Goal: Information Seeking & Learning: Learn about a topic

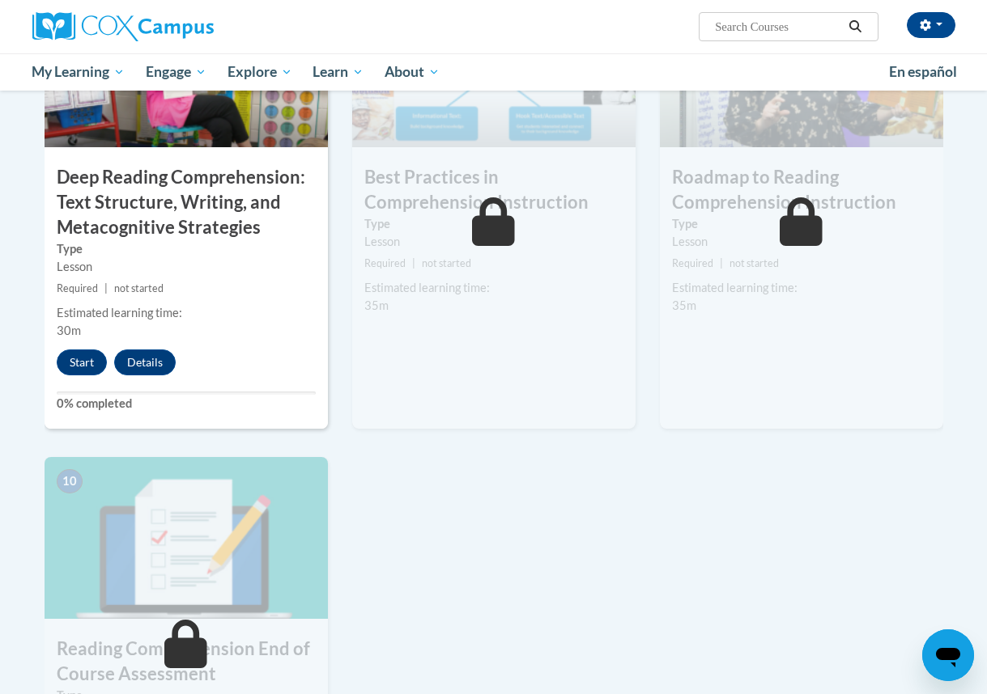
scroll to position [1332, 0]
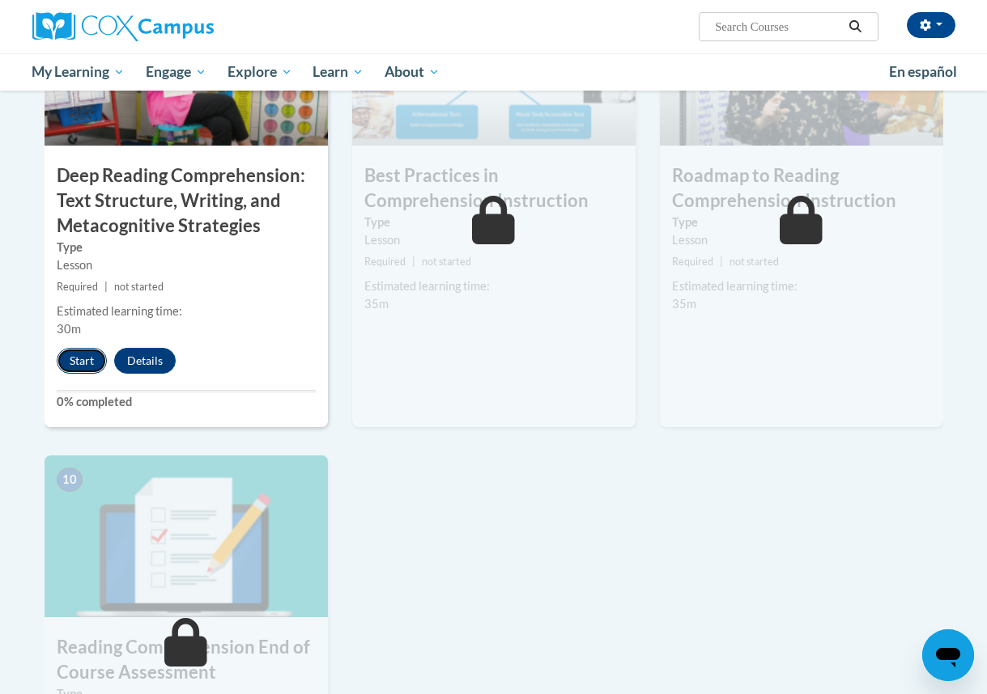
click at [75, 358] on button "Start" at bounding box center [82, 361] width 50 height 26
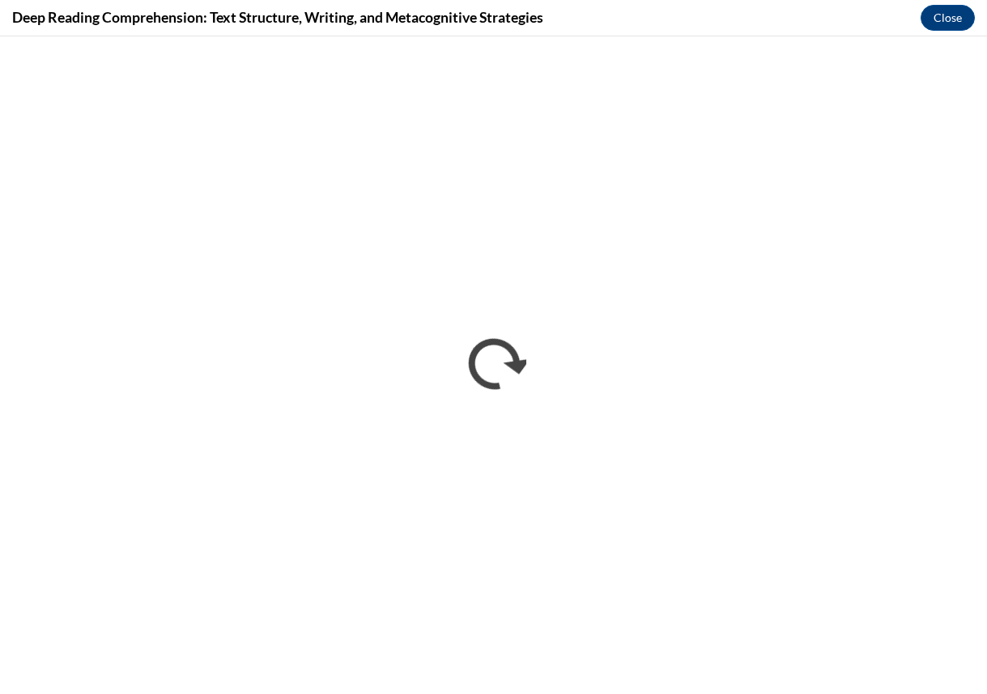
scroll to position [0, 0]
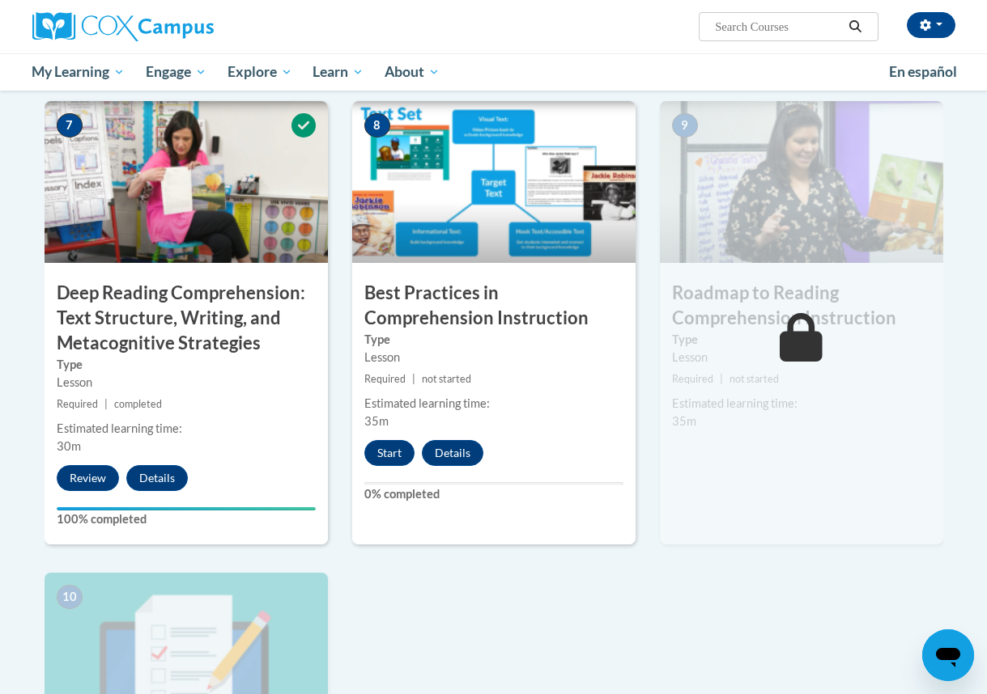
scroll to position [1305, 0]
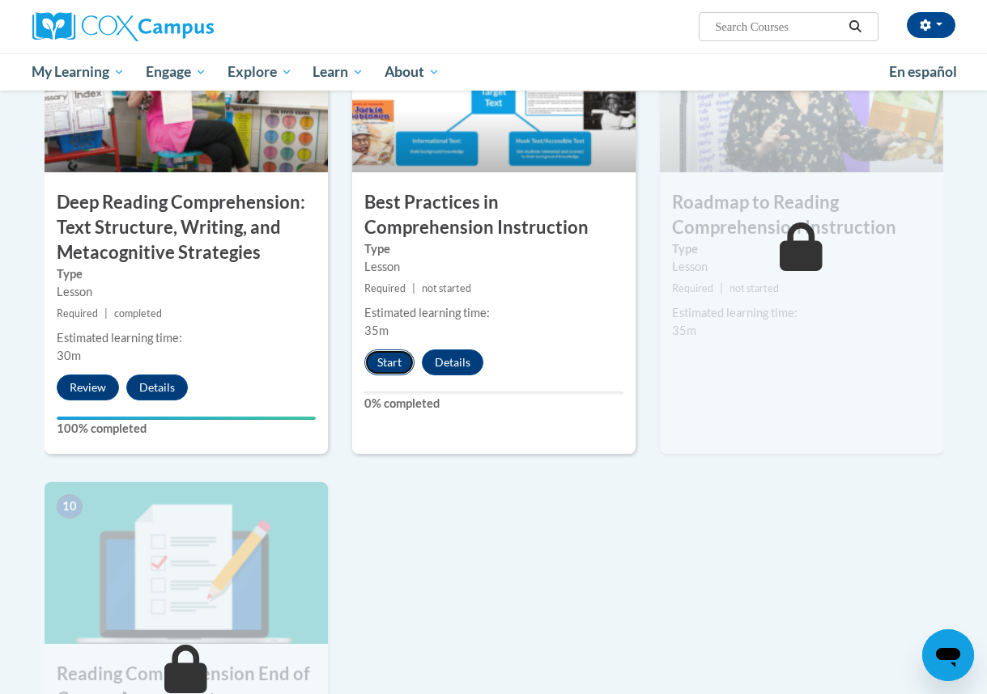
click at [387, 367] on button "Start" at bounding box center [389, 363] width 50 height 26
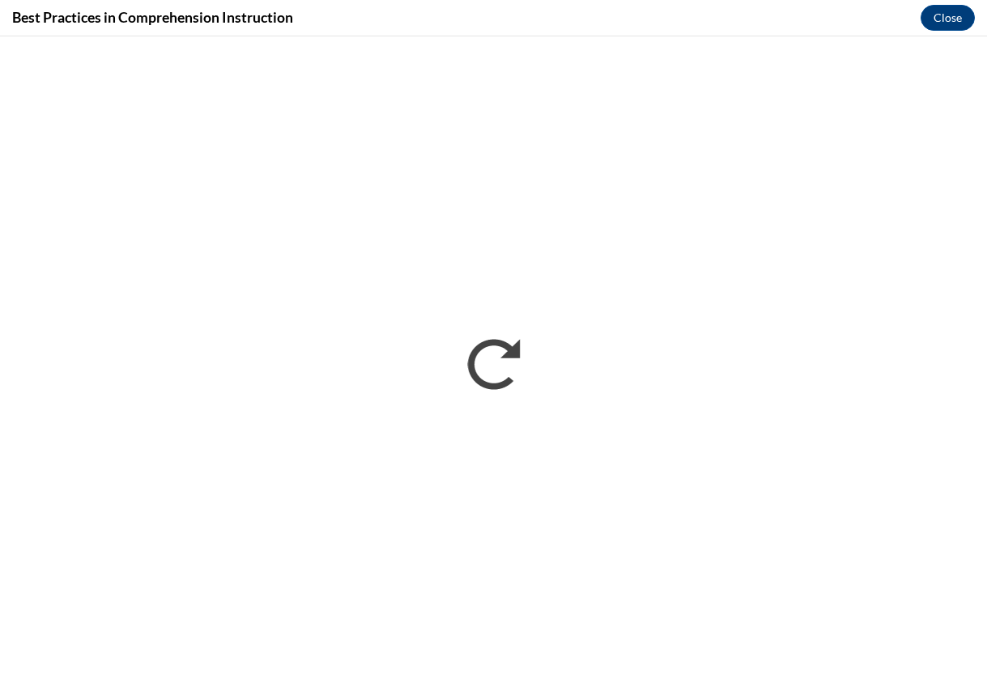
scroll to position [0, 0]
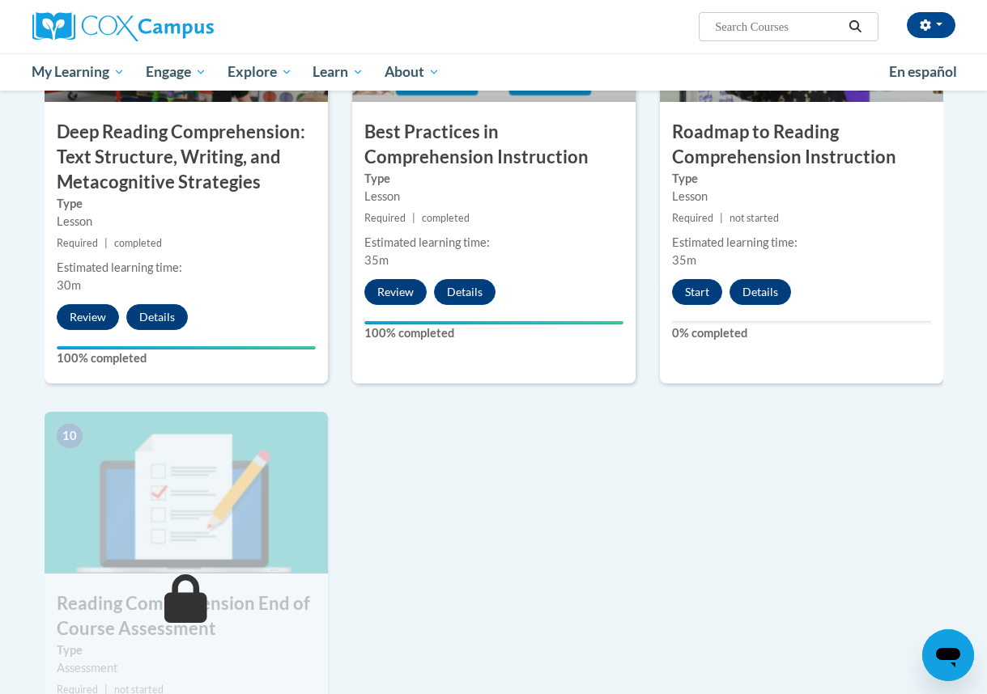
scroll to position [1301, 0]
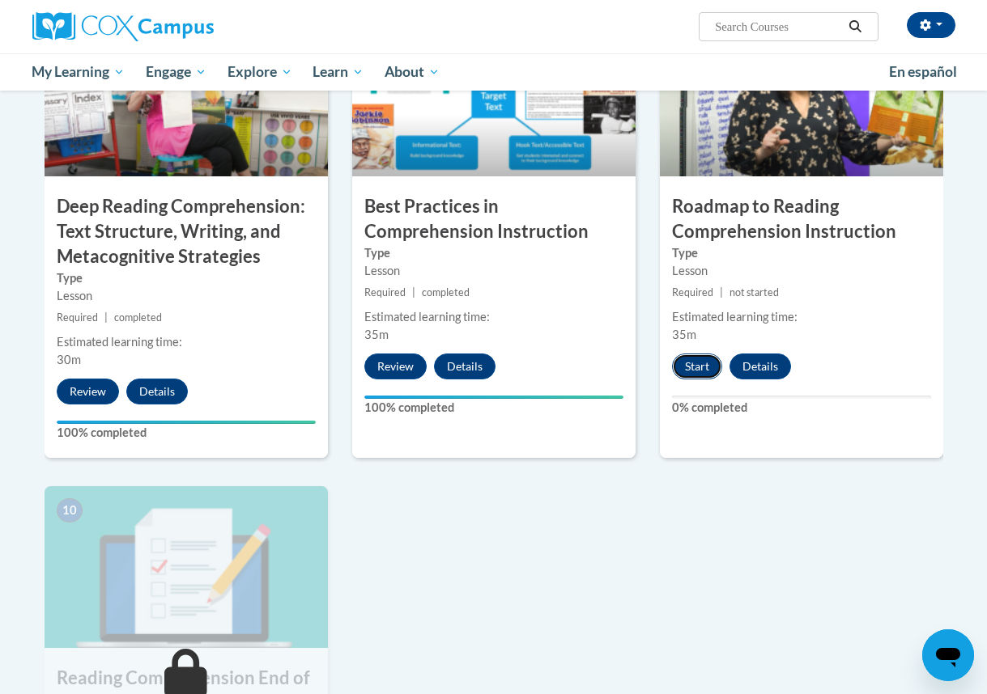
click at [711, 367] on button "Start" at bounding box center [697, 367] width 50 height 26
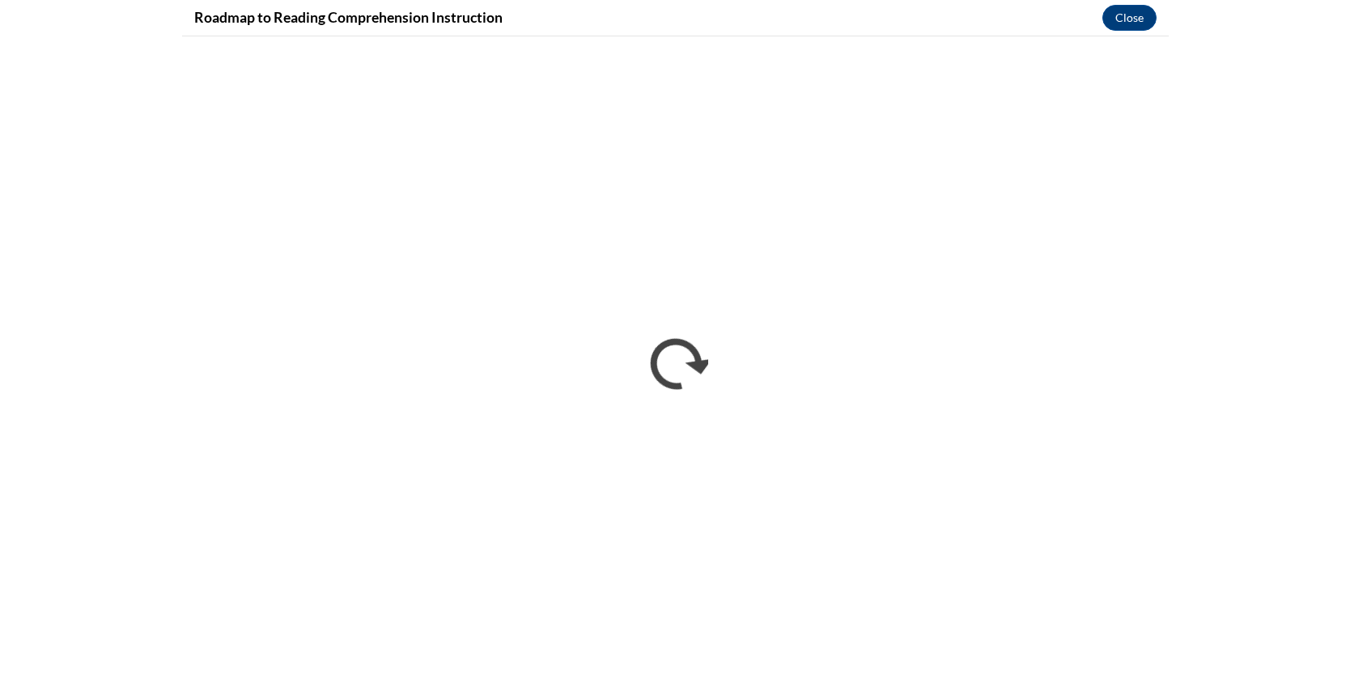
scroll to position [0, 0]
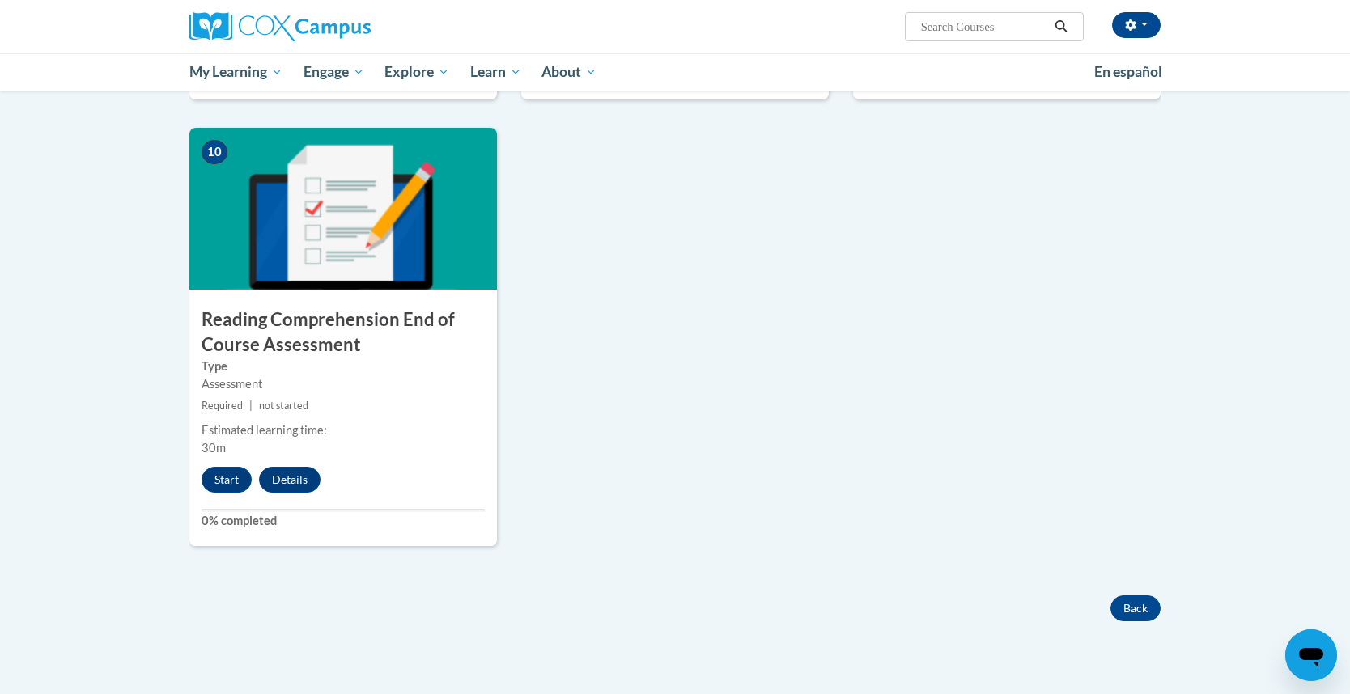
scroll to position [1686, 0]
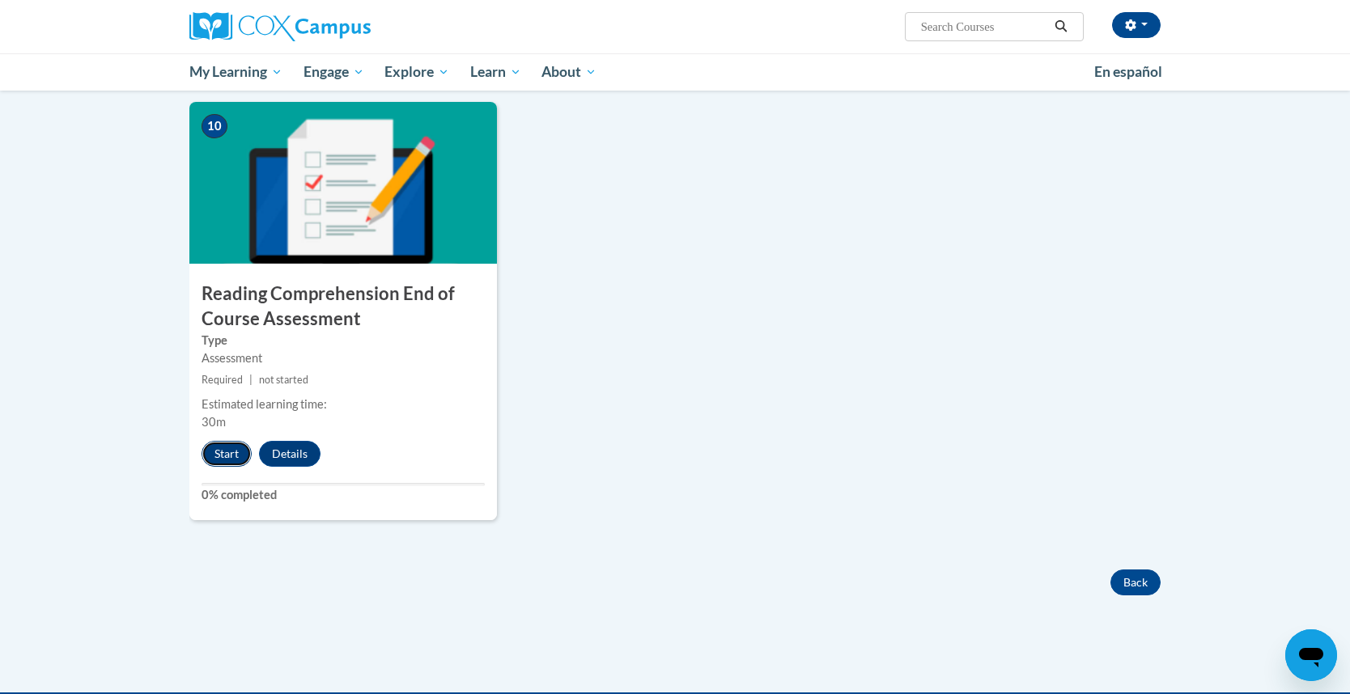
click at [239, 451] on button "Start" at bounding box center [227, 454] width 50 height 26
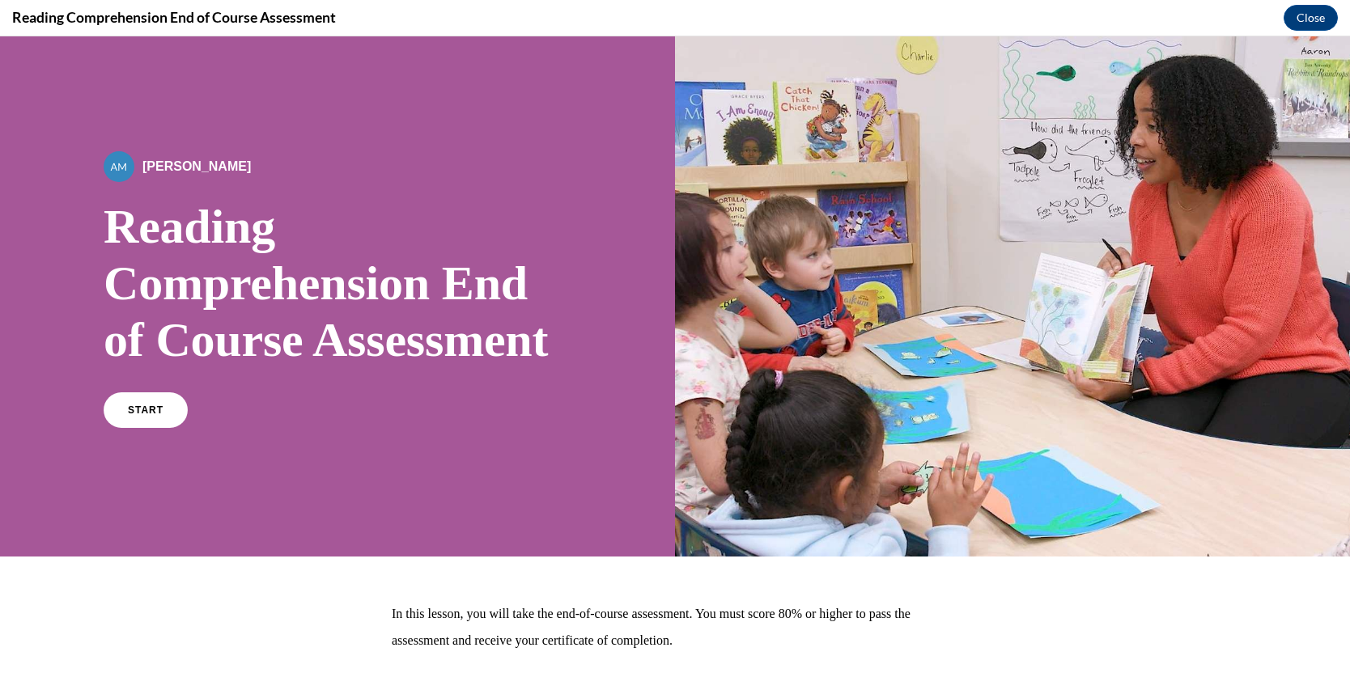
scroll to position [0, 0]
click at [166, 429] on link "START" at bounding box center [145, 410] width 88 height 37
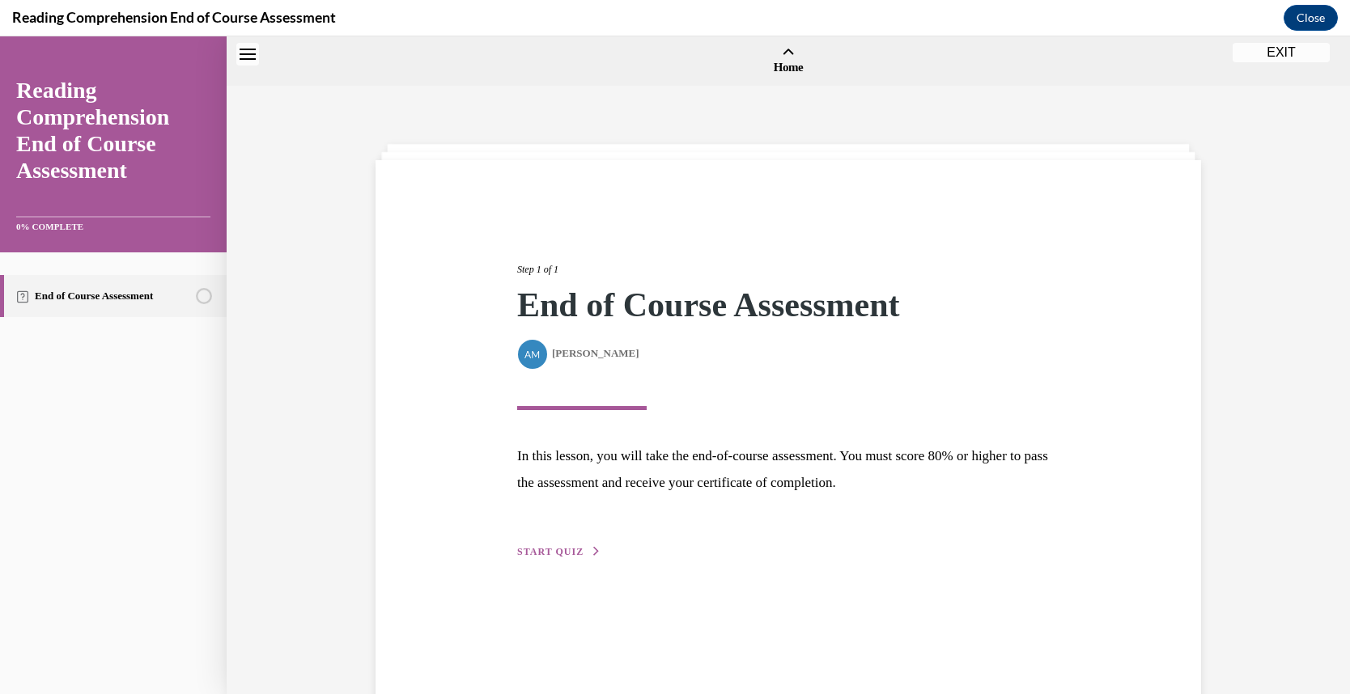
scroll to position [50, 0]
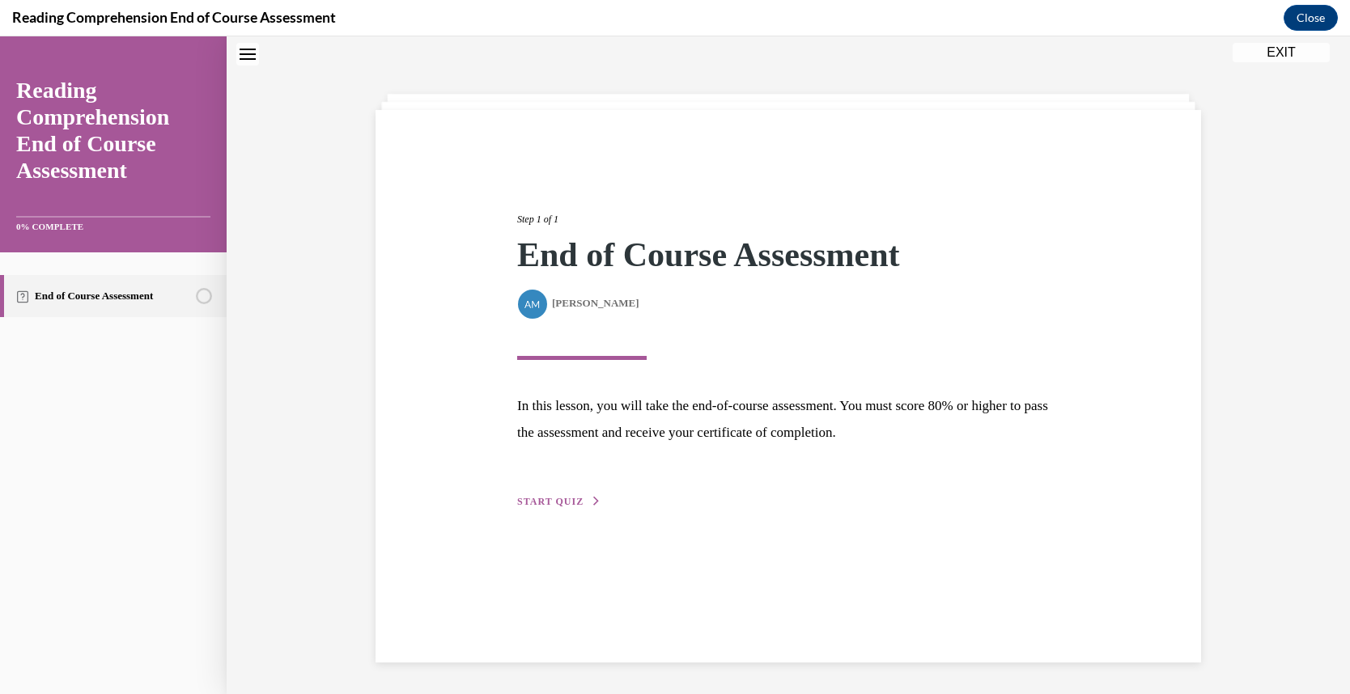
click at [530, 500] on span "START QUIZ" at bounding box center [550, 501] width 66 height 11
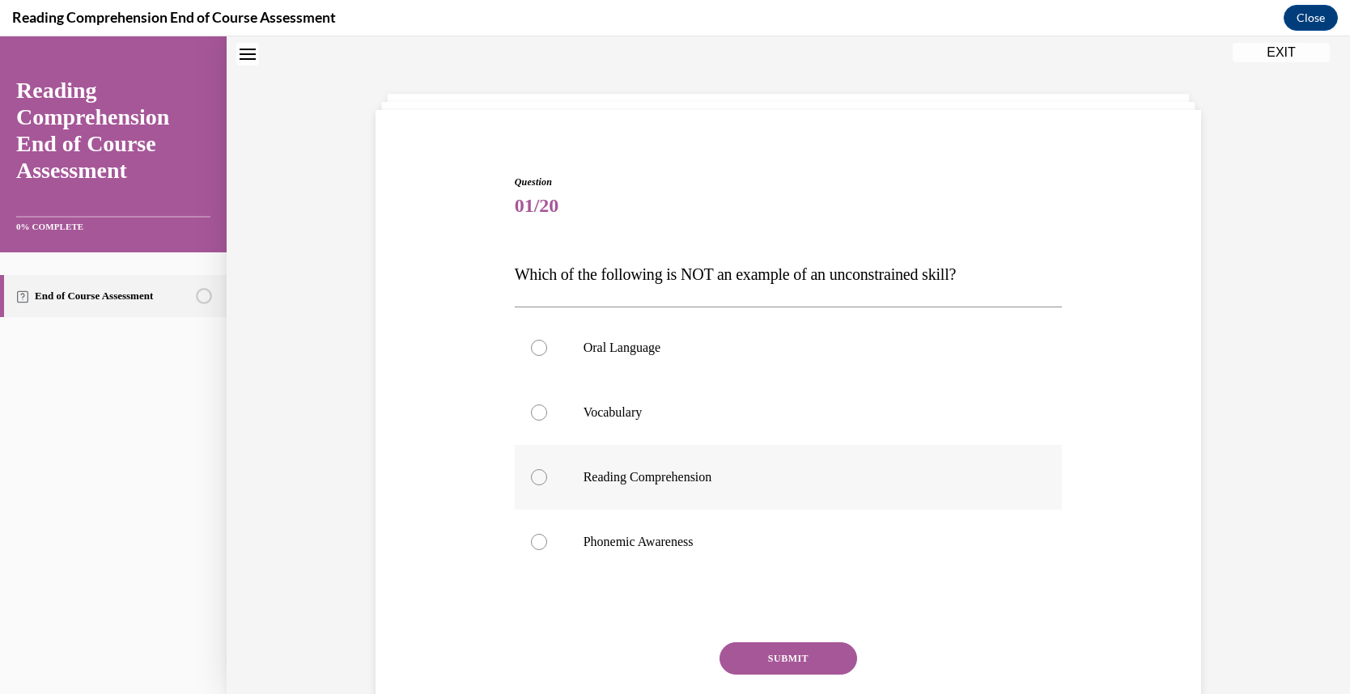
click at [534, 481] on div at bounding box center [539, 477] width 16 height 16
click at [534, 481] on input "Reading Comprehension" at bounding box center [539, 477] width 16 height 16
radio input "true"
click at [785, 659] on button "SUBMIT" at bounding box center [788, 659] width 138 height 32
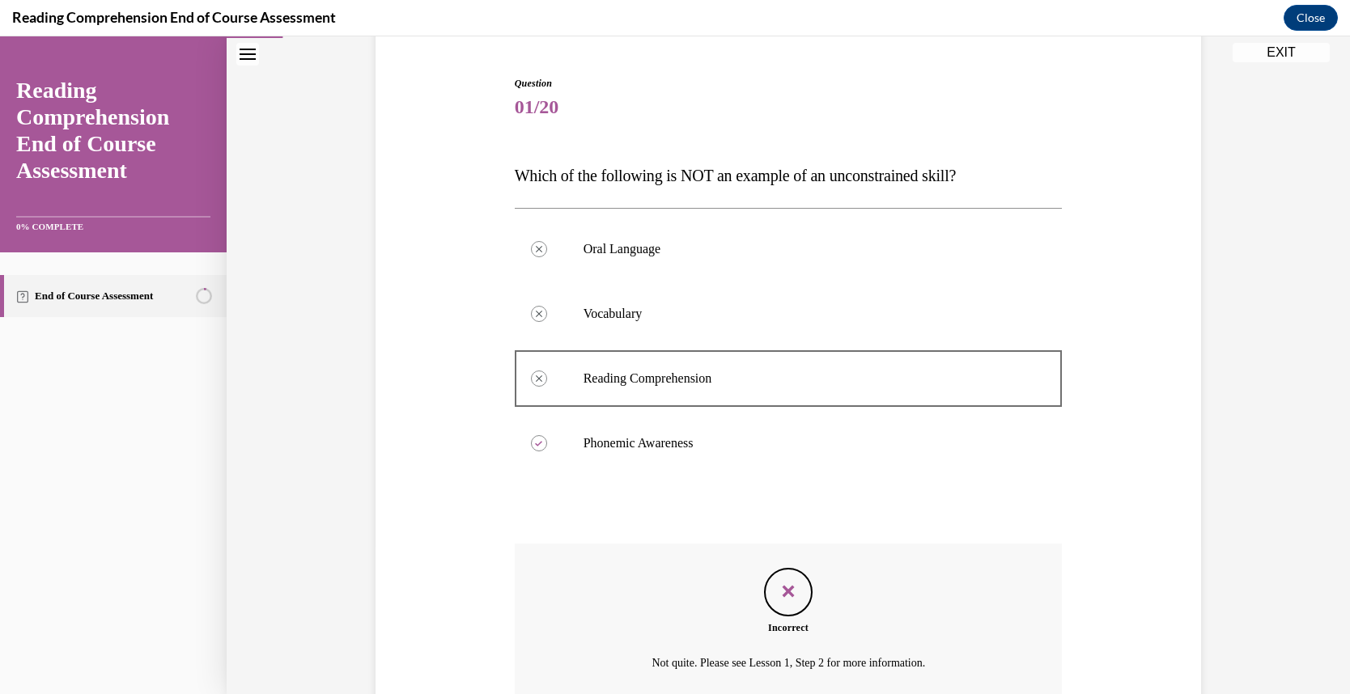
scroll to position [295, 0]
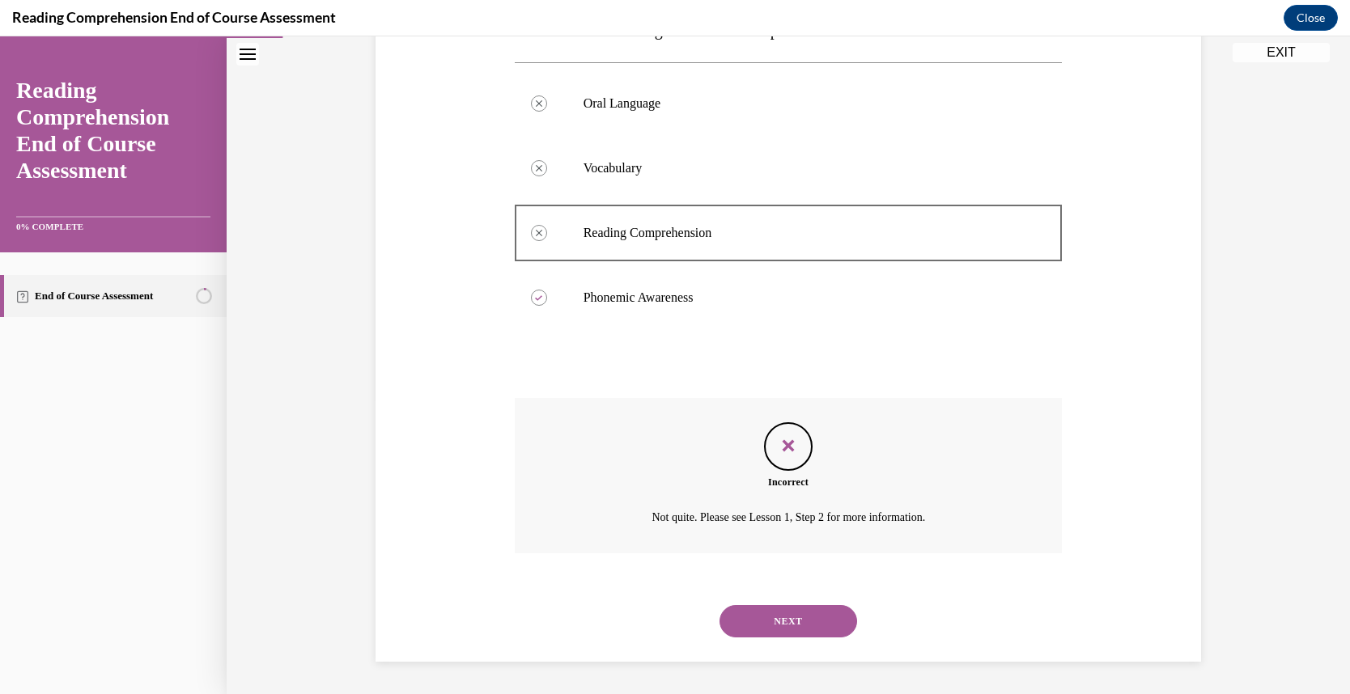
click at [803, 625] on button "NEXT" at bounding box center [788, 621] width 138 height 32
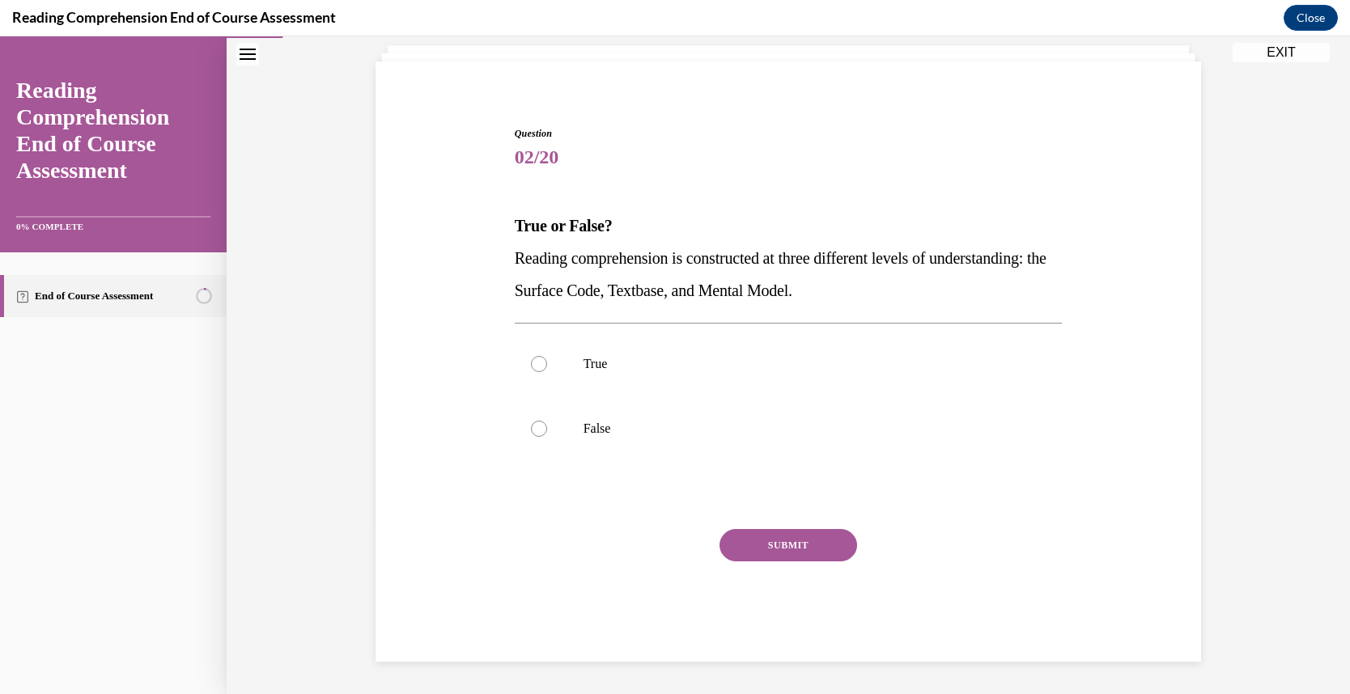
scroll to position [99, 0]
click at [568, 361] on label "True" at bounding box center [789, 364] width 548 height 65
click at [547, 361] on input "True" at bounding box center [539, 364] width 16 height 16
radio input "true"
click at [763, 549] on button "SUBMIT" at bounding box center [788, 545] width 138 height 32
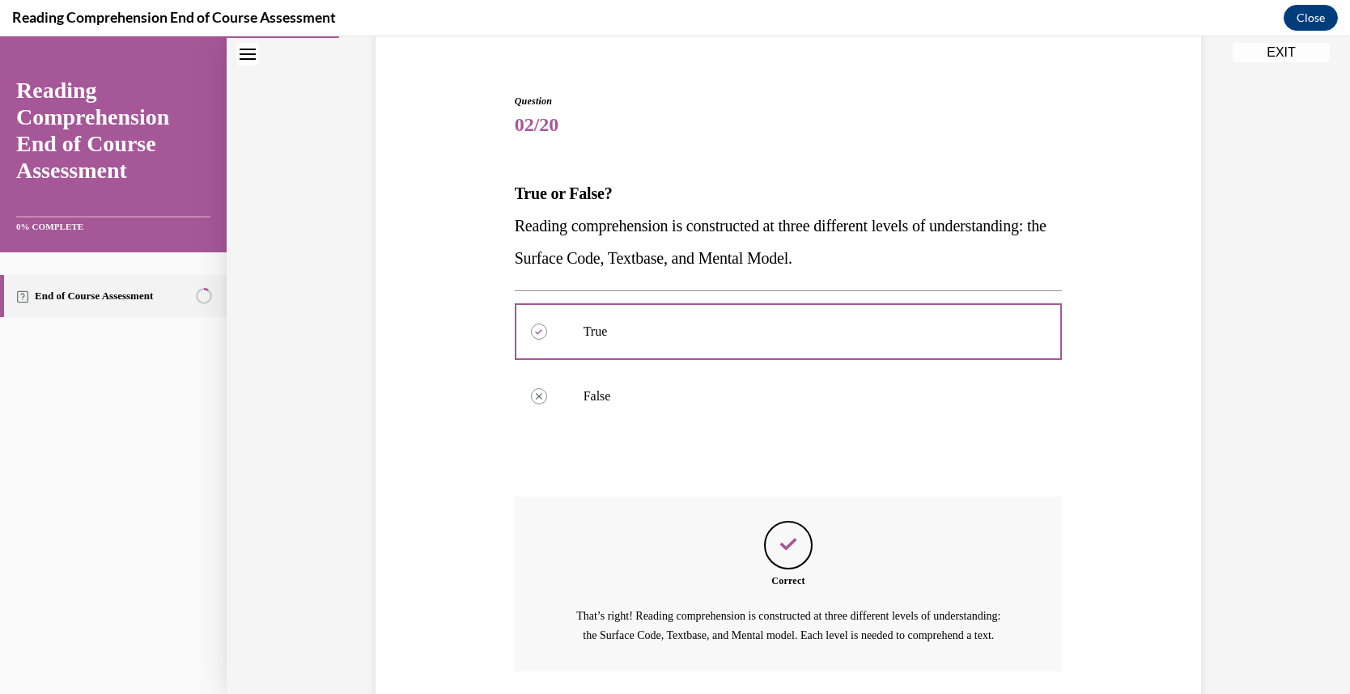
scroll to position [268, 0]
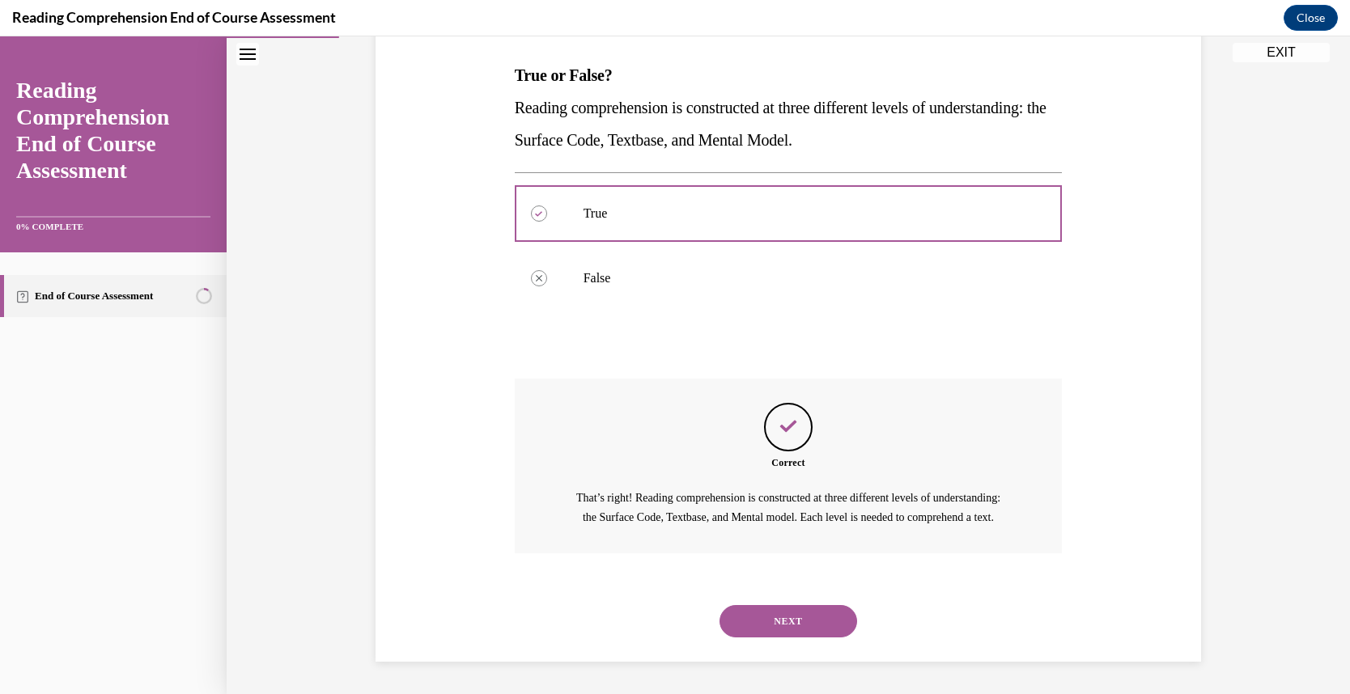
click at [774, 622] on button "NEXT" at bounding box center [788, 621] width 138 height 32
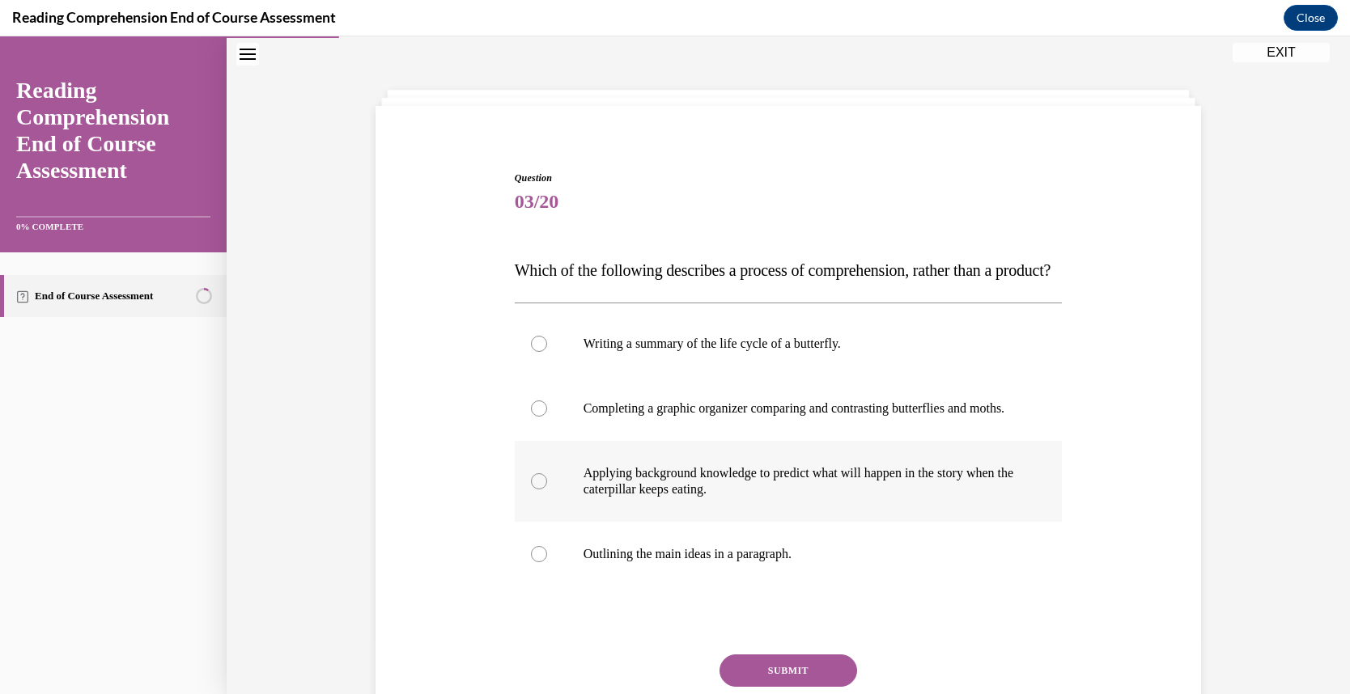
scroll to position [68, 0]
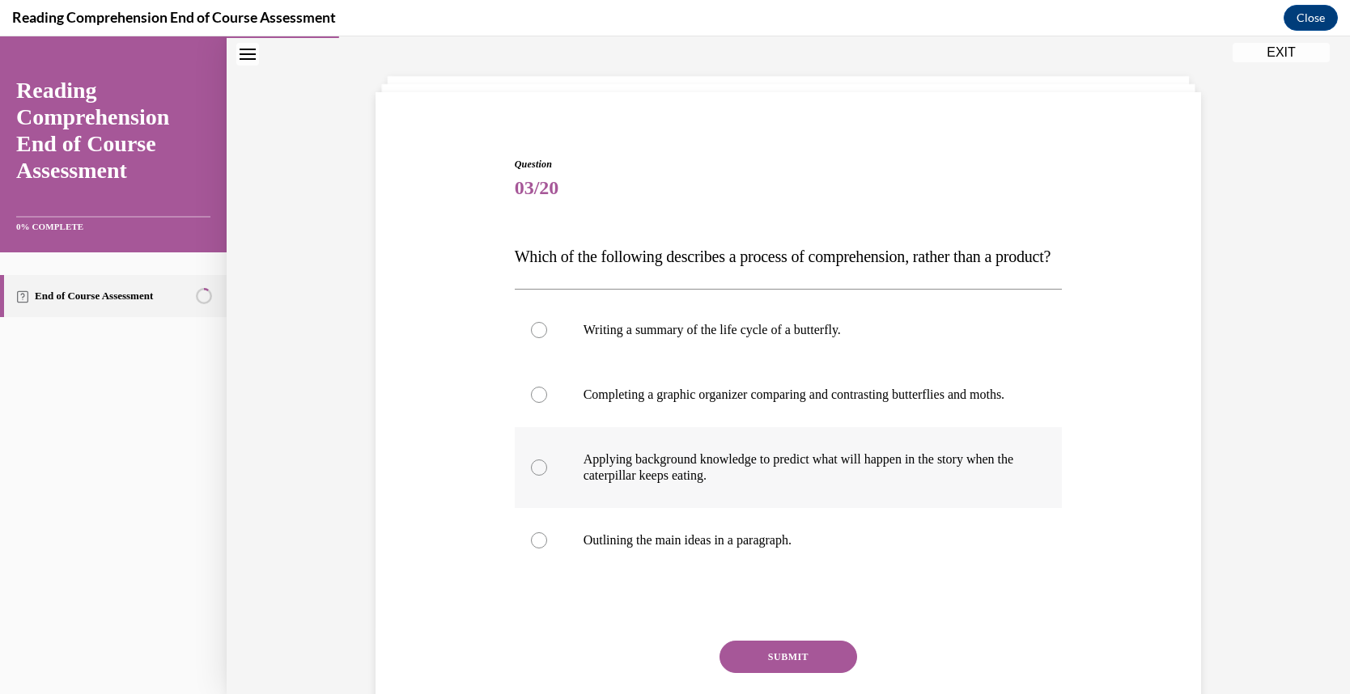
click at [767, 484] on p "Applying background knowledge to predict what will happen in the story when the…" at bounding box center [802, 468] width 439 height 32
click at [547, 476] on input "Applying background knowledge to predict what will happen in the story when the…" at bounding box center [539, 468] width 16 height 16
radio input "true"
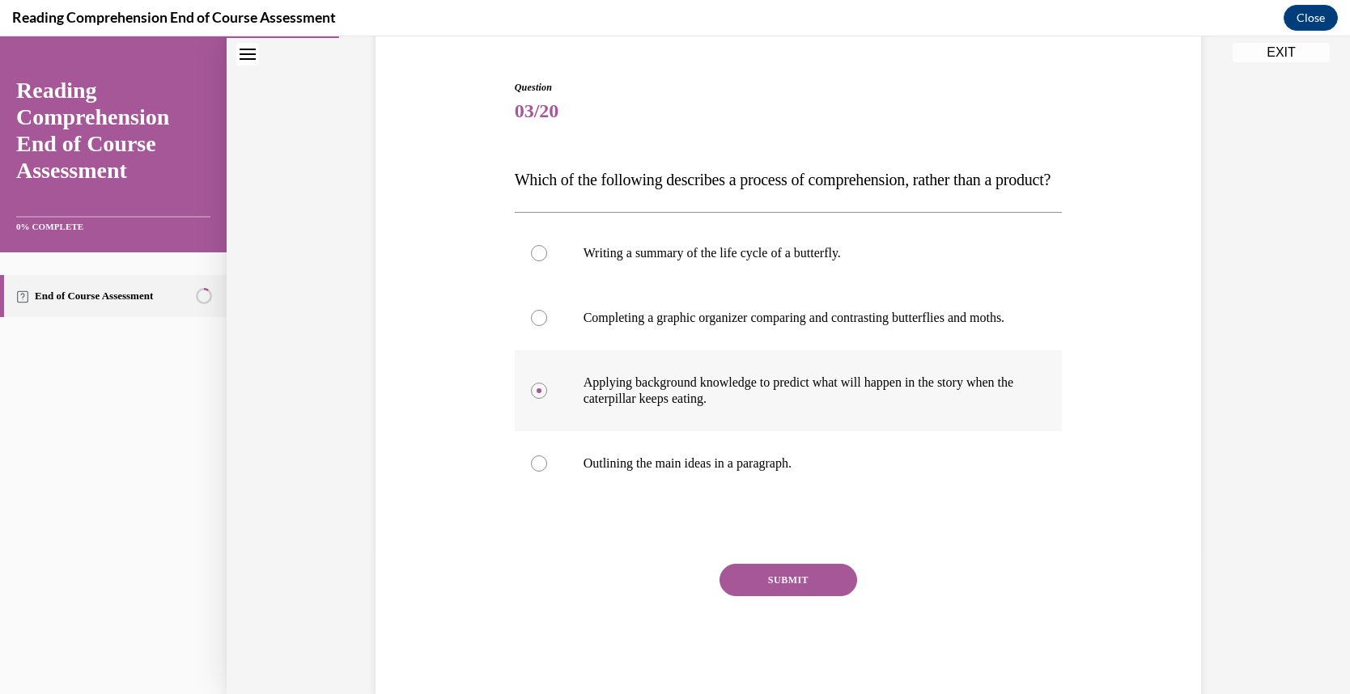
scroll to position [201, 0]
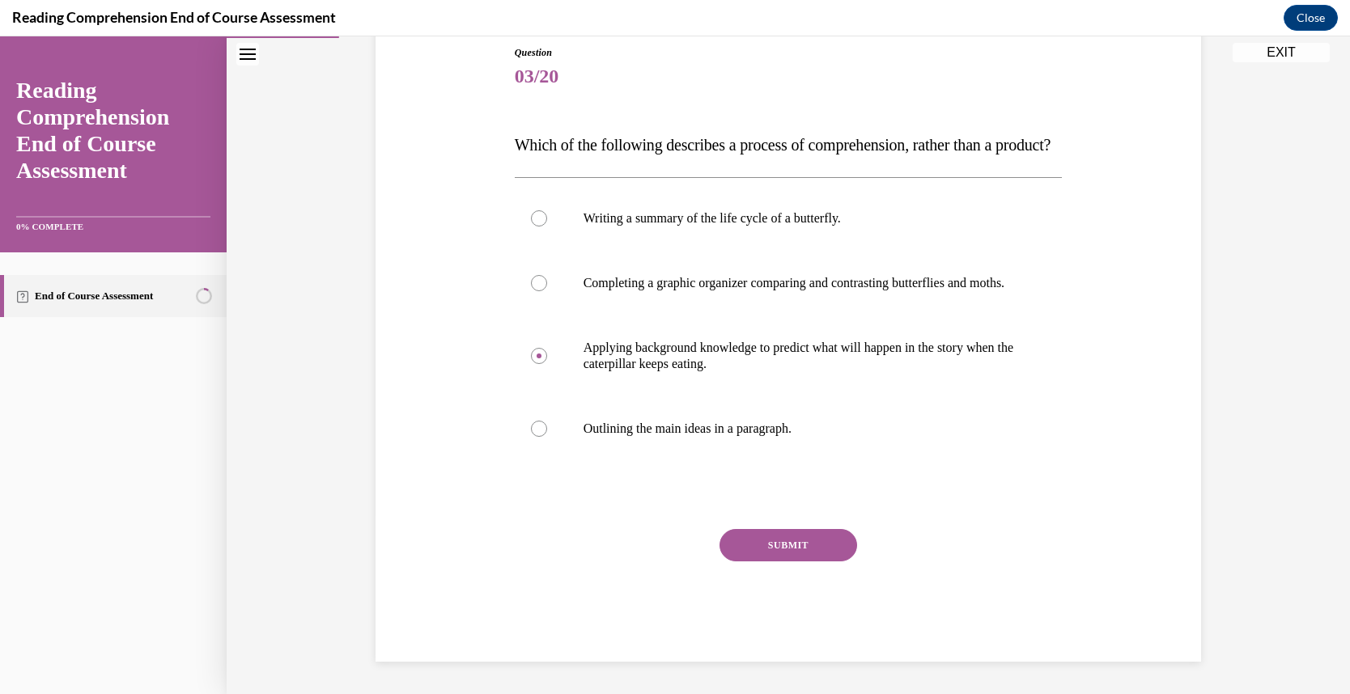
click at [788, 562] on button "SUBMIT" at bounding box center [788, 545] width 138 height 32
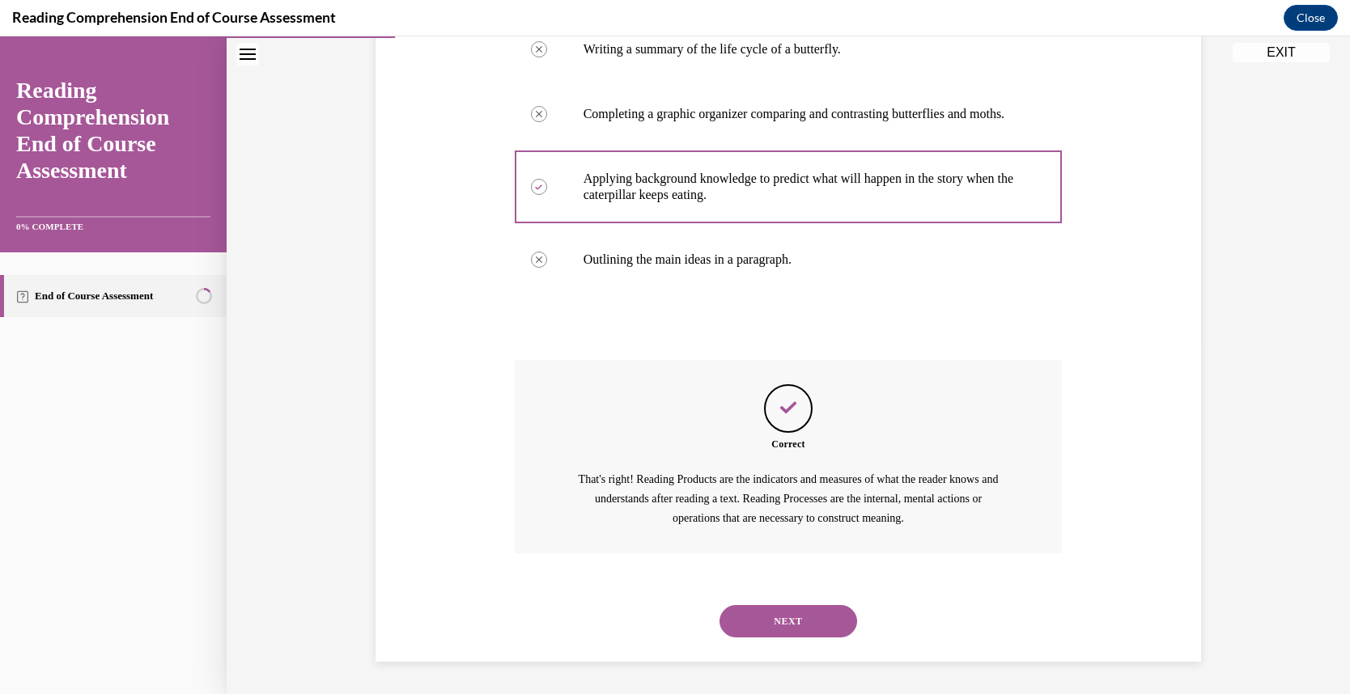
scroll to position [397, 0]
click at [788, 630] on button "NEXT" at bounding box center [788, 621] width 138 height 32
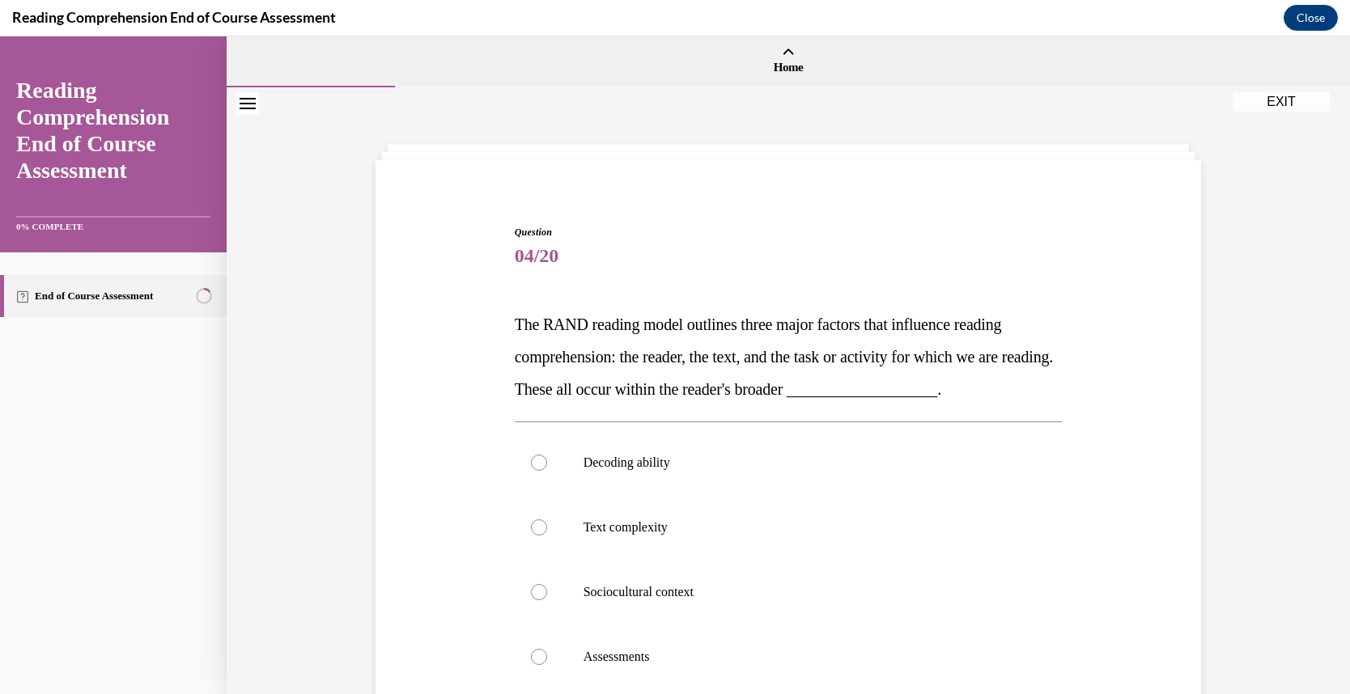
scroll to position [56, 0]
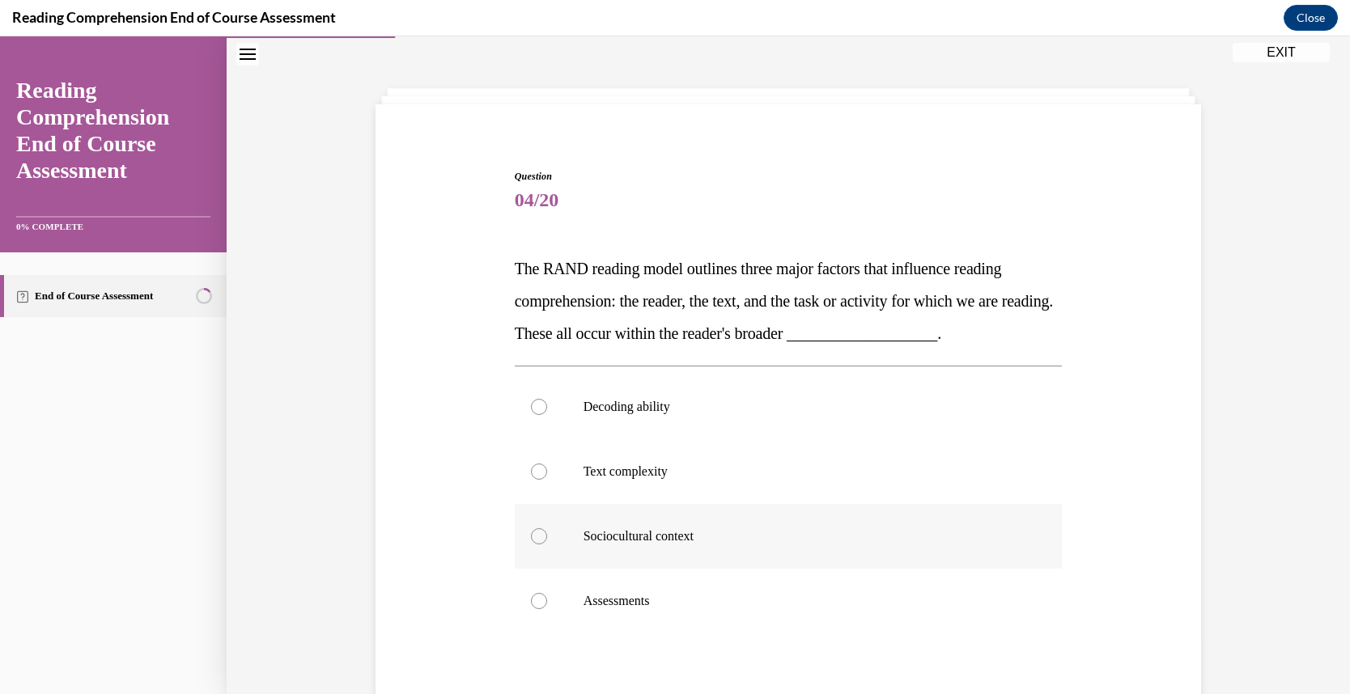
click at [596, 545] on label "Sociocultural context" at bounding box center [789, 536] width 548 height 65
click at [547, 545] on input "Sociocultural context" at bounding box center [539, 536] width 16 height 16
radio input "true"
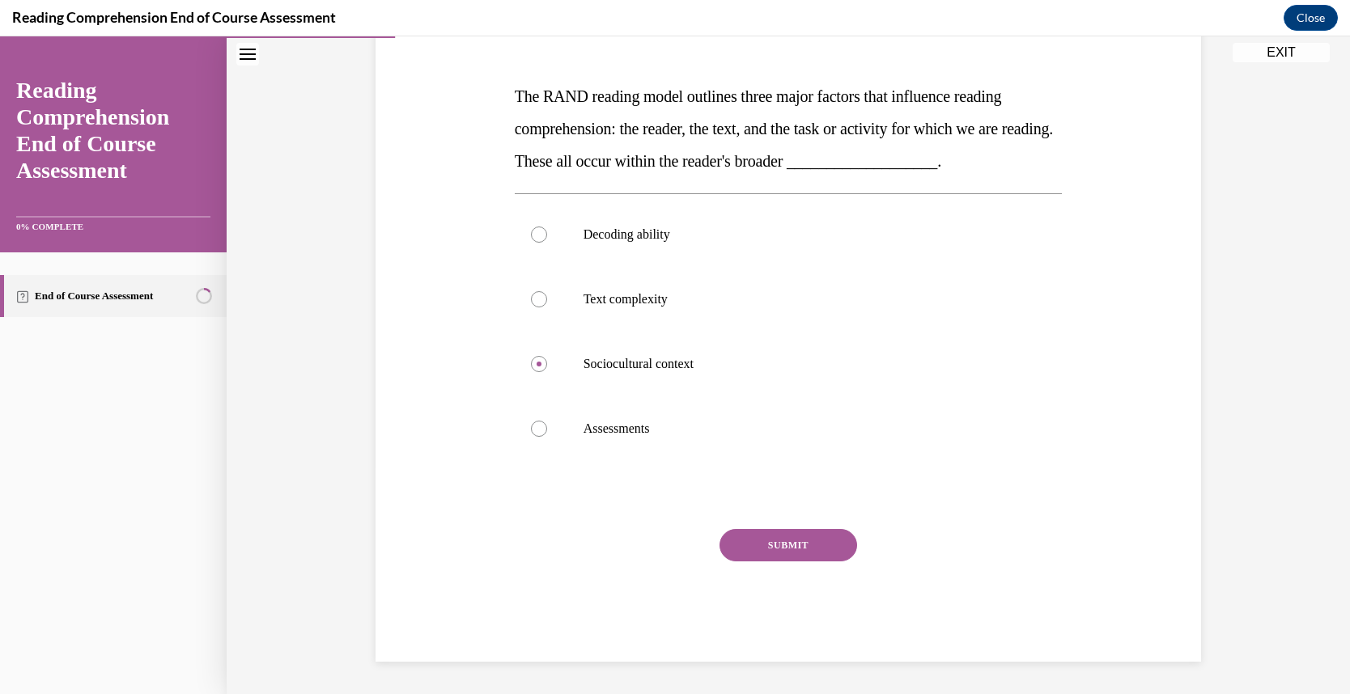
click at [794, 544] on button "SUBMIT" at bounding box center [788, 545] width 138 height 32
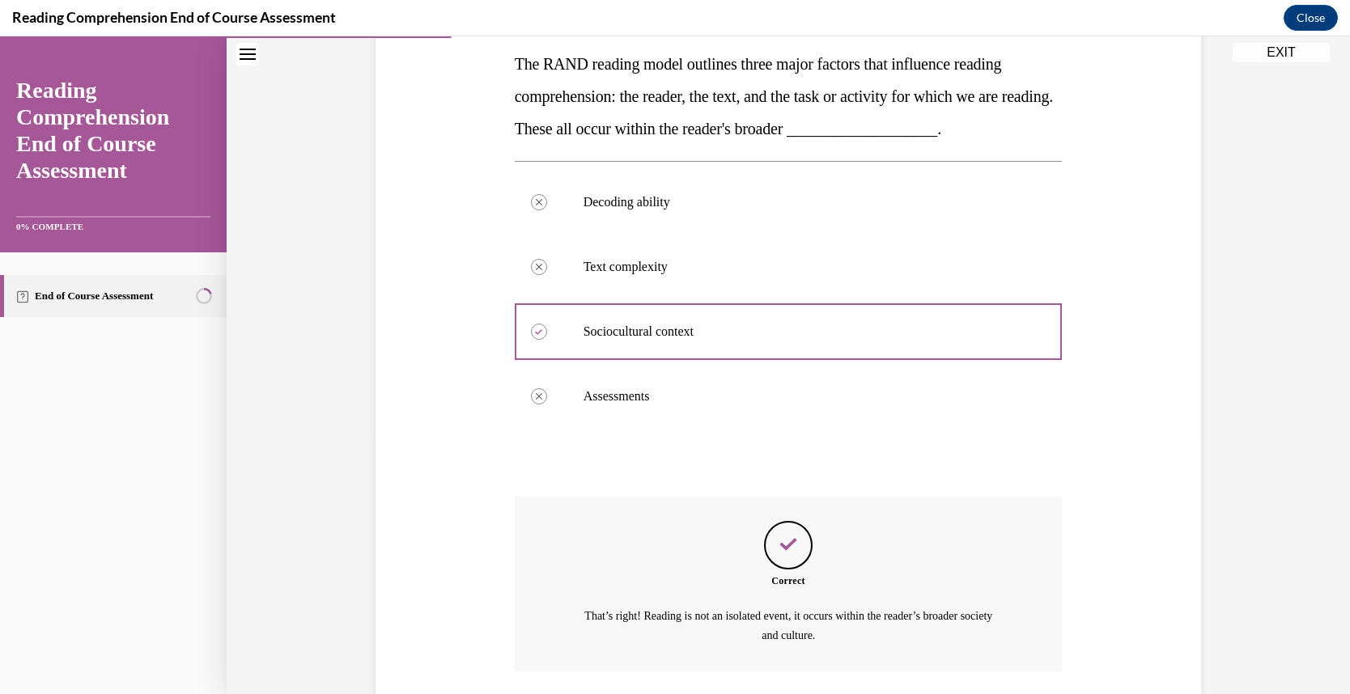
scroll to position [378, 0]
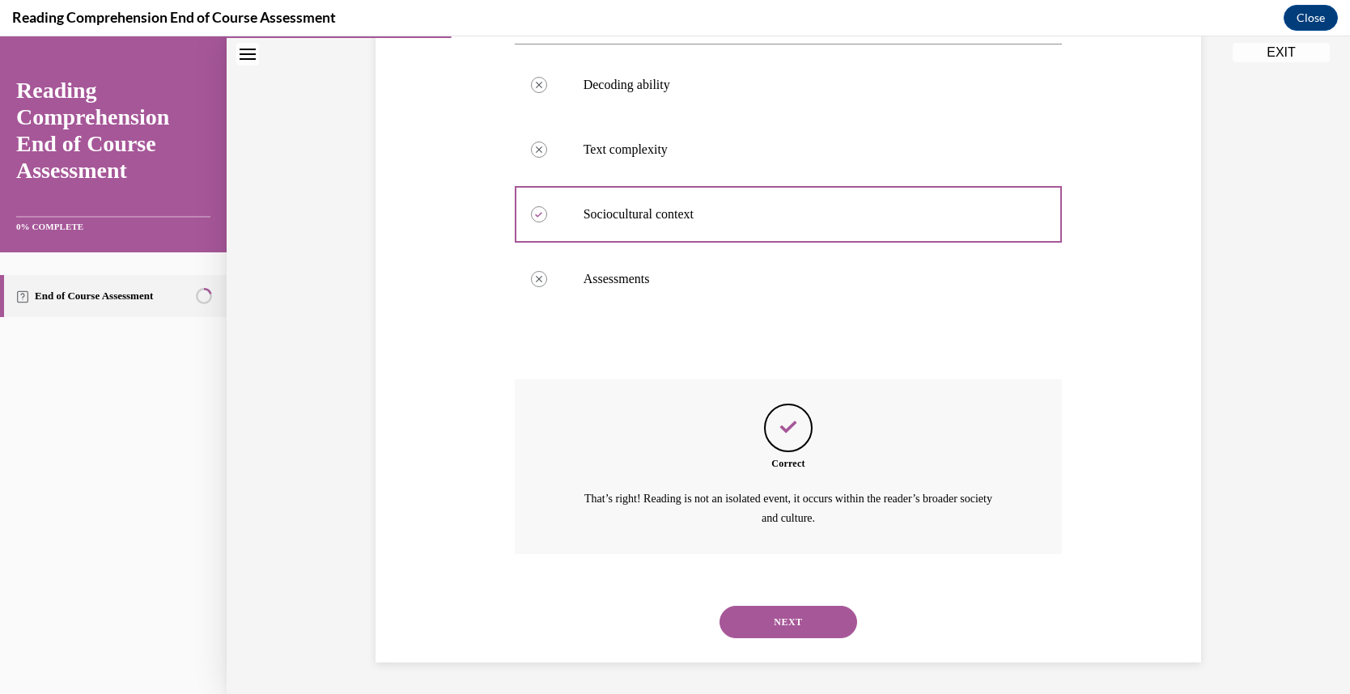
click at [791, 625] on button "NEXT" at bounding box center [788, 622] width 138 height 32
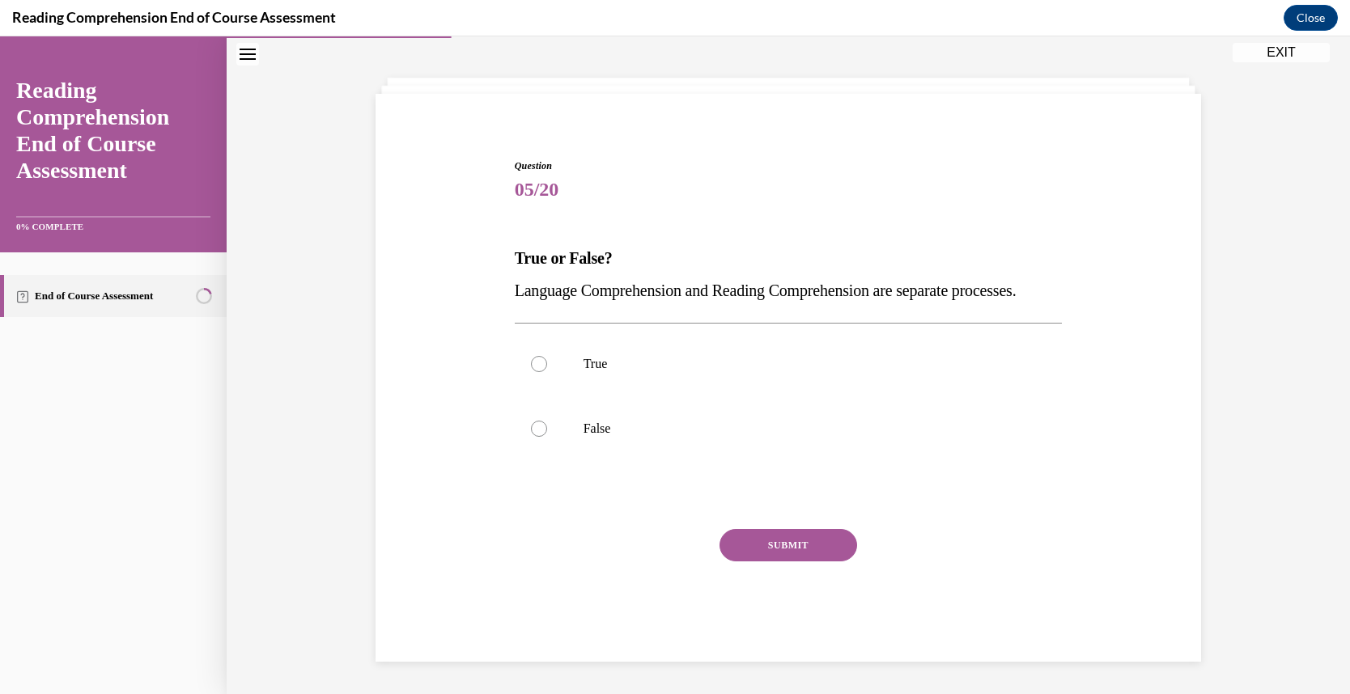
scroll to position [99, 0]
click at [604, 430] on p "False" at bounding box center [802, 429] width 439 height 16
click at [547, 430] on input "False" at bounding box center [539, 429] width 16 height 16
radio input "true"
click at [768, 542] on button "SUBMIT" at bounding box center [788, 545] width 138 height 32
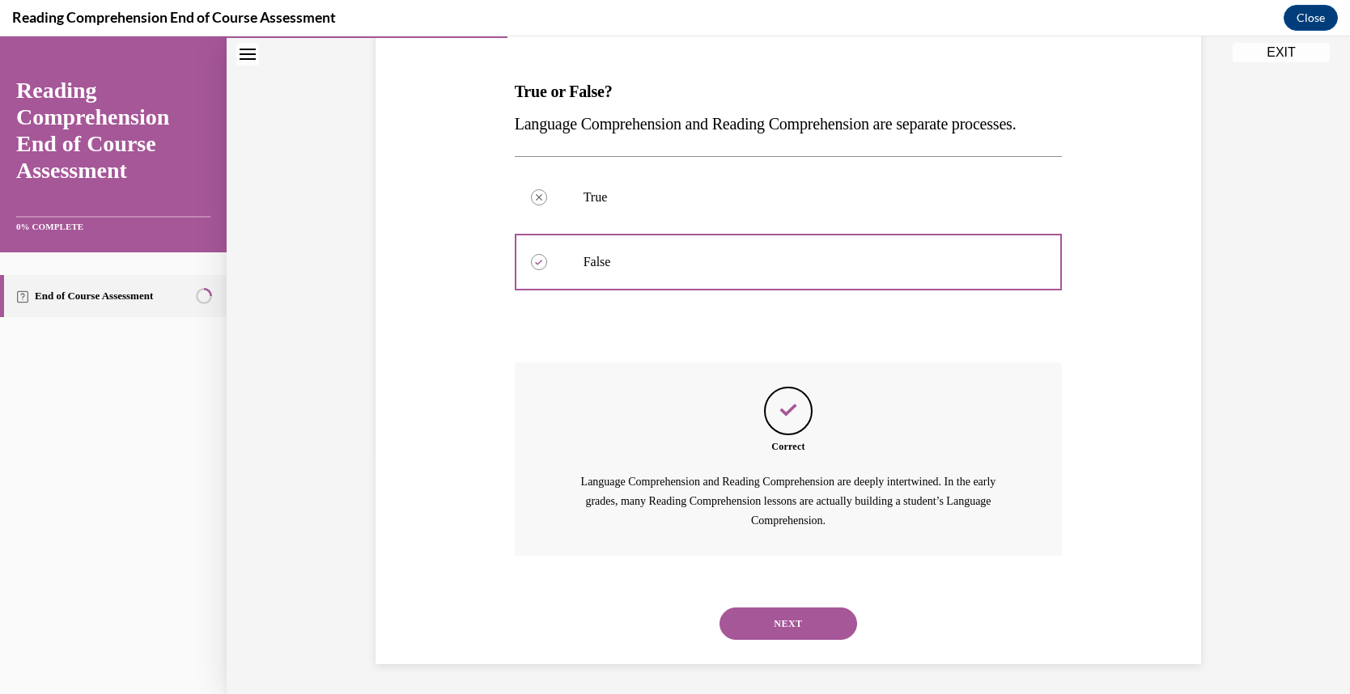
scroll to position [268, 0]
click at [788, 615] on button "NEXT" at bounding box center [788, 621] width 138 height 32
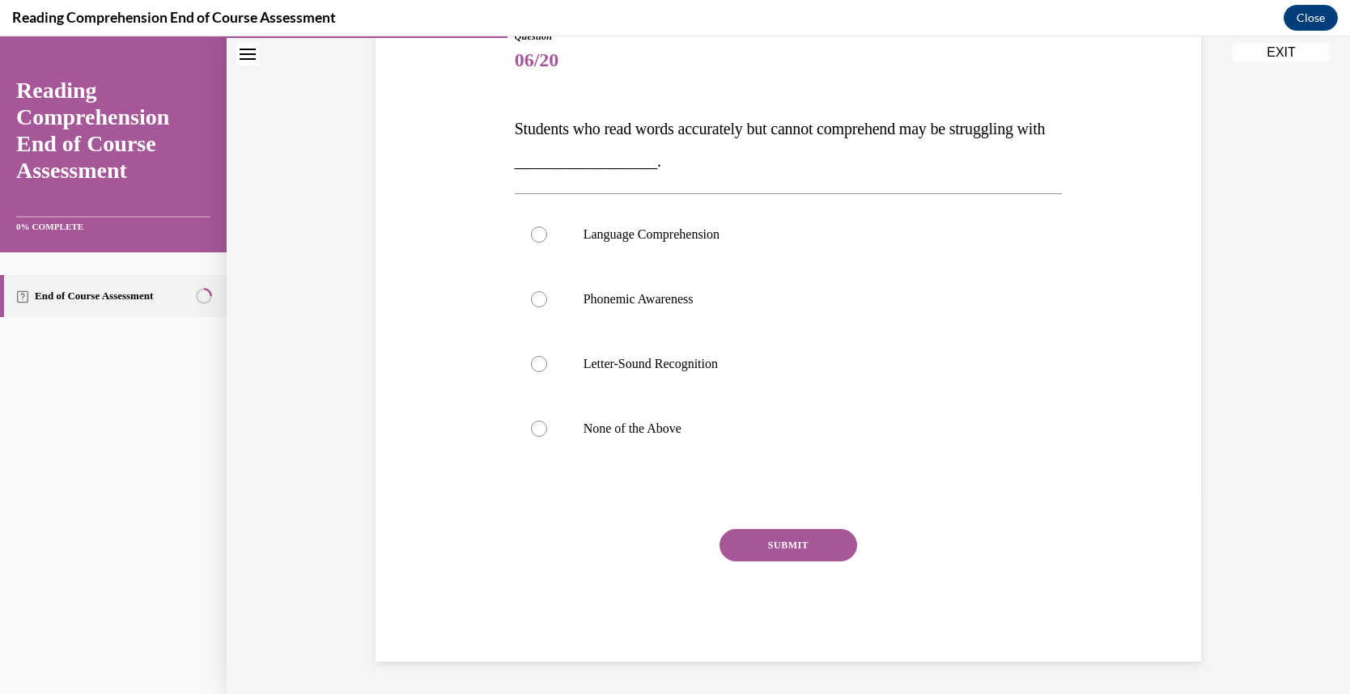
scroll to position [180, 0]
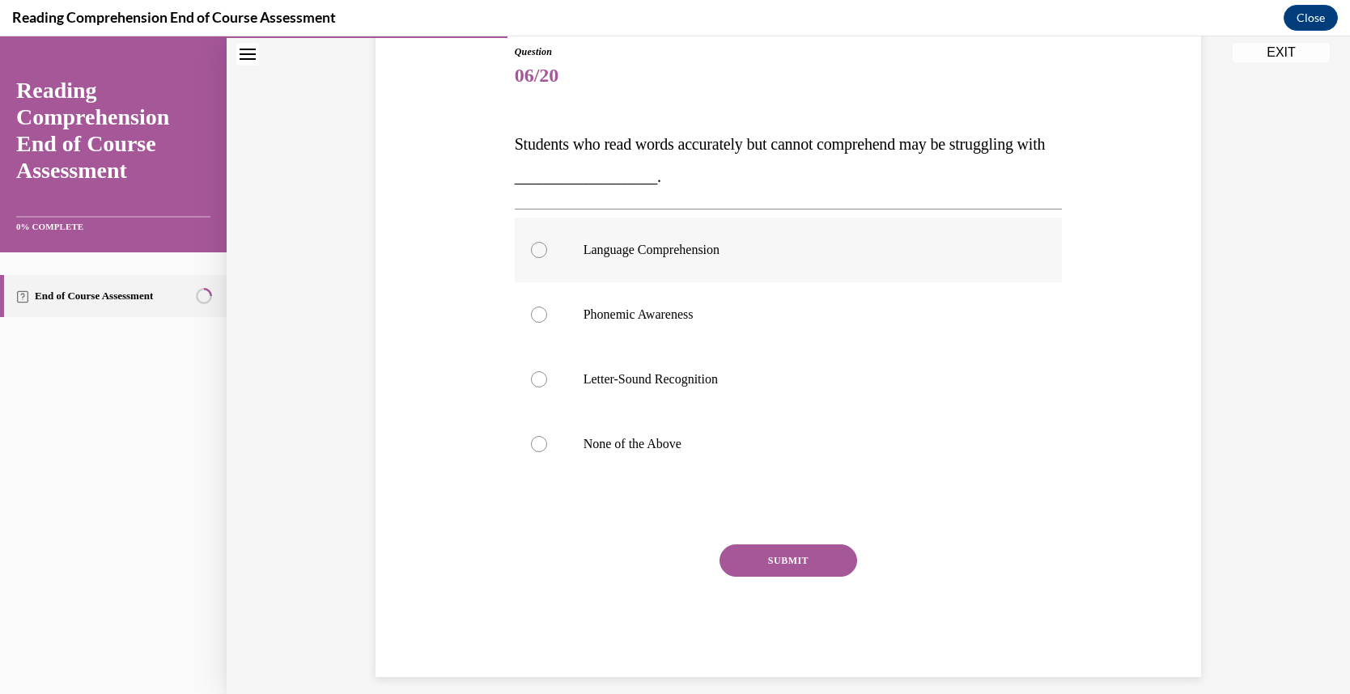
click at [654, 248] on p "Language Comprehension" at bounding box center [802, 250] width 439 height 16
click at [547, 248] on input "Language Comprehension" at bounding box center [539, 250] width 16 height 16
radio input "true"
click at [753, 564] on button "SUBMIT" at bounding box center [788, 561] width 138 height 32
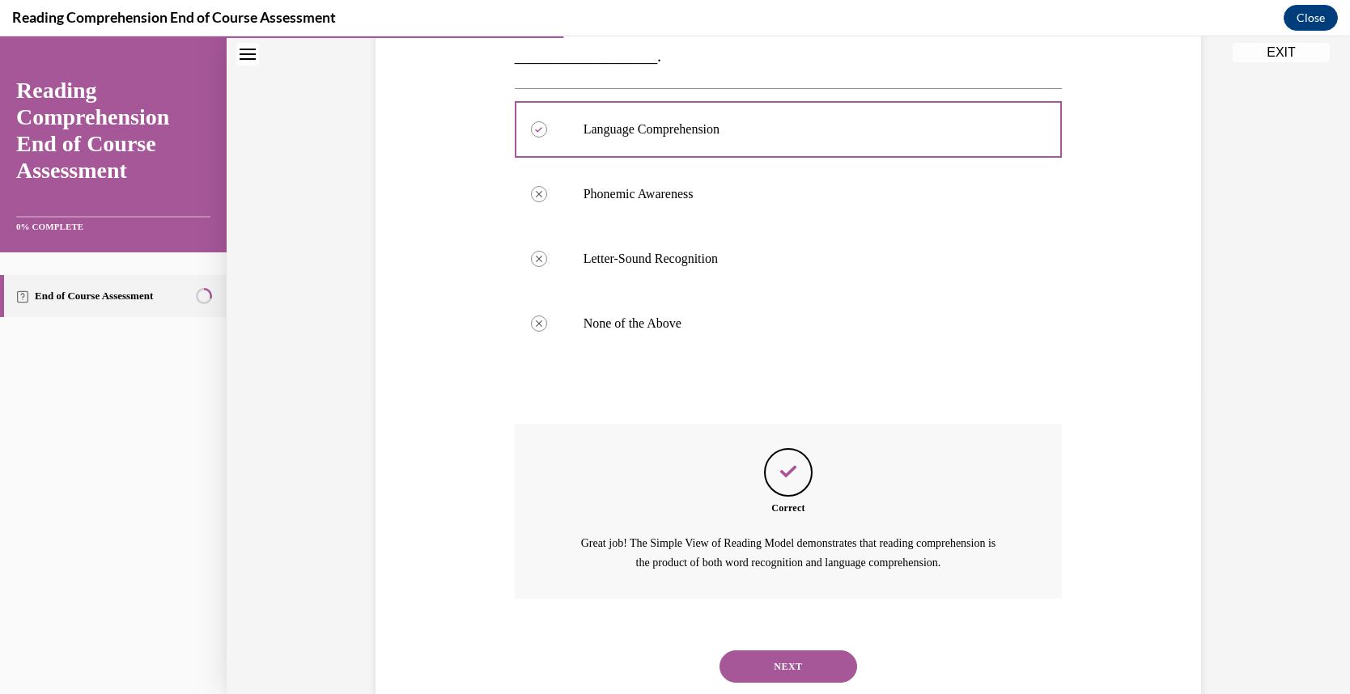
scroll to position [346, 0]
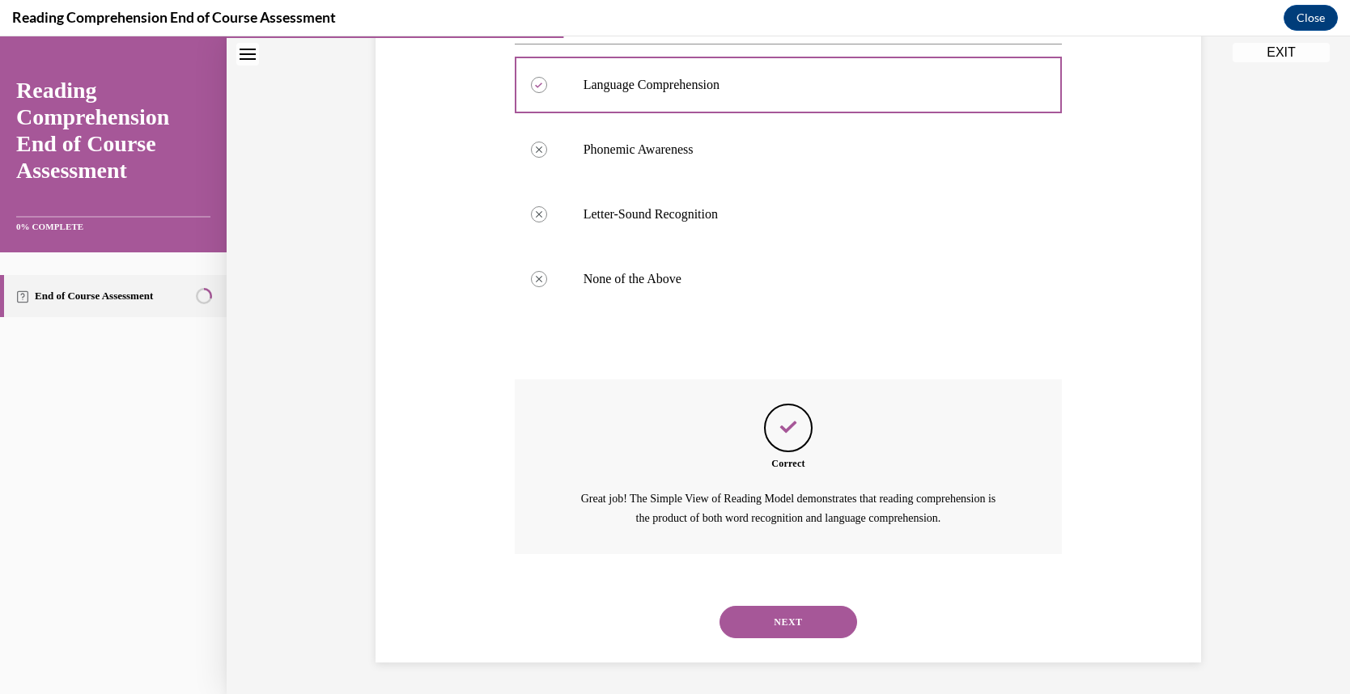
click at [783, 619] on button "NEXT" at bounding box center [788, 622] width 138 height 32
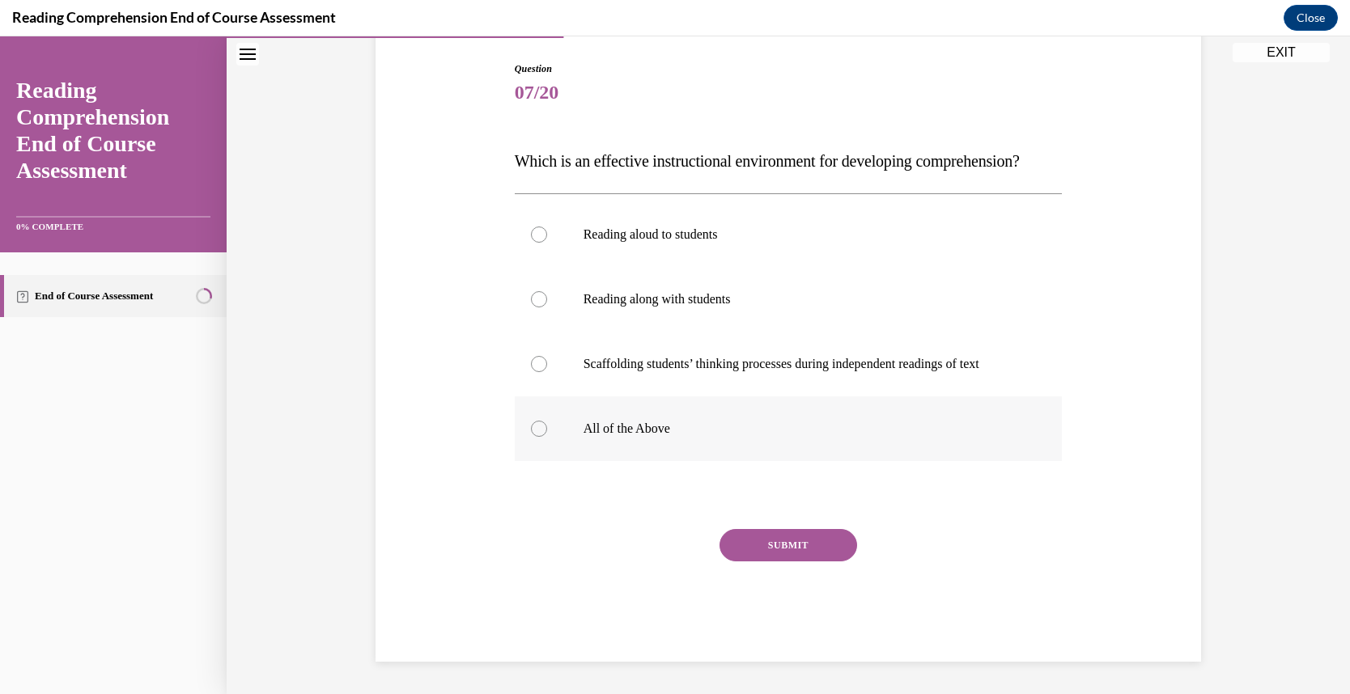
click at [640, 437] on p "All of the Above" at bounding box center [802, 429] width 439 height 16
click at [547, 437] on input "All of the Above" at bounding box center [539, 429] width 16 height 16
radio input "true"
click at [782, 554] on button "SUBMIT" at bounding box center [788, 545] width 138 height 32
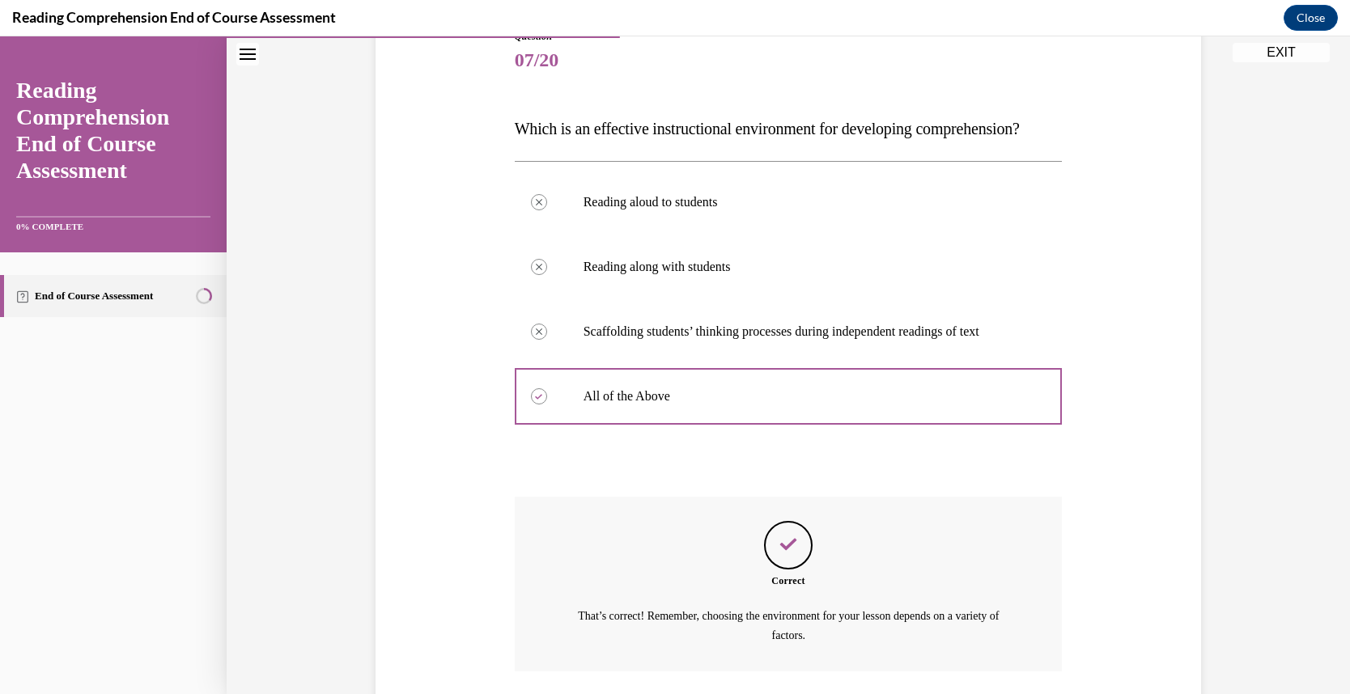
scroll to position [346, 0]
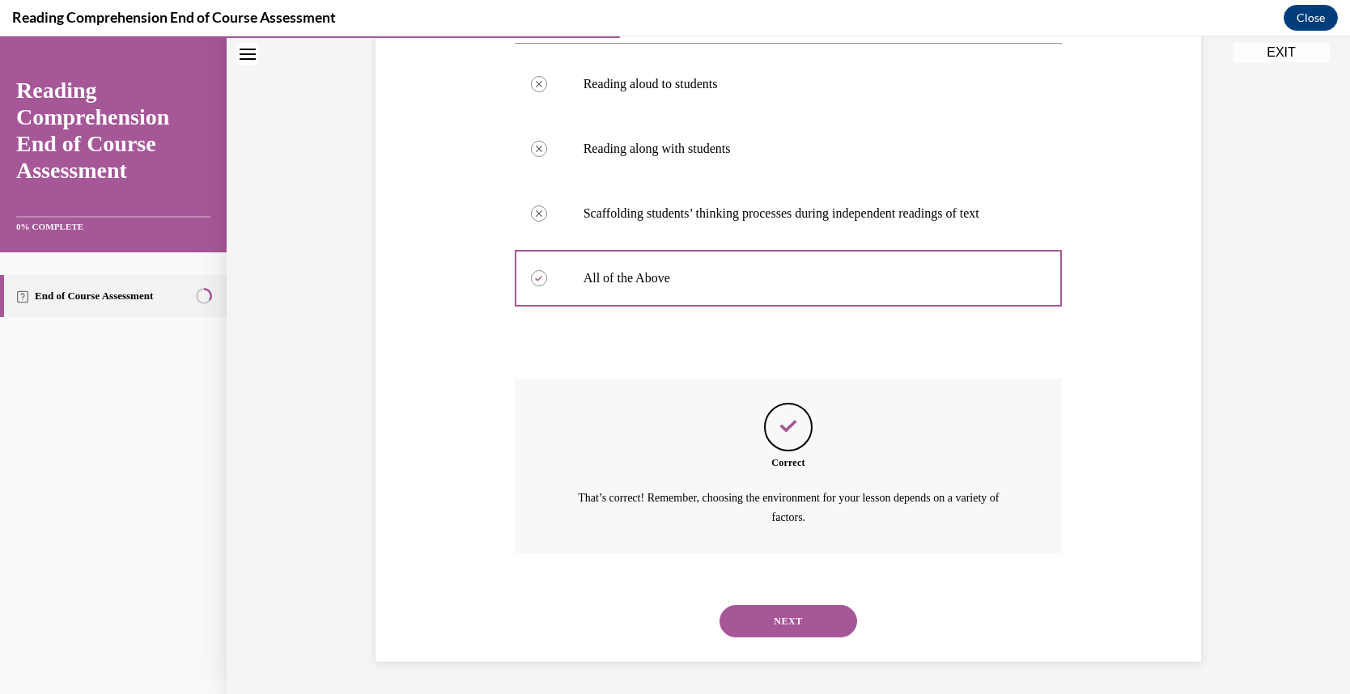
click at [780, 605] on button "NEXT" at bounding box center [788, 621] width 138 height 32
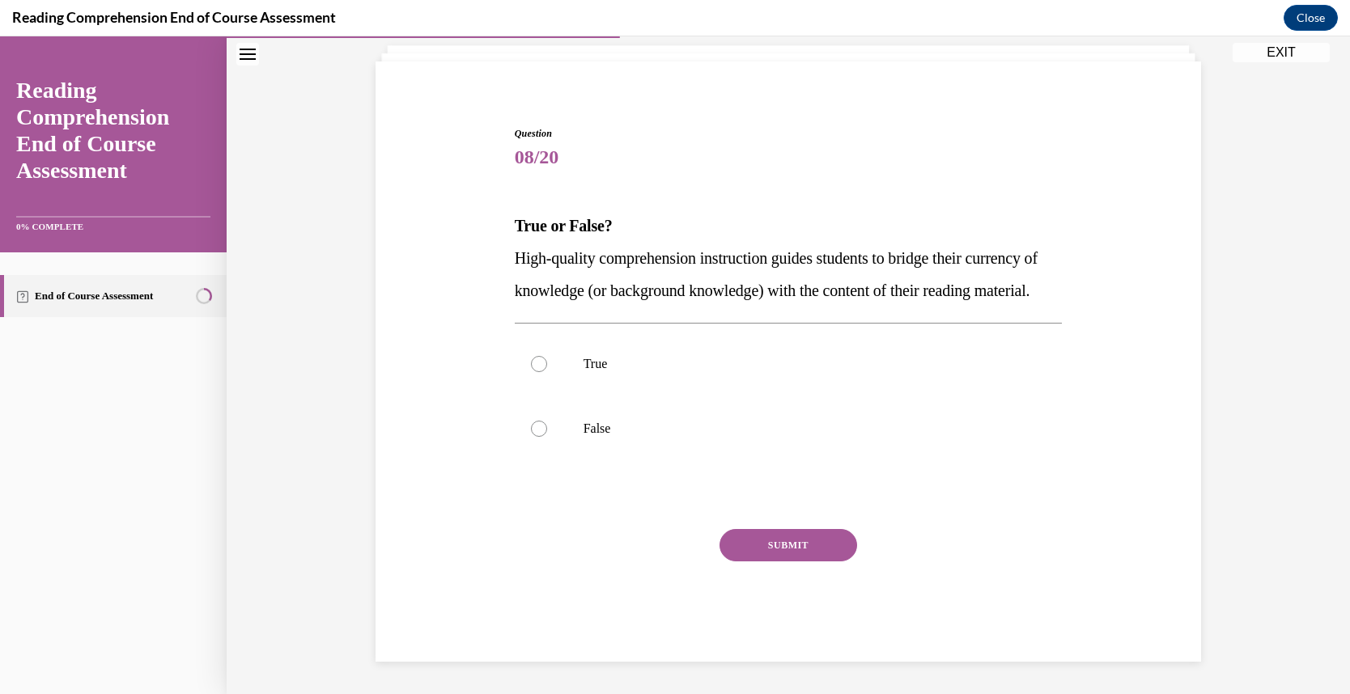
scroll to position [131, 0]
click at [602, 356] on p "True" at bounding box center [802, 364] width 439 height 16
click at [547, 356] on input "True" at bounding box center [539, 364] width 16 height 16
radio input "true"
click at [793, 550] on button "SUBMIT" at bounding box center [788, 545] width 138 height 32
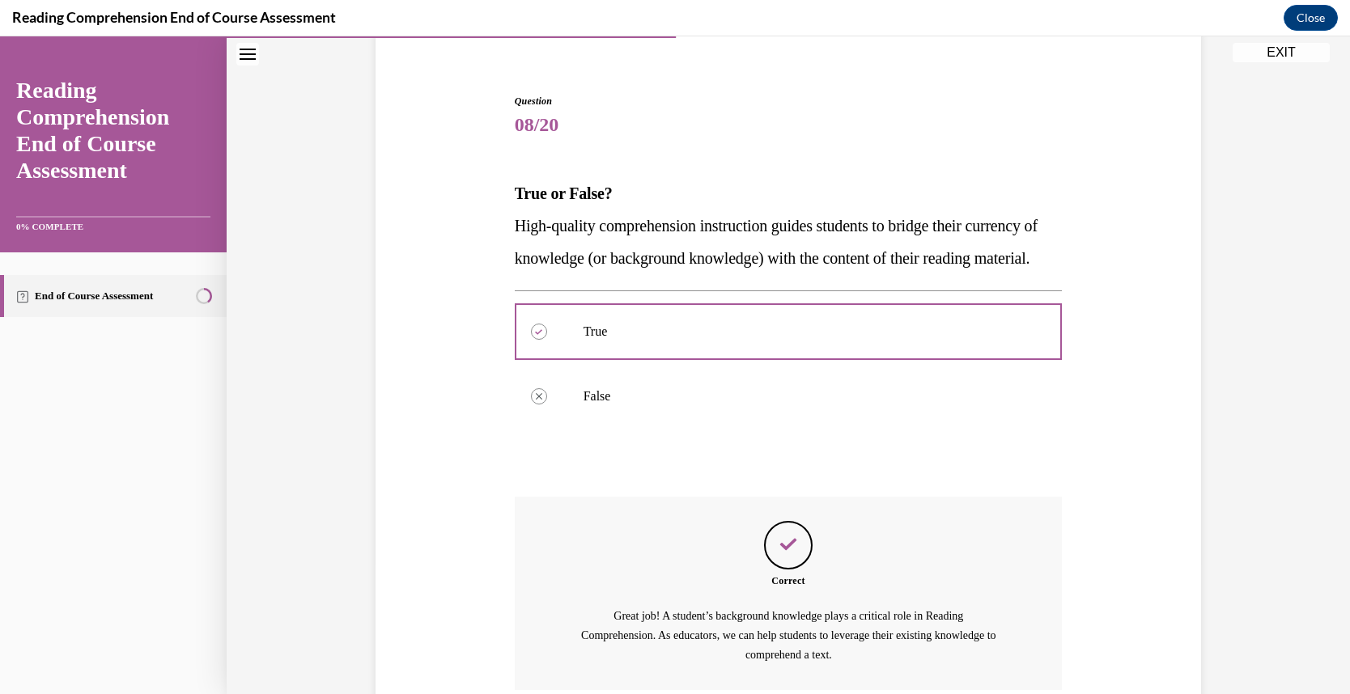
scroll to position [300, 0]
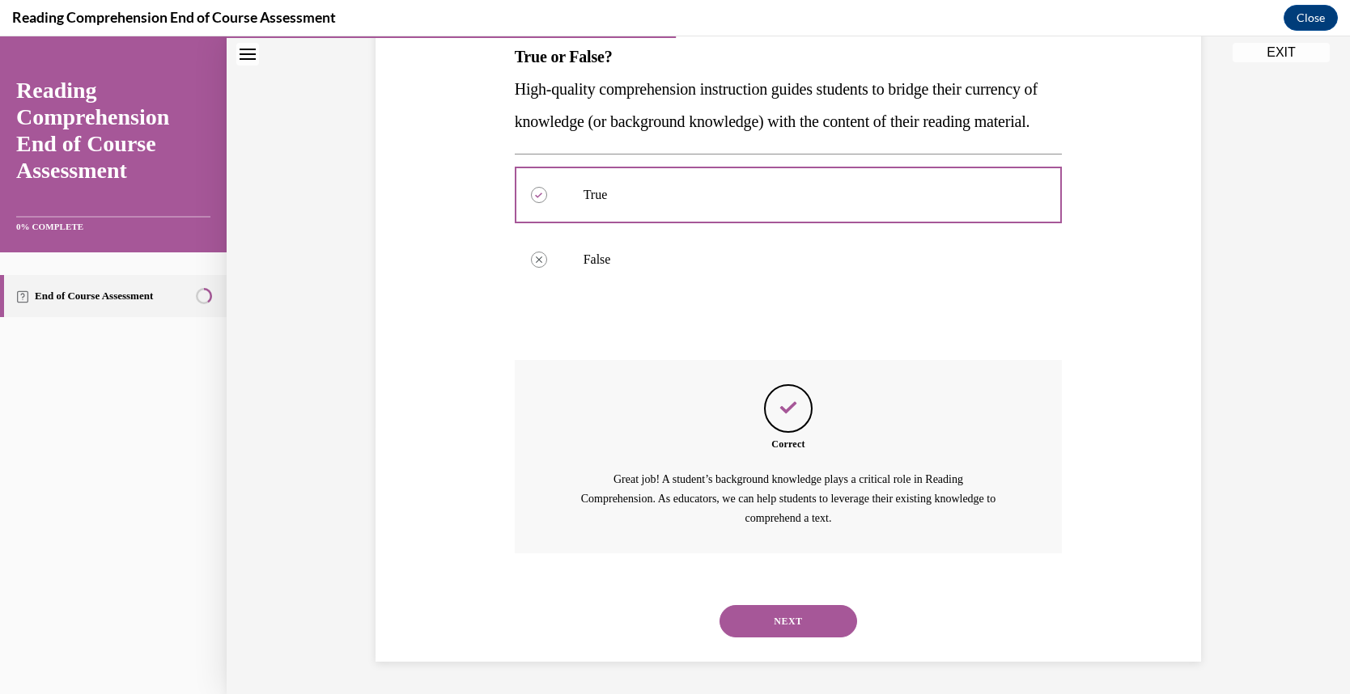
click at [791, 594] on div "NEXT" at bounding box center [789, 621] width 548 height 65
click at [793, 617] on button "NEXT" at bounding box center [788, 621] width 138 height 32
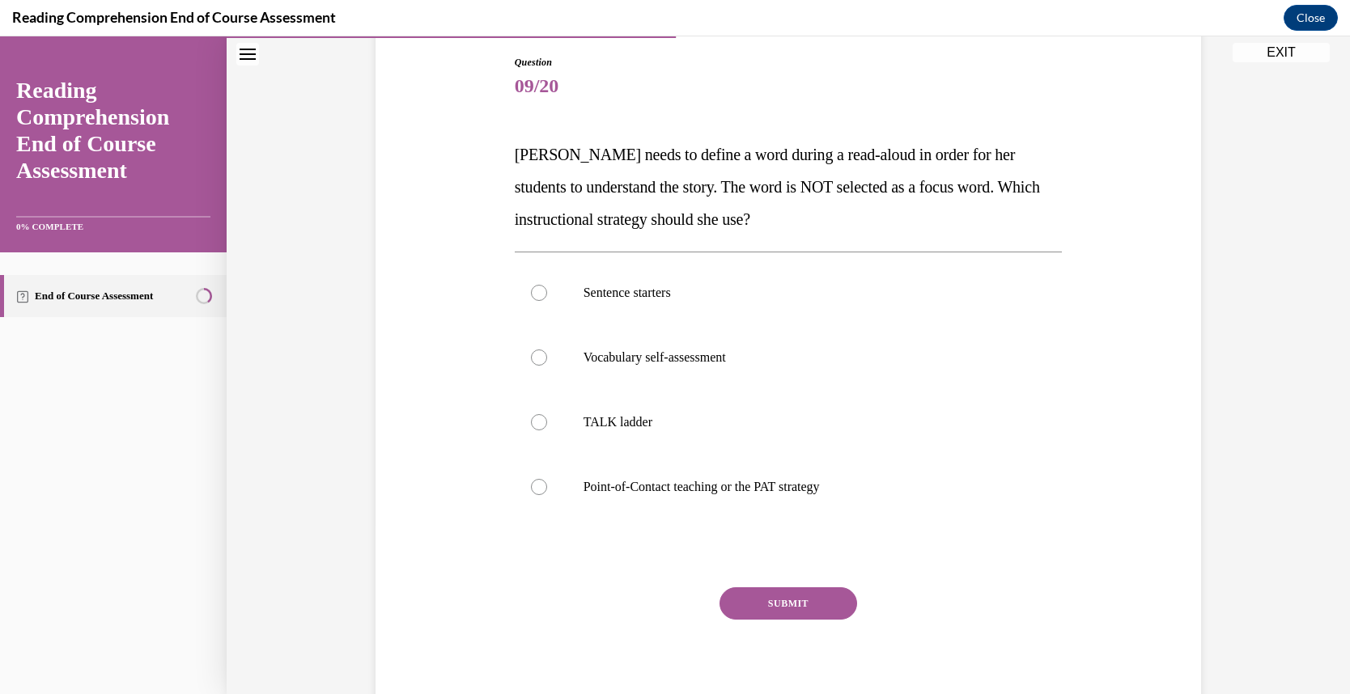
scroll to position [197, 0]
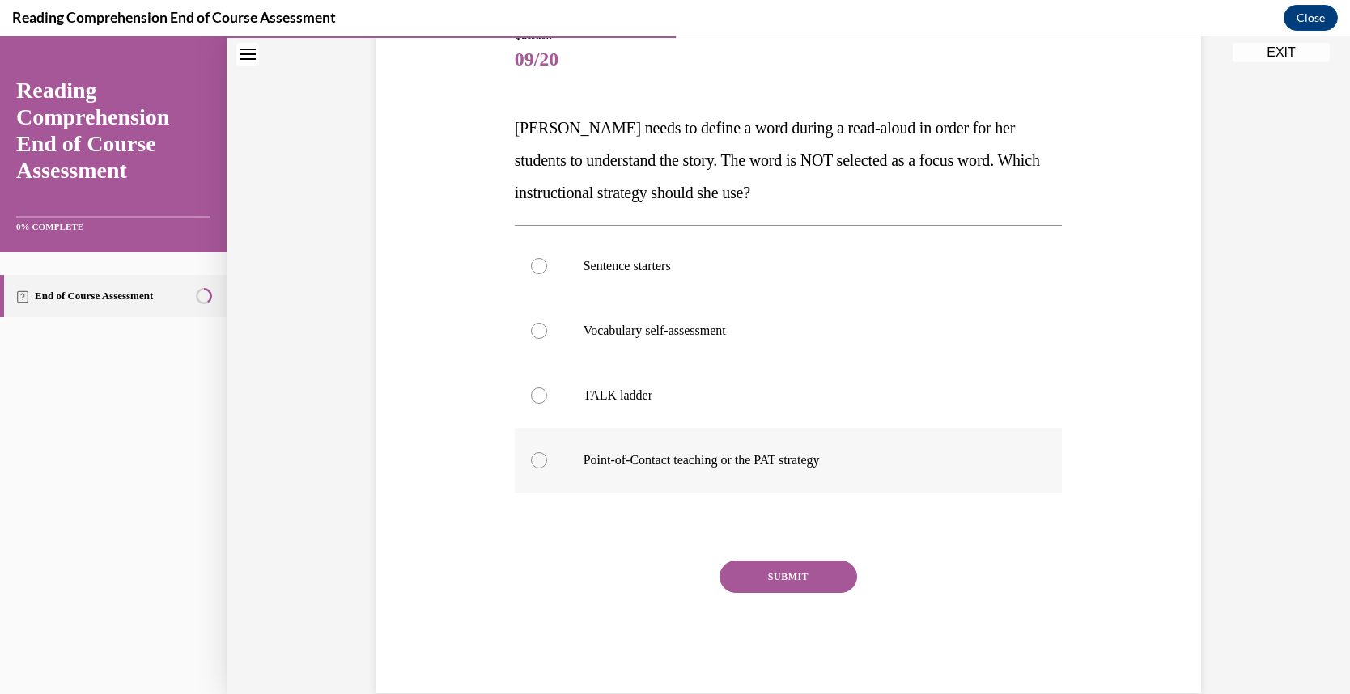
click at [724, 460] on p "Point-of-Contact teaching or the PAT strategy" at bounding box center [802, 460] width 439 height 16
click at [547, 460] on input "Point-of-Contact teaching or the PAT strategy" at bounding box center [539, 460] width 16 height 16
radio input "true"
click at [750, 579] on button "SUBMIT" at bounding box center [788, 577] width 138 height 32
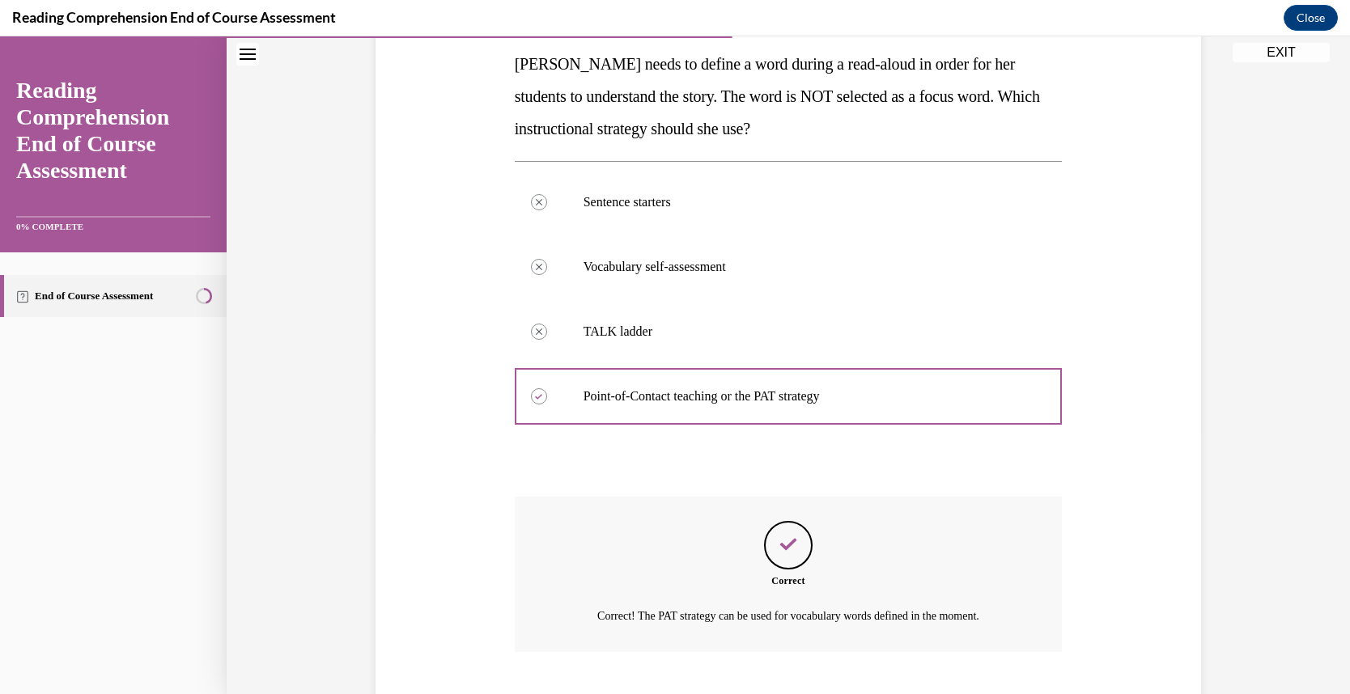
scroll to position [359, 0]
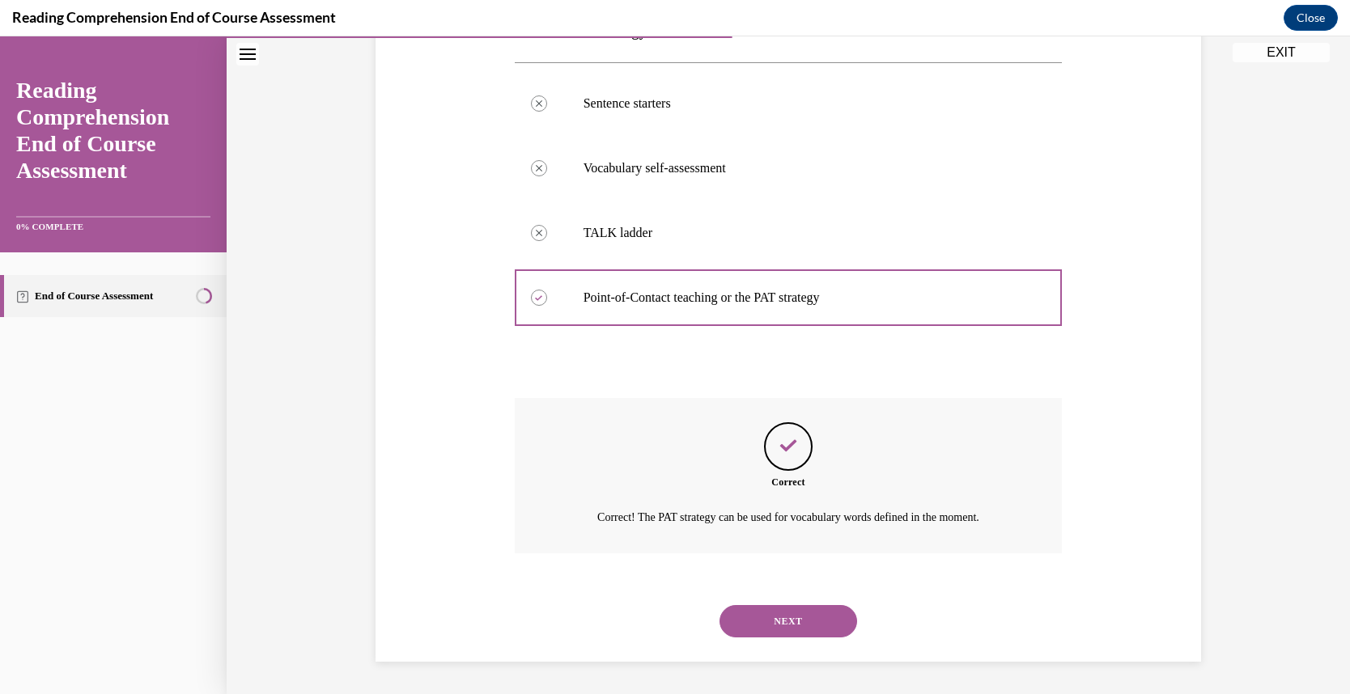
click at [762, 615] on button "NEXT" at bounding box center [788, 621] width 138 height 32
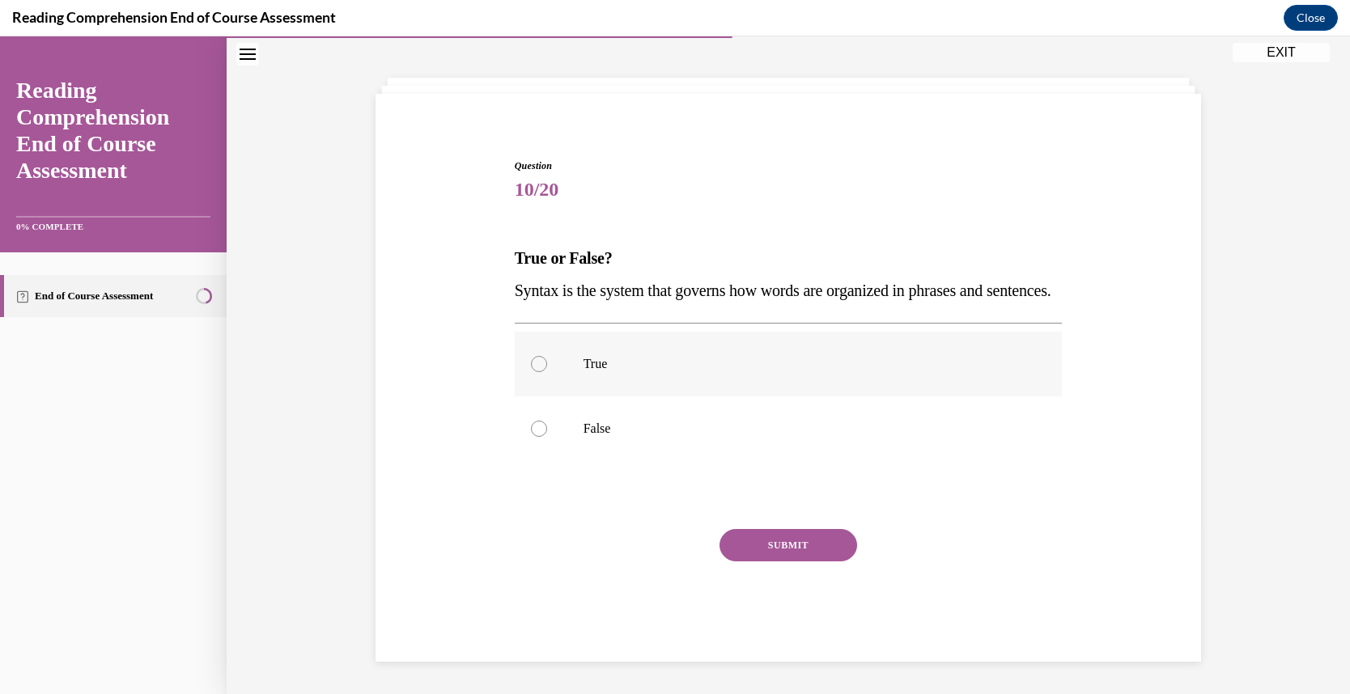
click at [617, 365] on p "True" at bounding box center [802, 364] width 439 height 16
click at [547, 365] on input "True" at bounding box center [539, 364] width 16 height 16
radio input "true"
click at [749, 546] on button "SUBMIT" at bounding box center [788, 545] width 138 height 32
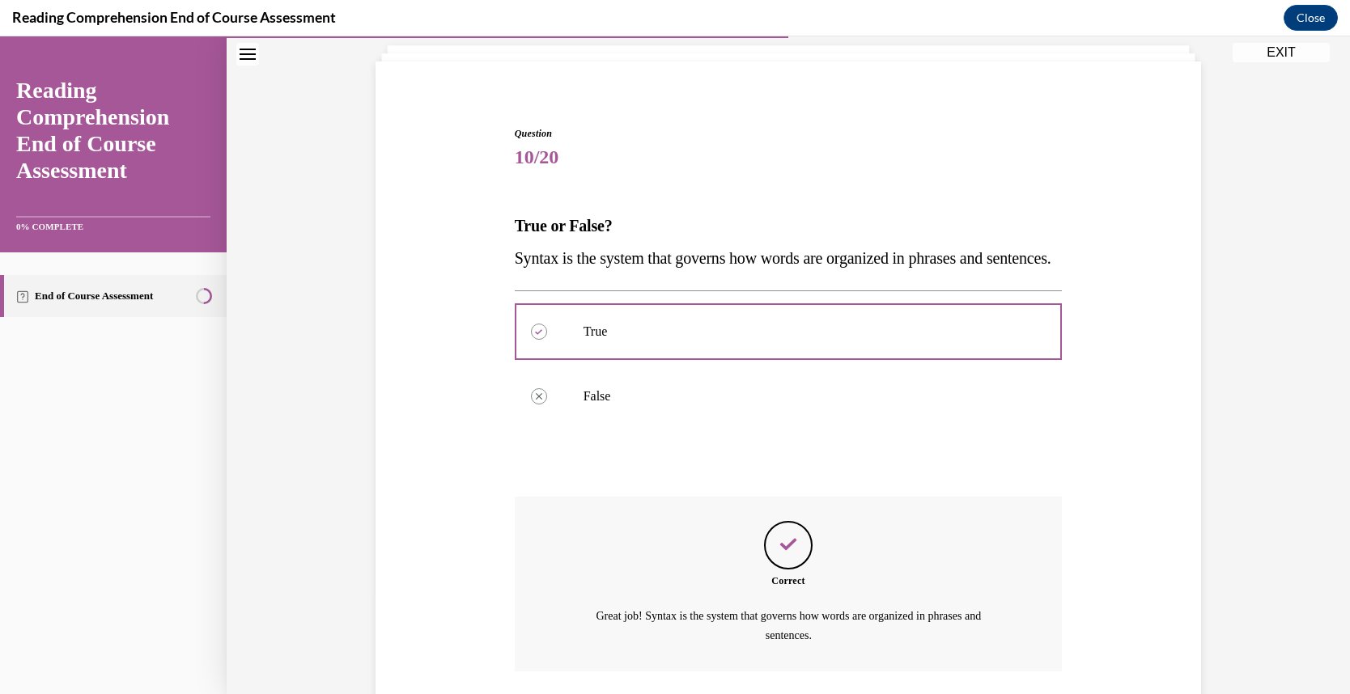
scroll to position [248, 0]
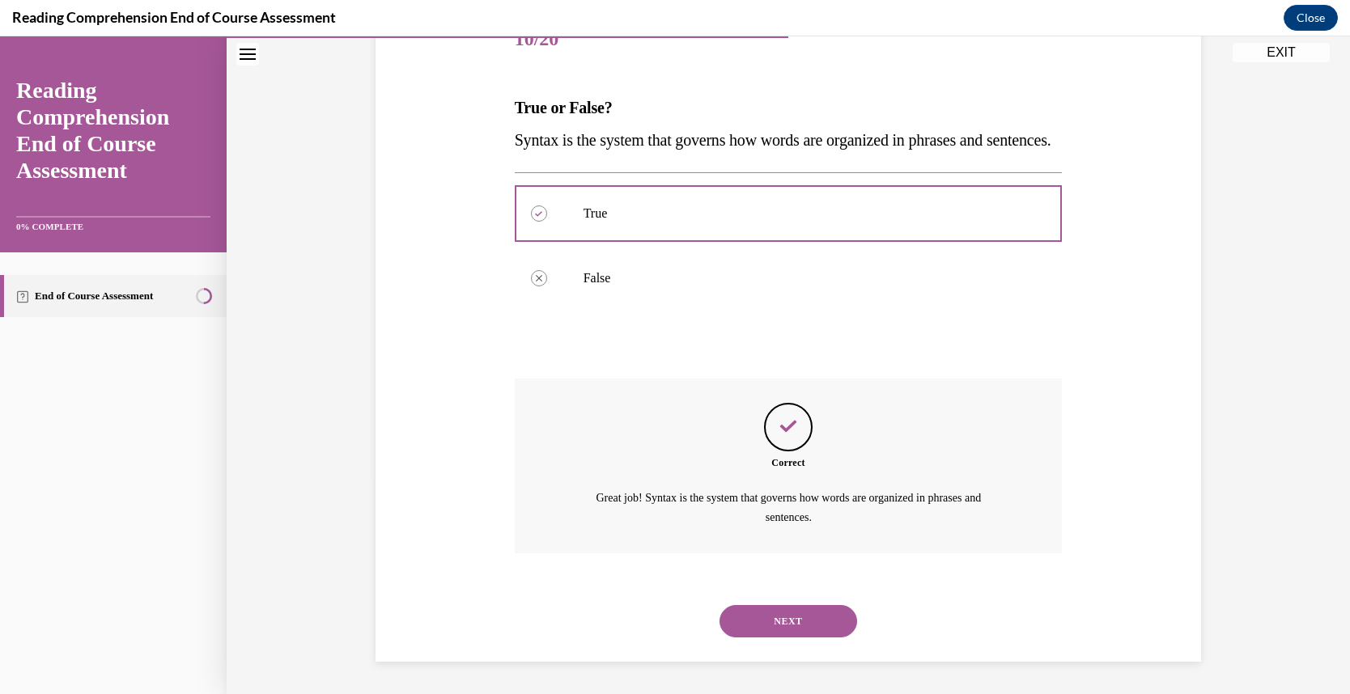
click at [778, 615] on button "NEXT" at bounding box center [788, 621] width 138 height 32
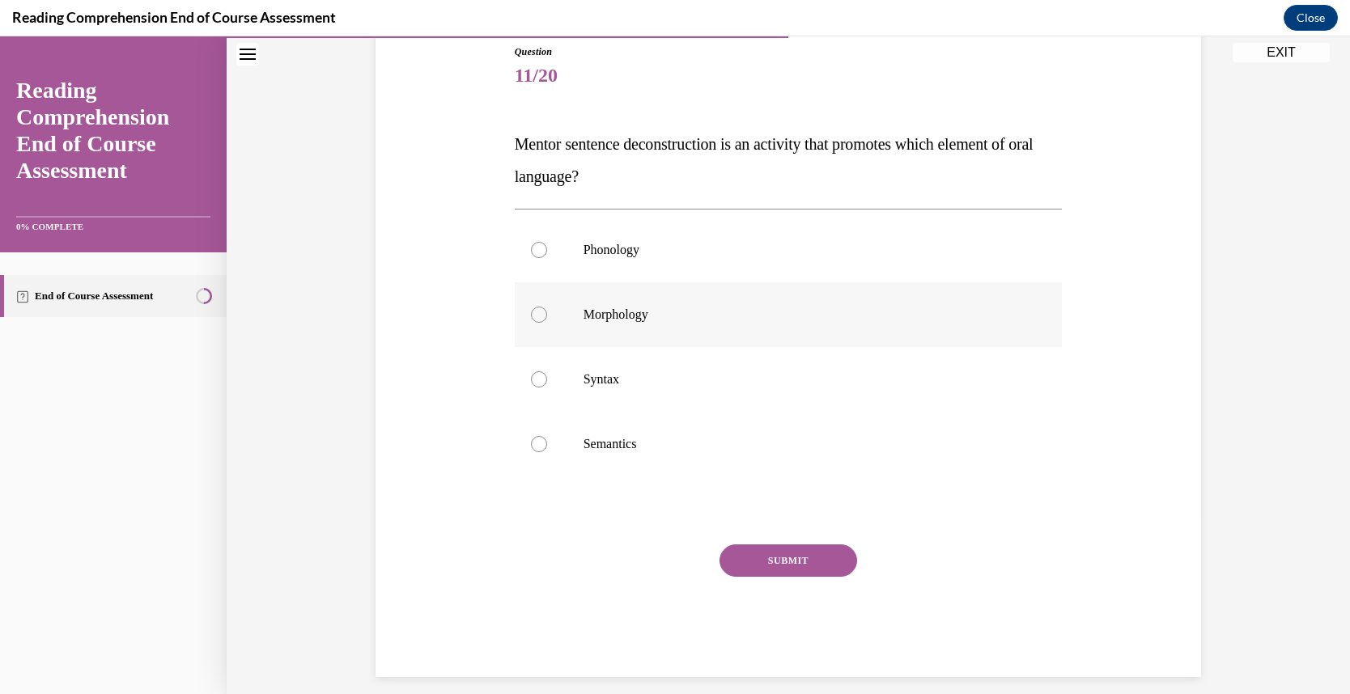
click at [615, 329] on label "Morphology" at bounding box center [789, 314] width 548 height 65
click at [547, 323] on input "Morphology" at bounding box center [539, 315] width 16 height 16
radio input "true"
click at [751, 563] on button "SUBMIT" at bounding box center [788, 561] width 138 height 32
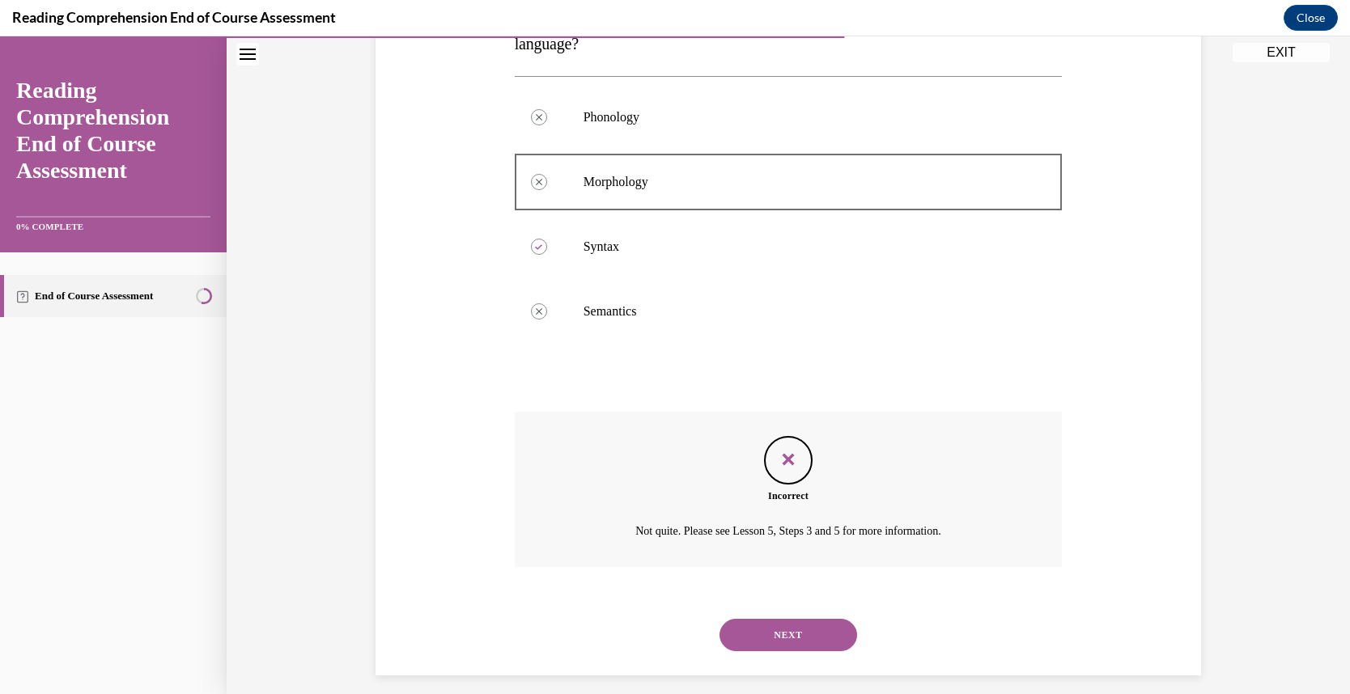
scroll to position [327, 0]
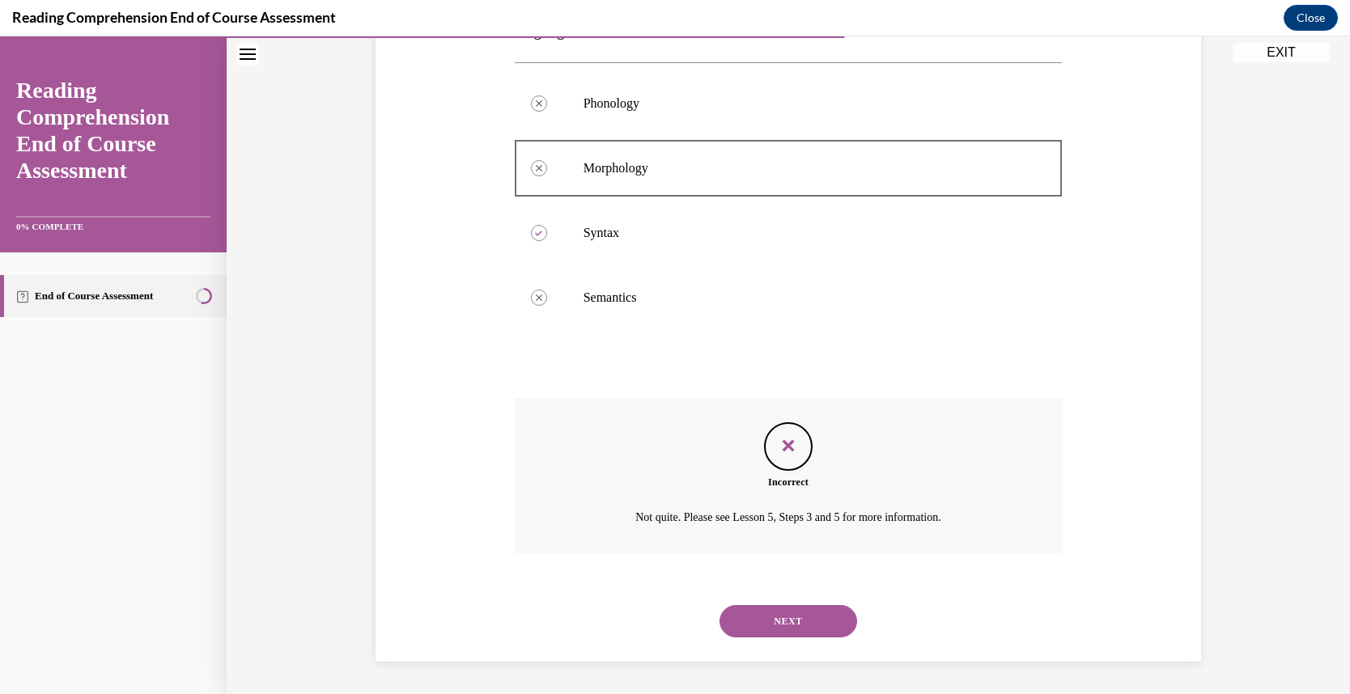
click at [764, 609] on button "NEXT" at bounding box center [788, 621] width 138 height 32
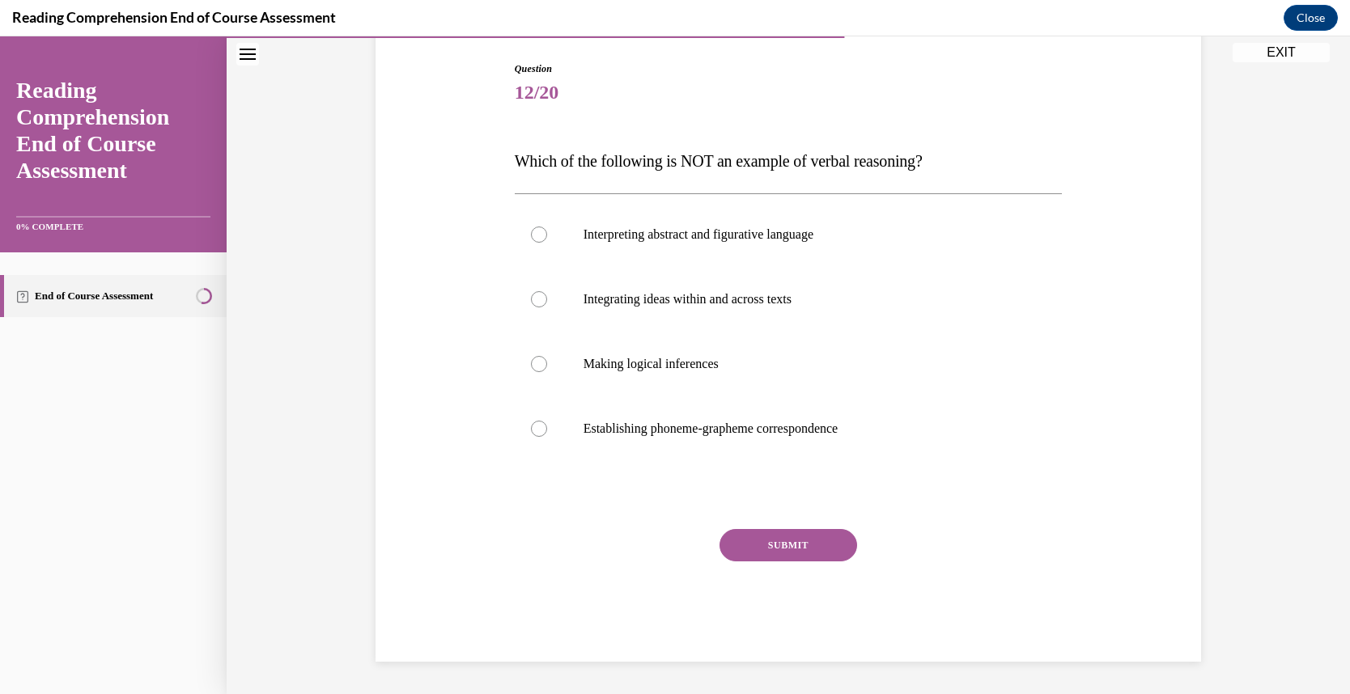
scroll to position [163, 0]
click at [676, 418] on label "Establishing phoneme-grapheme correspondence" at bounding box center [789, 429] width 548 height 65
click at [547, 421] on input "Establishing phoneme-grapheme correspondence" at bounding box center [539, 429] width 16 height 16
radio input "true"
click at [756, 538] on button "SUBMIT" at bounding box center [788, 545] width 138 height 32
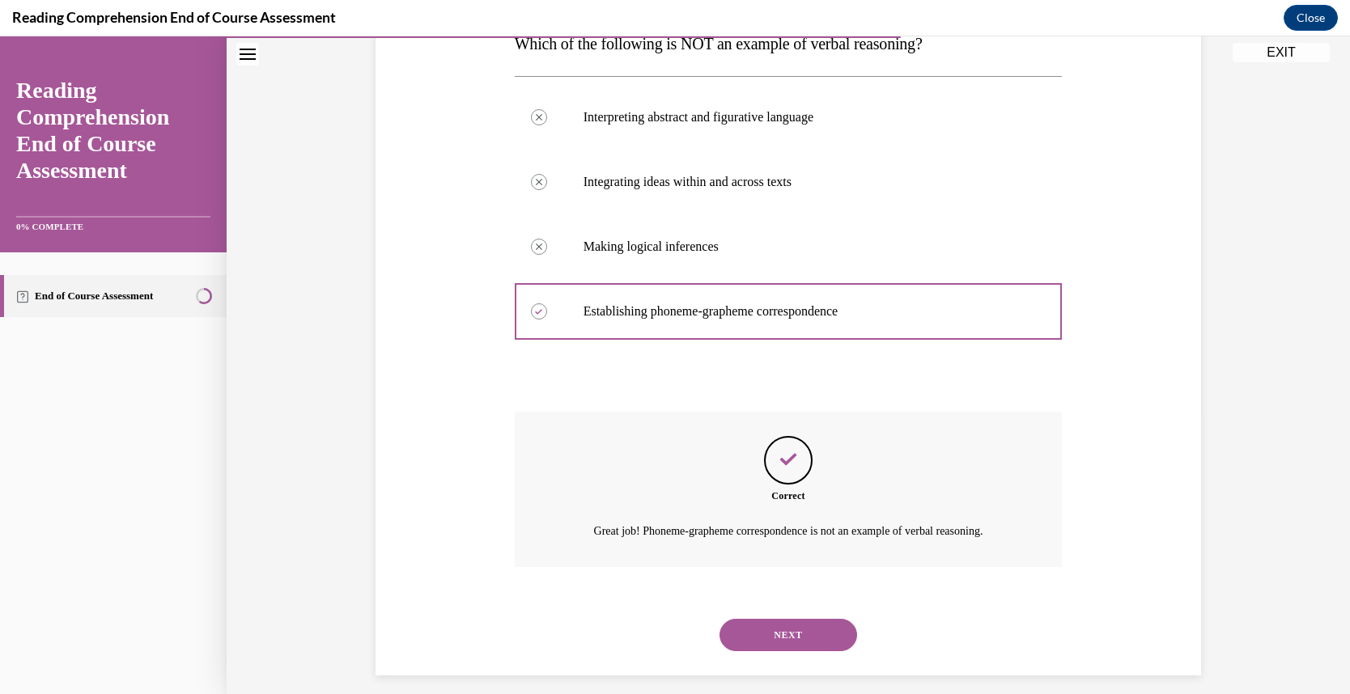
scroll to position [295, 0]
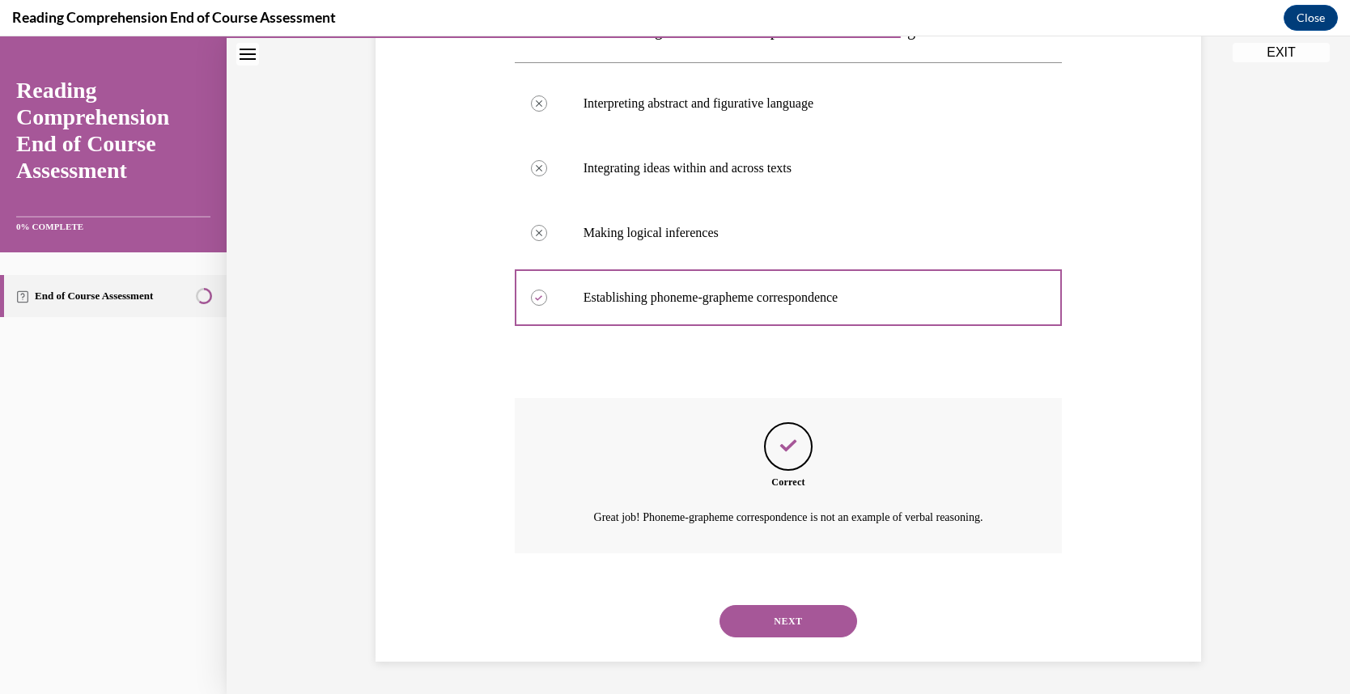
click at [765, 611] on button "NEXT" at bounding box center [788, 621] width 138 height 32
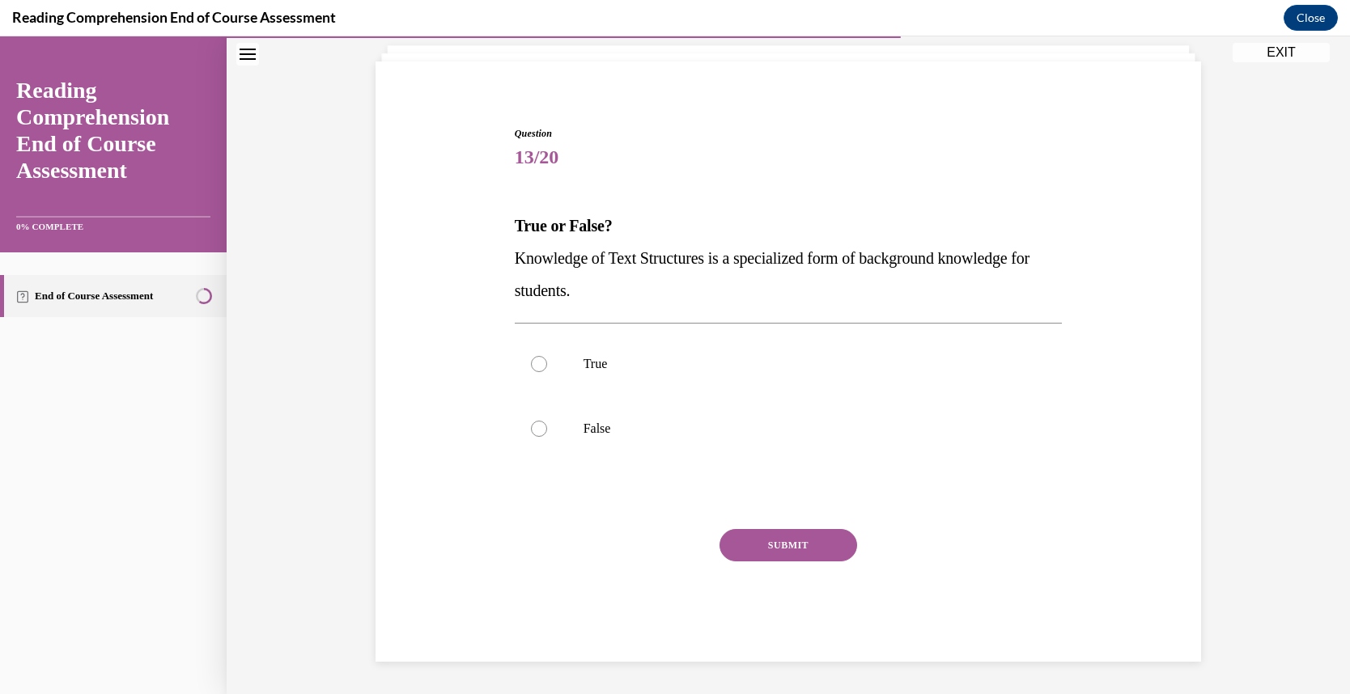
scroll to position [99, 0]
click at [588, 371] on p "True" at bounding box center [802, 364] width 439 height 16
click at [547, 371] on input "True" at bounding box center [539, 364] width 16 height 16
radio input "true"
click at [745, 542] on button "SUBMIT" at bounding box center [788, 545] width 138 height 32
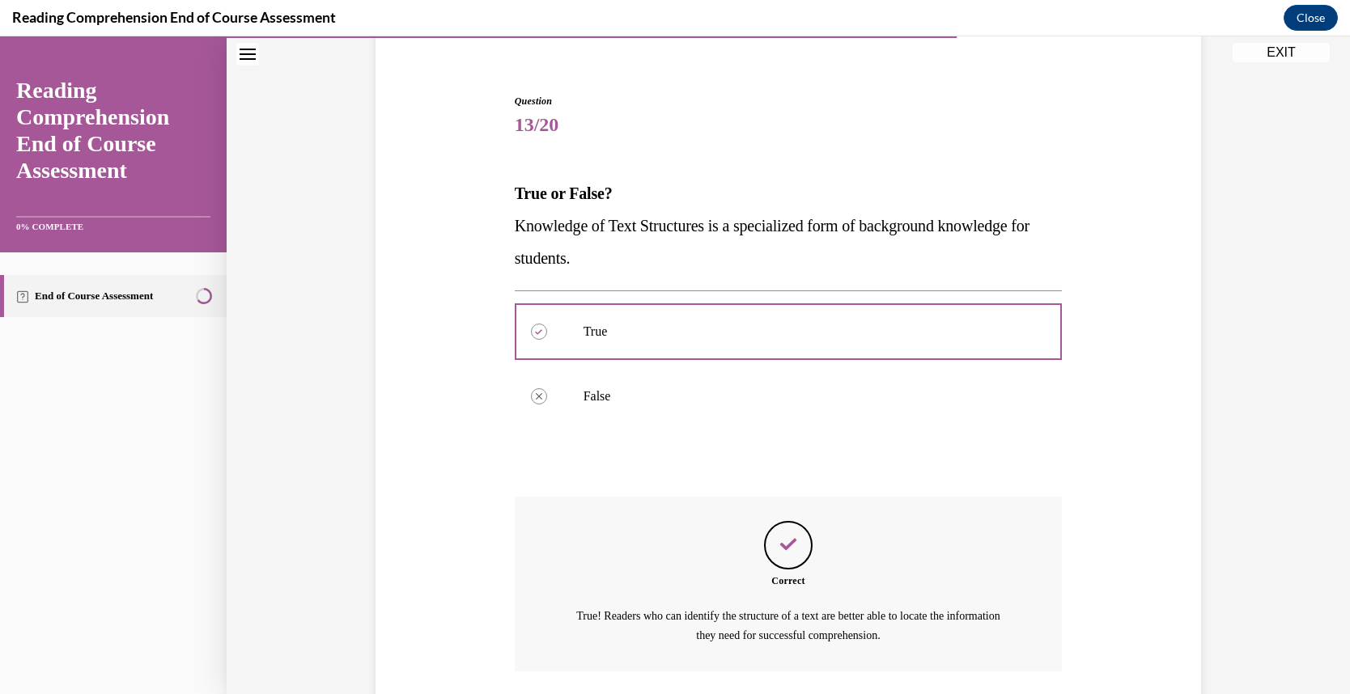
scroll to position [248, 0]
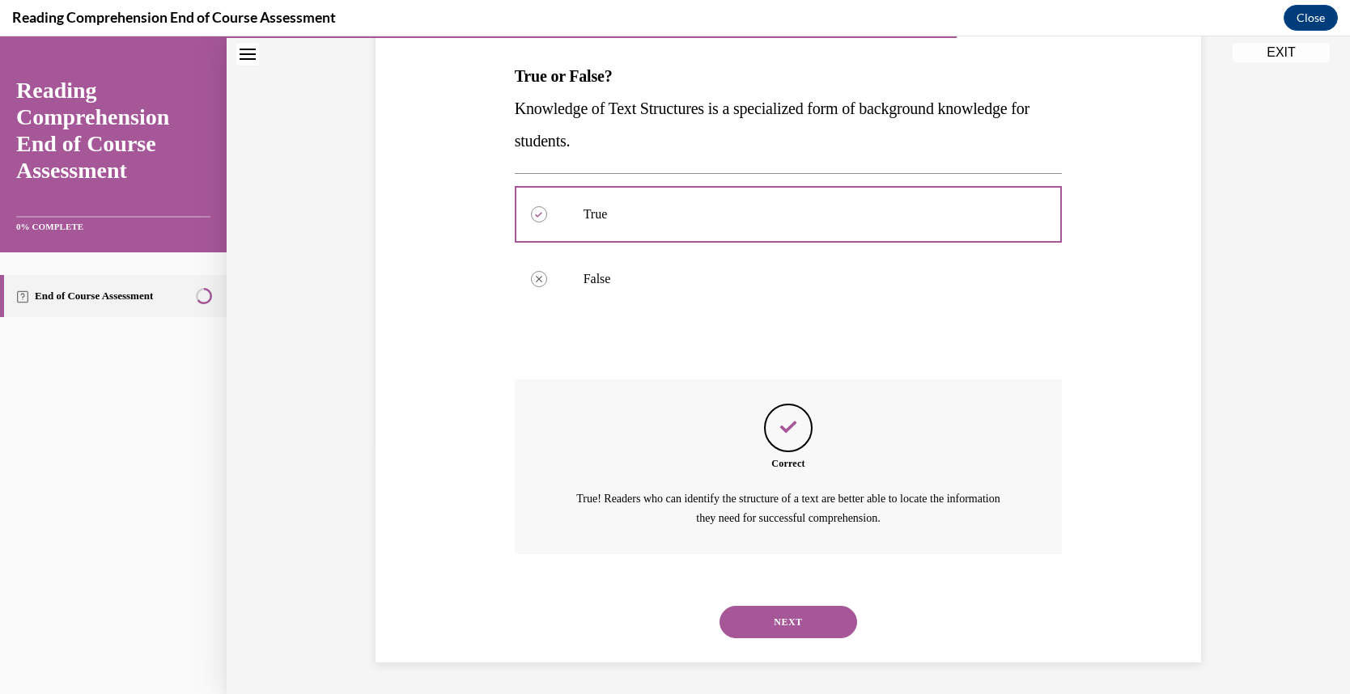
click at [766, 621] on button "NEXT" at bounding box center [788, 622] width 138 height 32
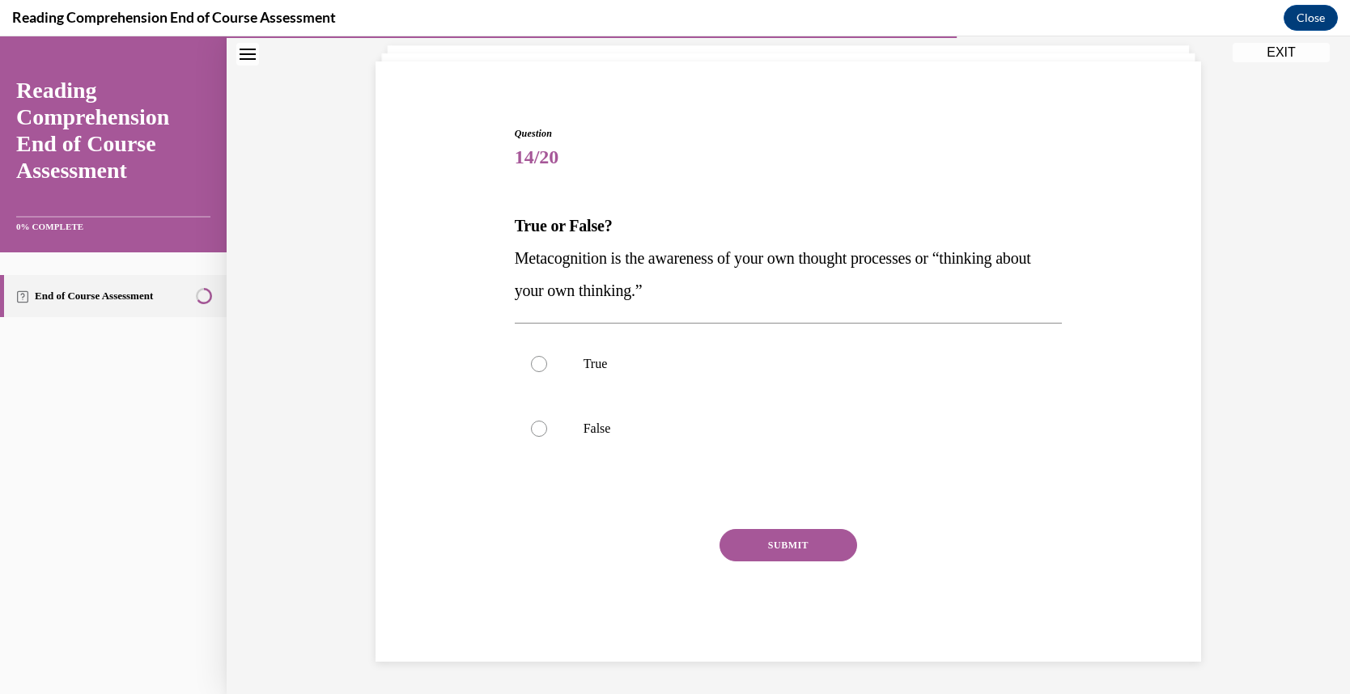
scroll to position [99, 0]
click at [600, 371] on p "True" at bounding box center [802, 364] width 439 height 16
click at [547, 371] on input "True" at bounding box center [539, 364] width 16 height 16
radio input "true"
click at [745, 531] on button "SUBMIT" at bounding box center [788, 545] width 138 height 32
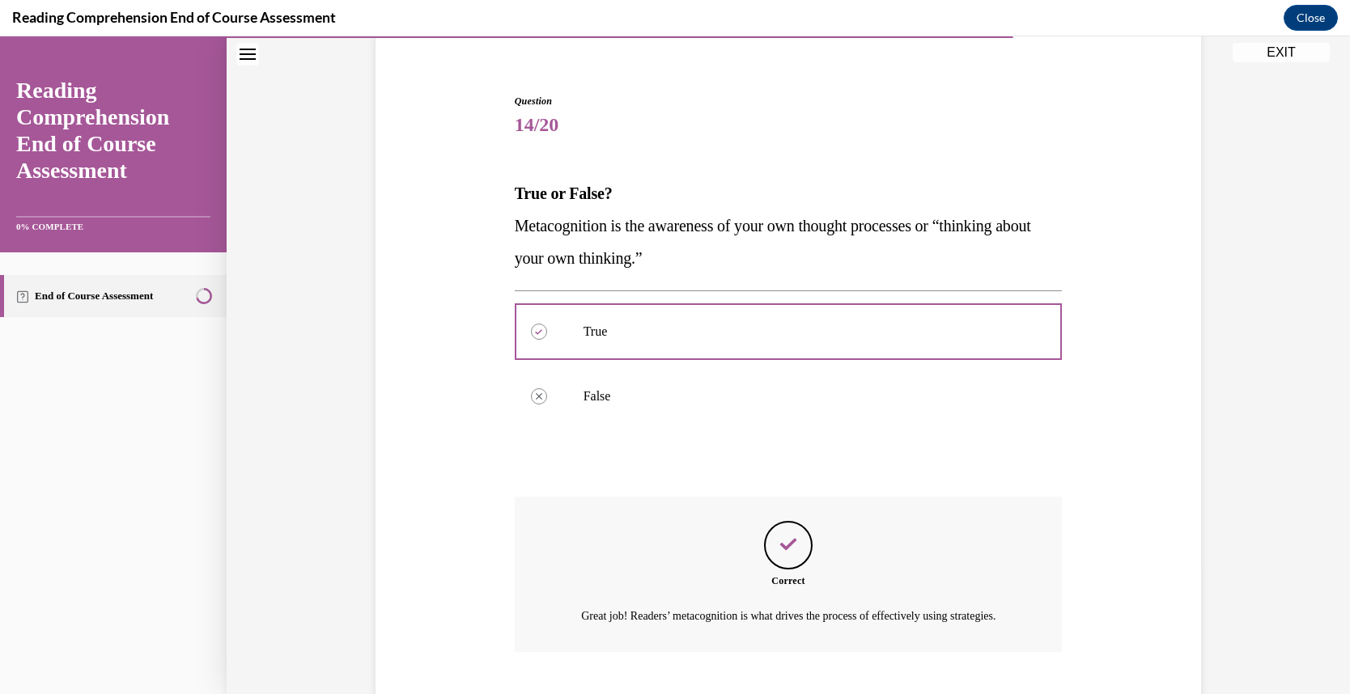
scroll to position [248, 0]
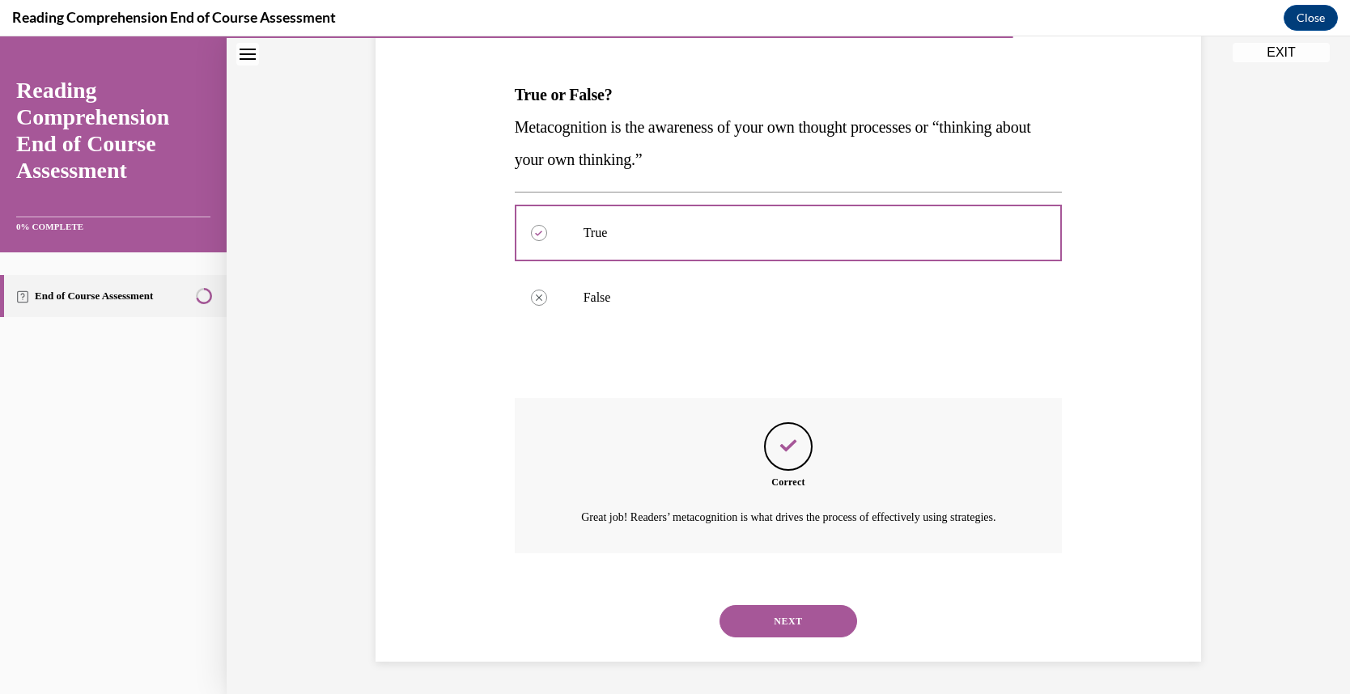
click at [791, 617] on button "NEXT" at bounding box center [788, 621] width 138 height 32
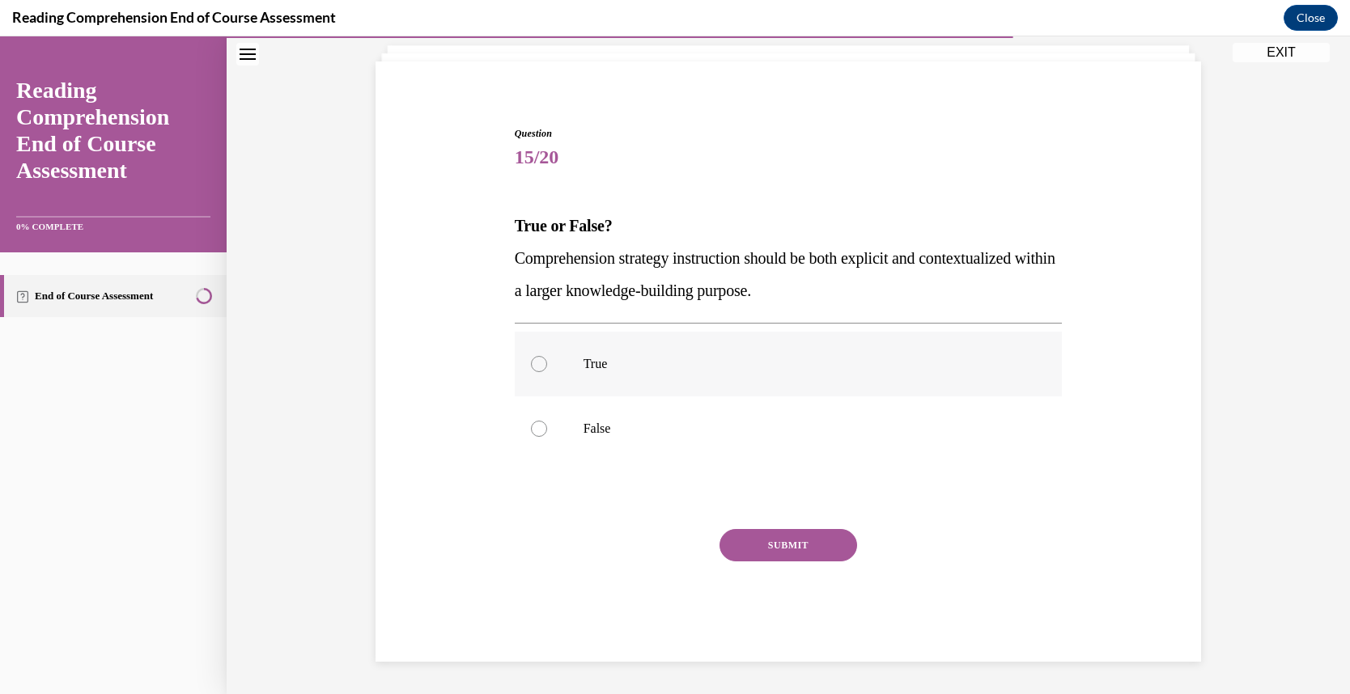
click at [600, 371] on p "True" at bounding box center [802, 364] width 439 height 16
click at [547, 371] on input "True" at bounding box center [539, 364] width 16 height 16
radio input "true"
click at [780, 537] on button "SUBMIT" at bounding box center [788, 545] width 138 height 32
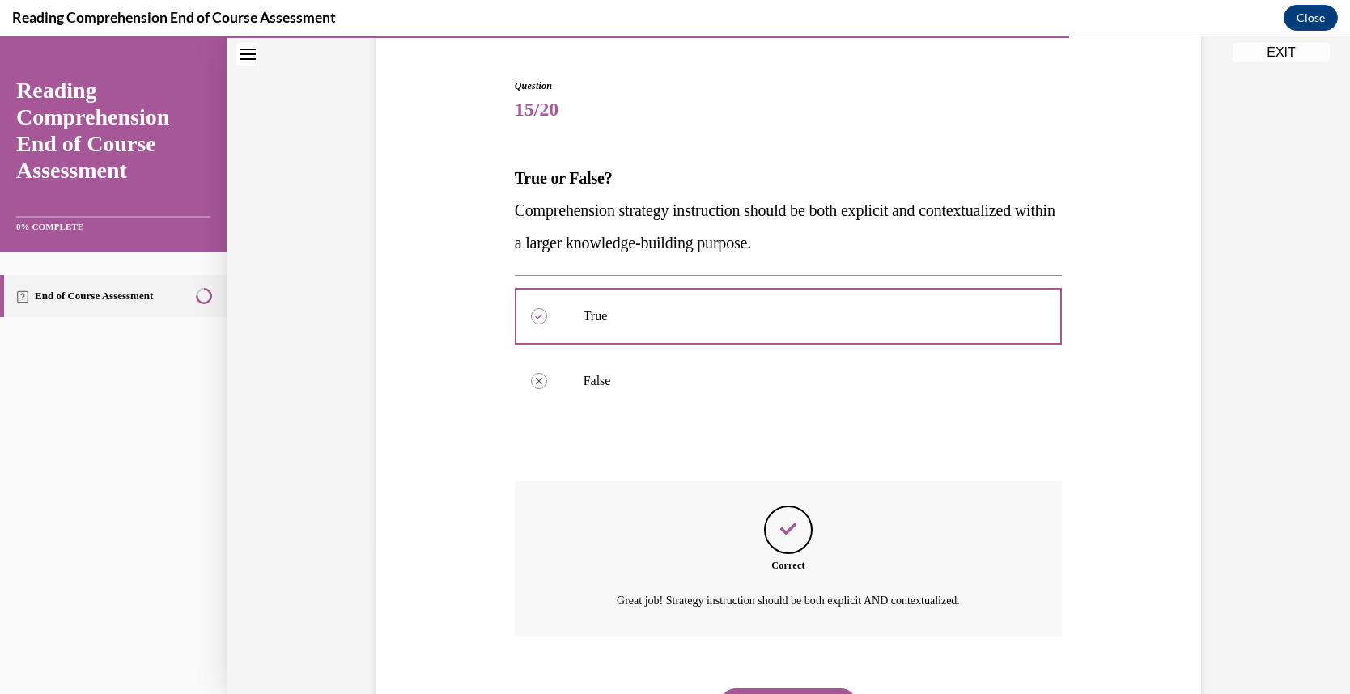
scroll to position [230, 0]
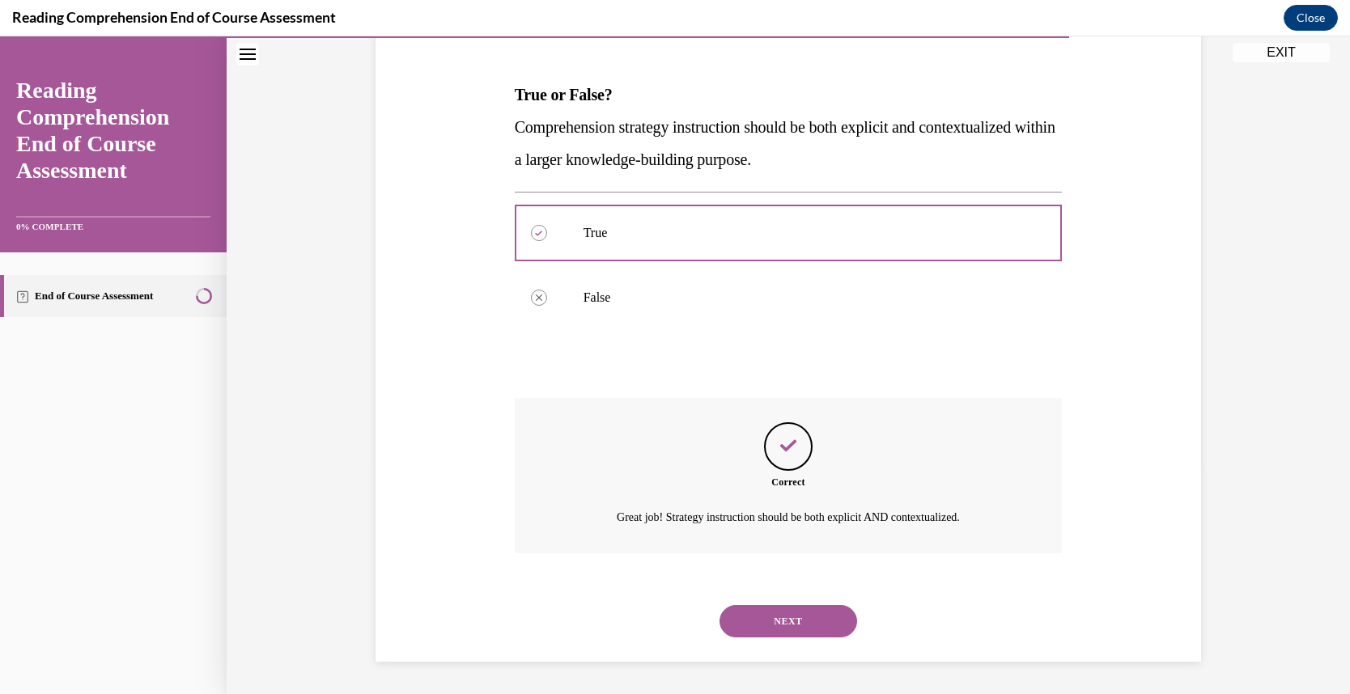
click at [787, 619] on button "NEXT" at bounding box center [788, 621] width 138 height 32
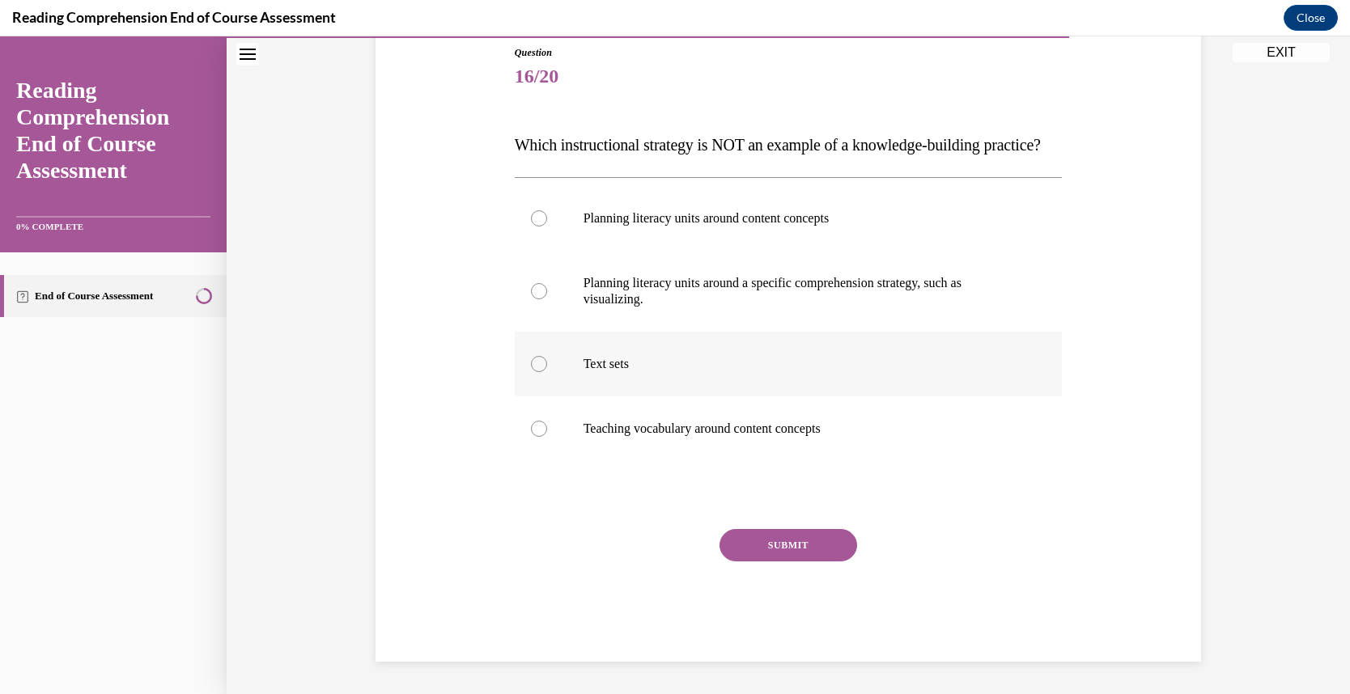
click at [677, 372] on p "Text sets" at bounding box center [802, 364] width 439 height 16
click at [547, 372] on input "Text sets" at bounding box center [539, 364] width 16 height 16
radio input "true"
click at [753, 562] on button "SUBMIT" at bounding box center [788, 545] width 138 height 32
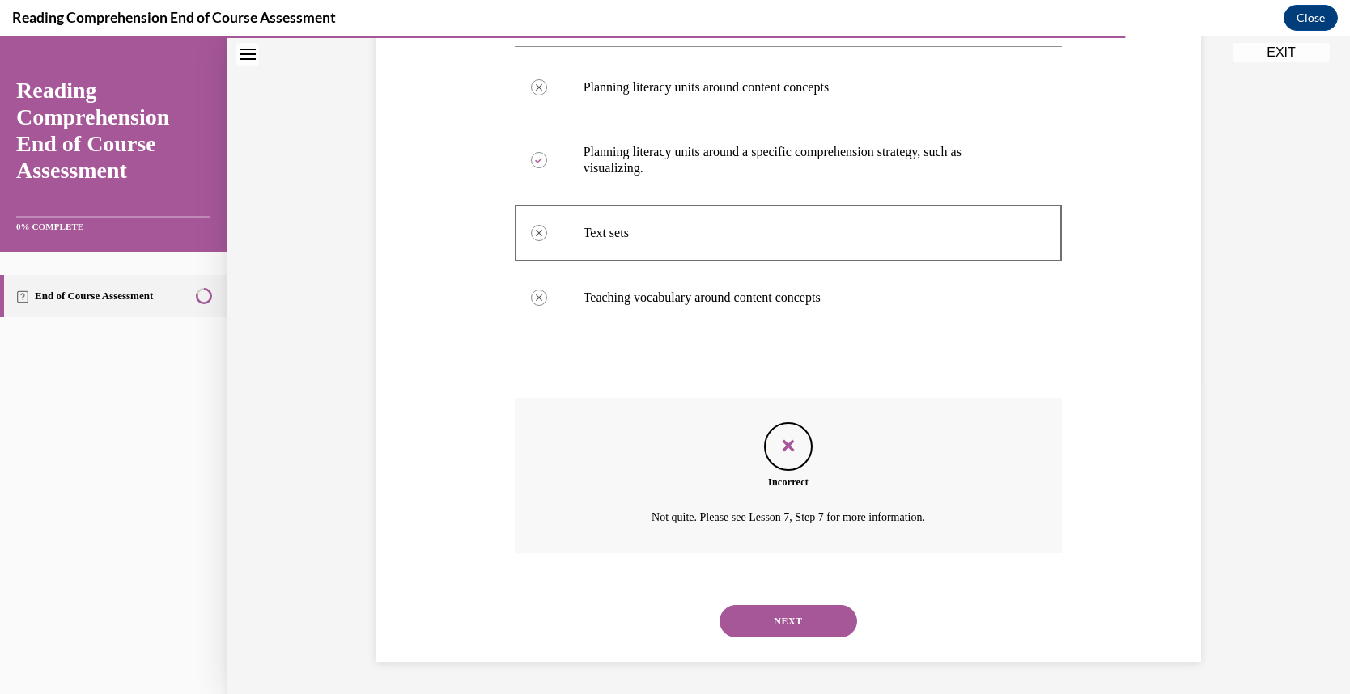
scroll to position [343, 0]
click at [761, 615] on button "NEXT" at bounding box center [788, 621] width 138 height 32
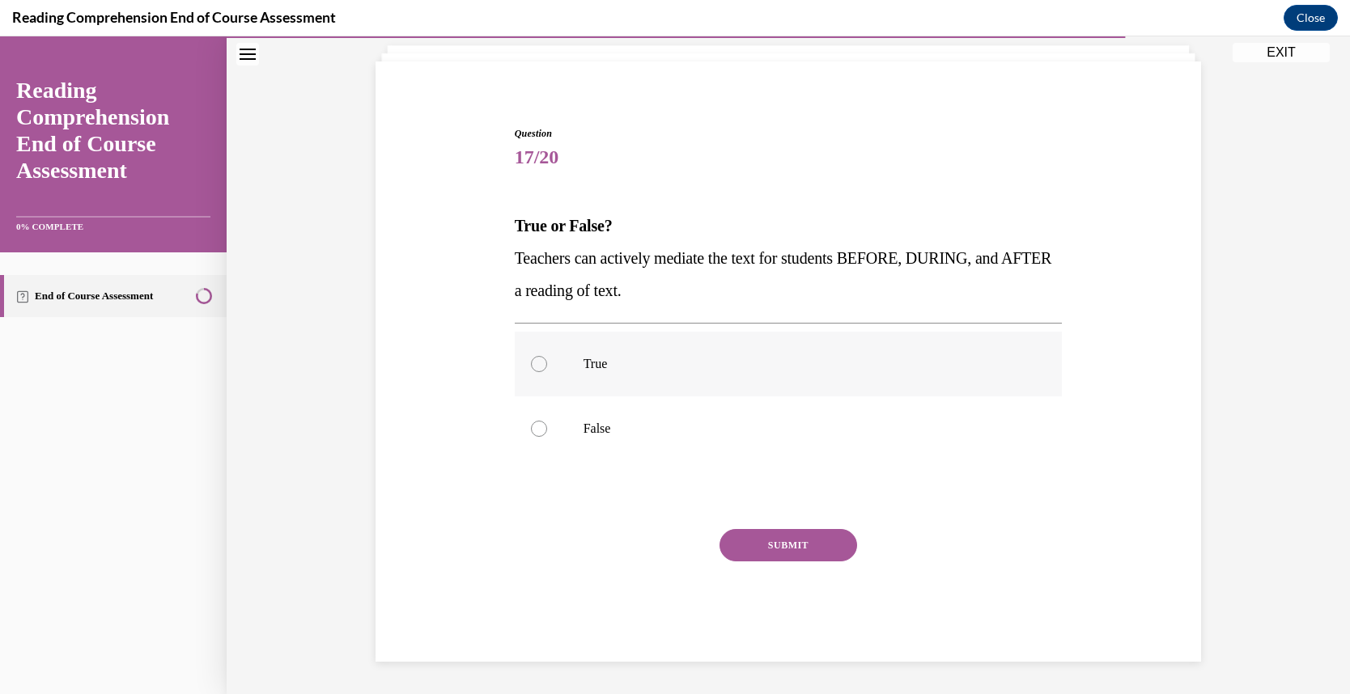
click at [600, 359] on p "True" at bounding box center [802, 364] width 439 height 16
click at [547, 359] on input "True" at bounding box center [539, 364] width 16 height 16
radio input "true"
click at [789, 537] on button "SUBMIT" at bounding box center [788, 545] width 138 height 32
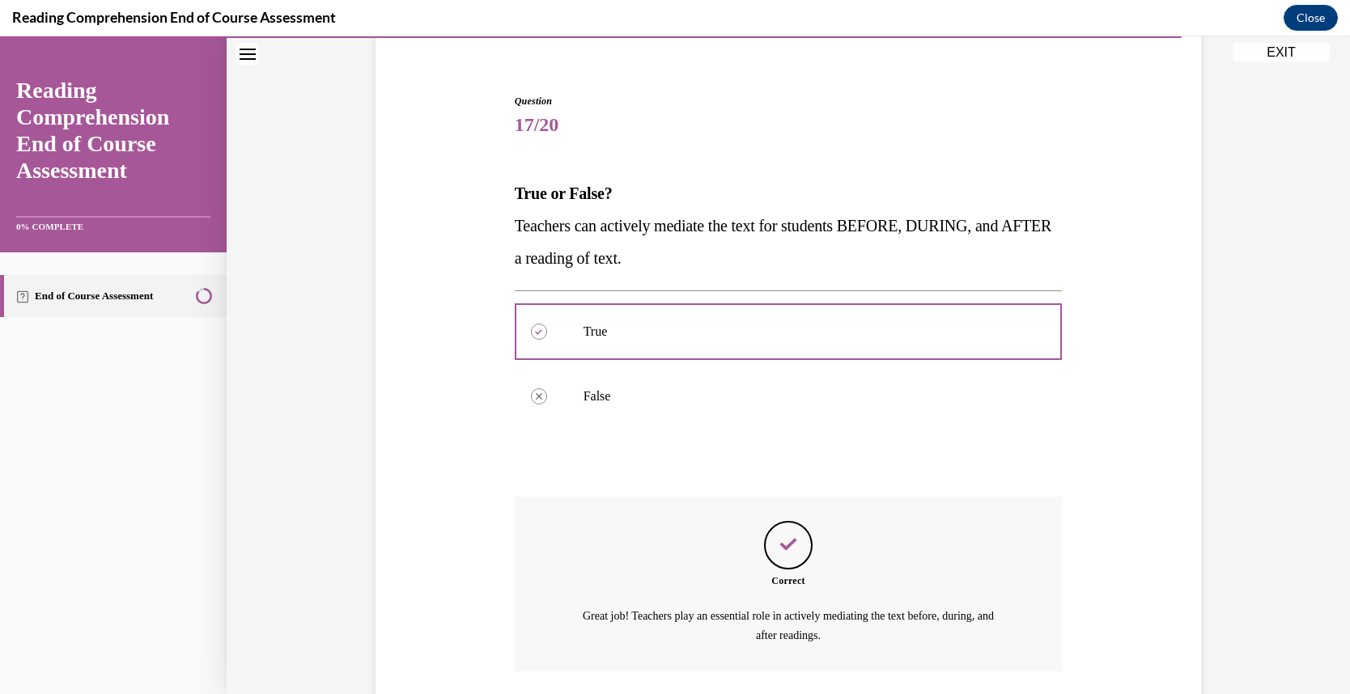
scroll to position [248, 0]
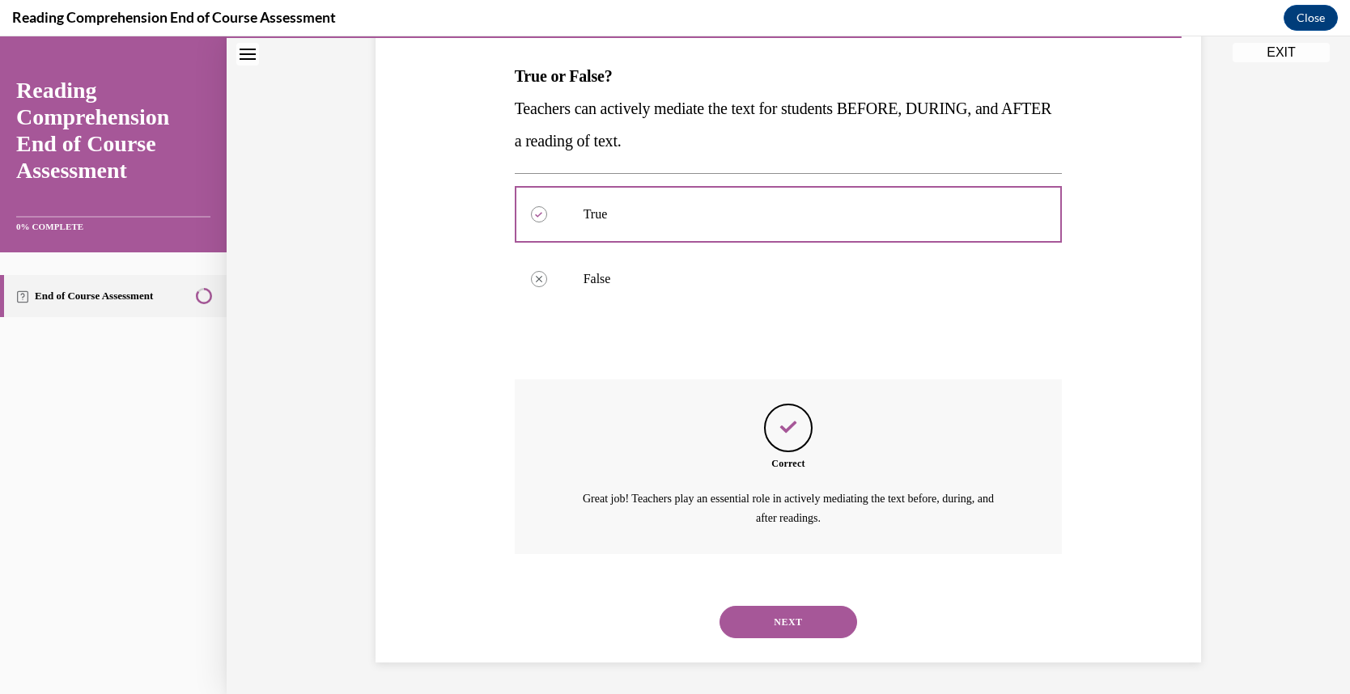
click at [791, 623] on button "NEXT" at bounding box center [788, 622] width 138 height 32
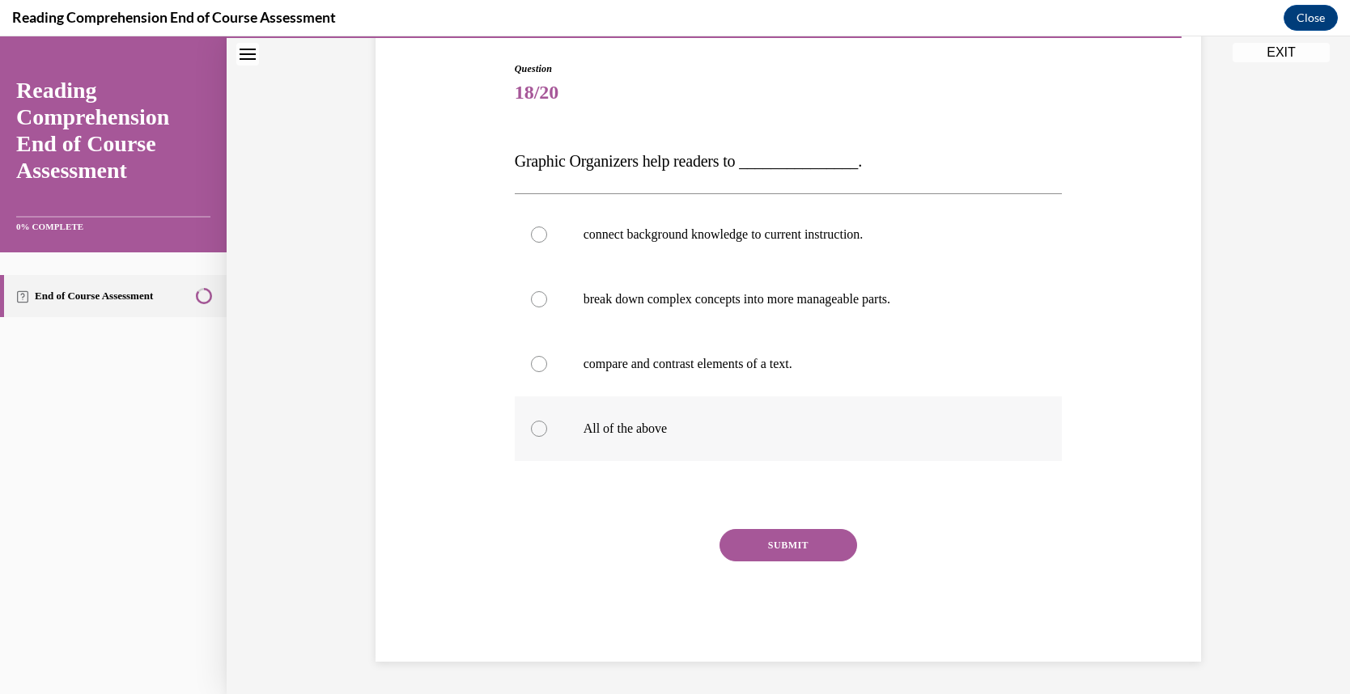
click at [662, 425] on p "All of the above" at bounding box center [802, 429] width 439 height 16
click at [547, 425] on input "All of the above" at bounding box center [539, 429] width 16 height 16
radio input "true"
click at [769, 557] on button "SUBMIT" at bounding box center [788, 545] width 138 height 32
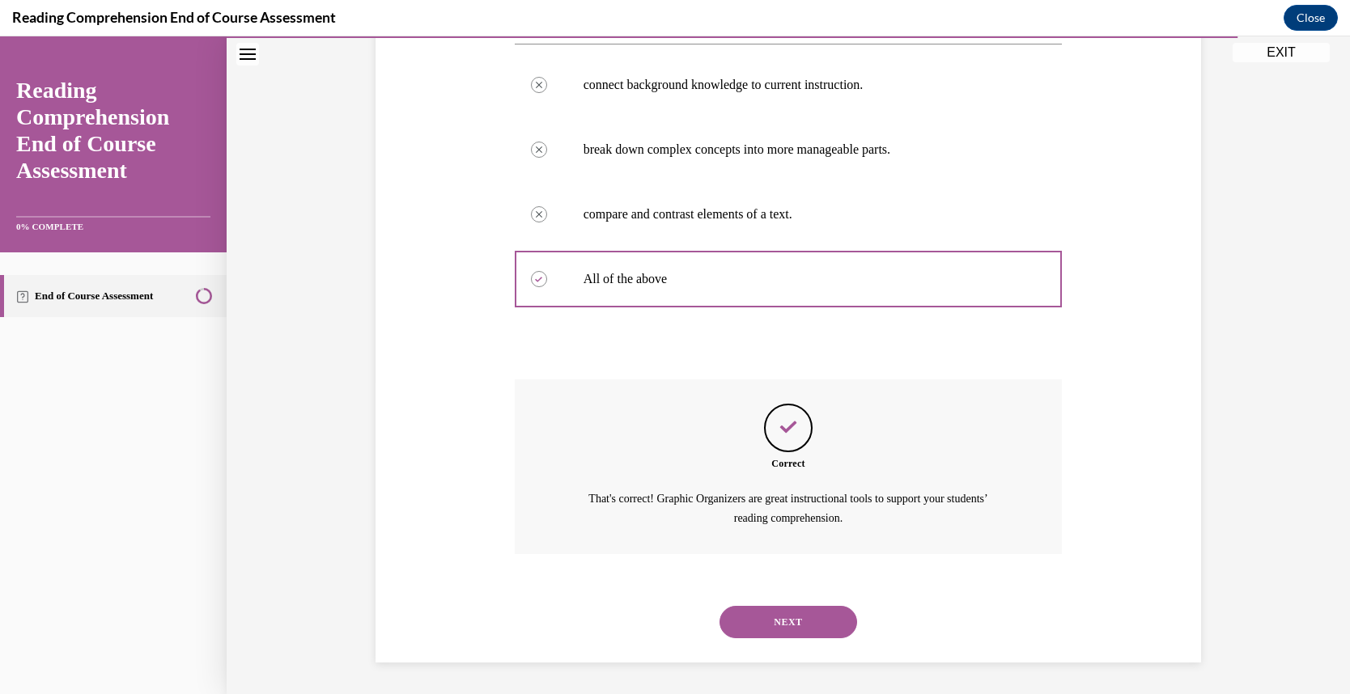
click at [779, 615] on button "NEXT" at bounding box center [788, 622] width 138 height 32
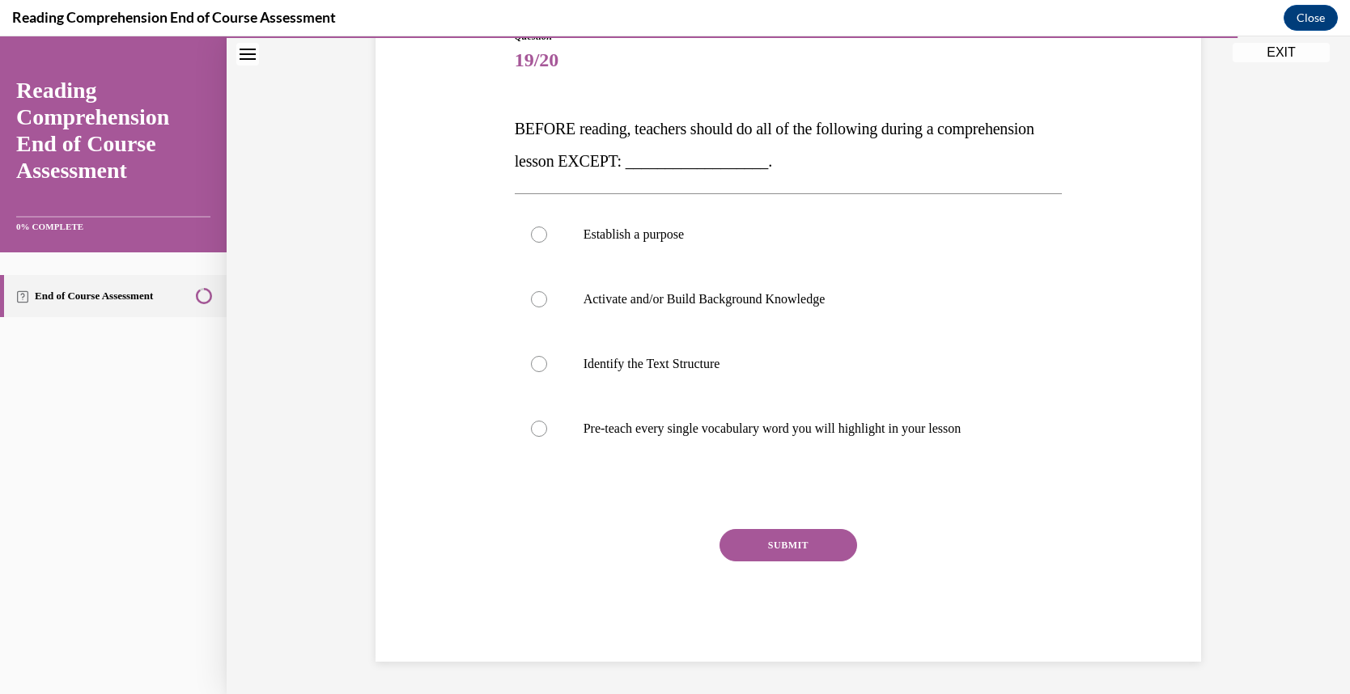
scroll to position [180, 0]
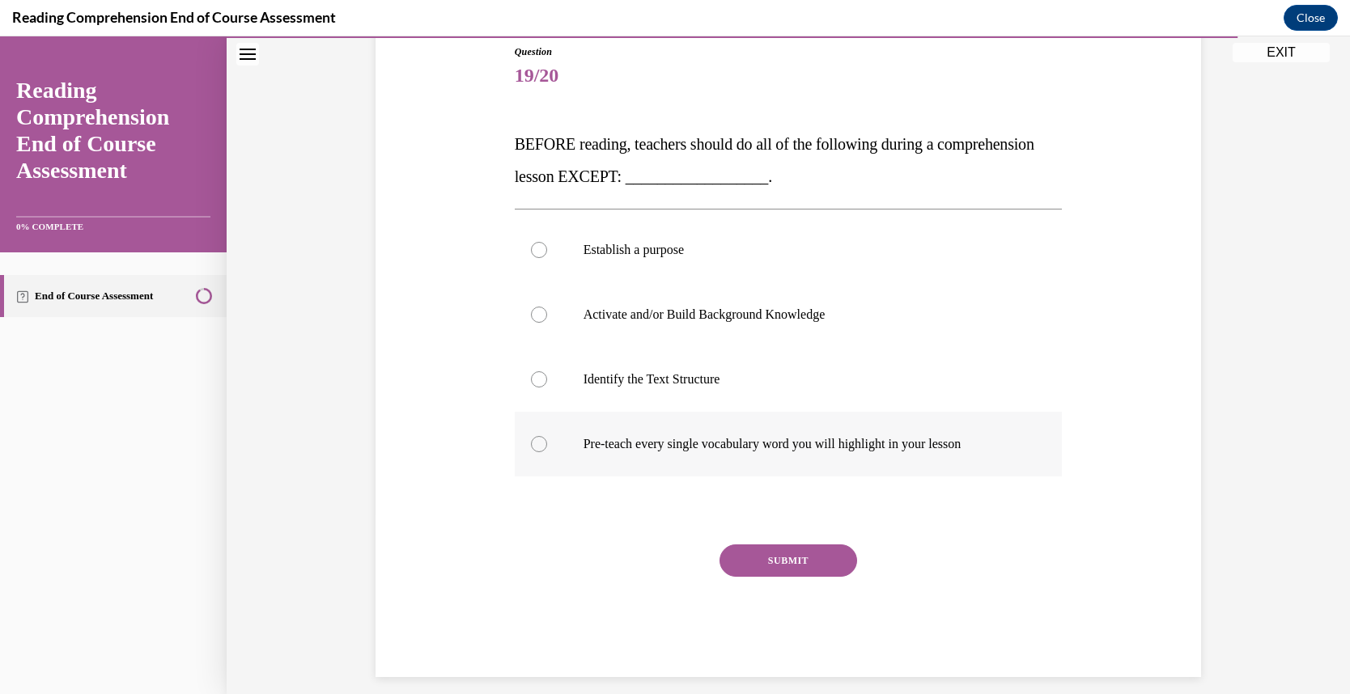
click at [733, 440] on p "Pre-teach every single vocabulary word you will highlight in your lesson" at bounding box center [802, 444] width 439 height 16
click at [547, 440] on input "Pre-teach every single vocabulary word you will highlight in your lesson" at bounding box center [539, 444] width 16 height 16
radio input "true"
click at [774, 562] on button "SUBMIT" at bounding box center [788, 561] width 138 height 32
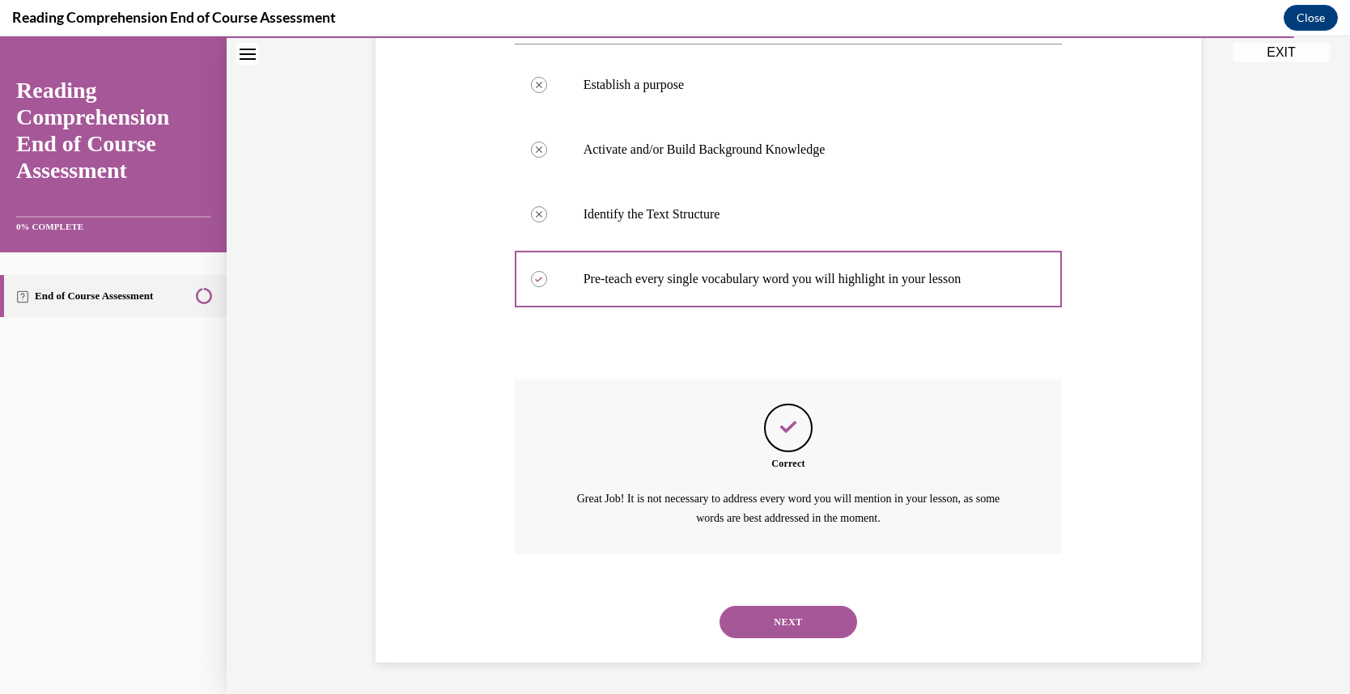
click at [779, 612] on button "NEXT" at bounding box center [788, 622] width 138 height 32
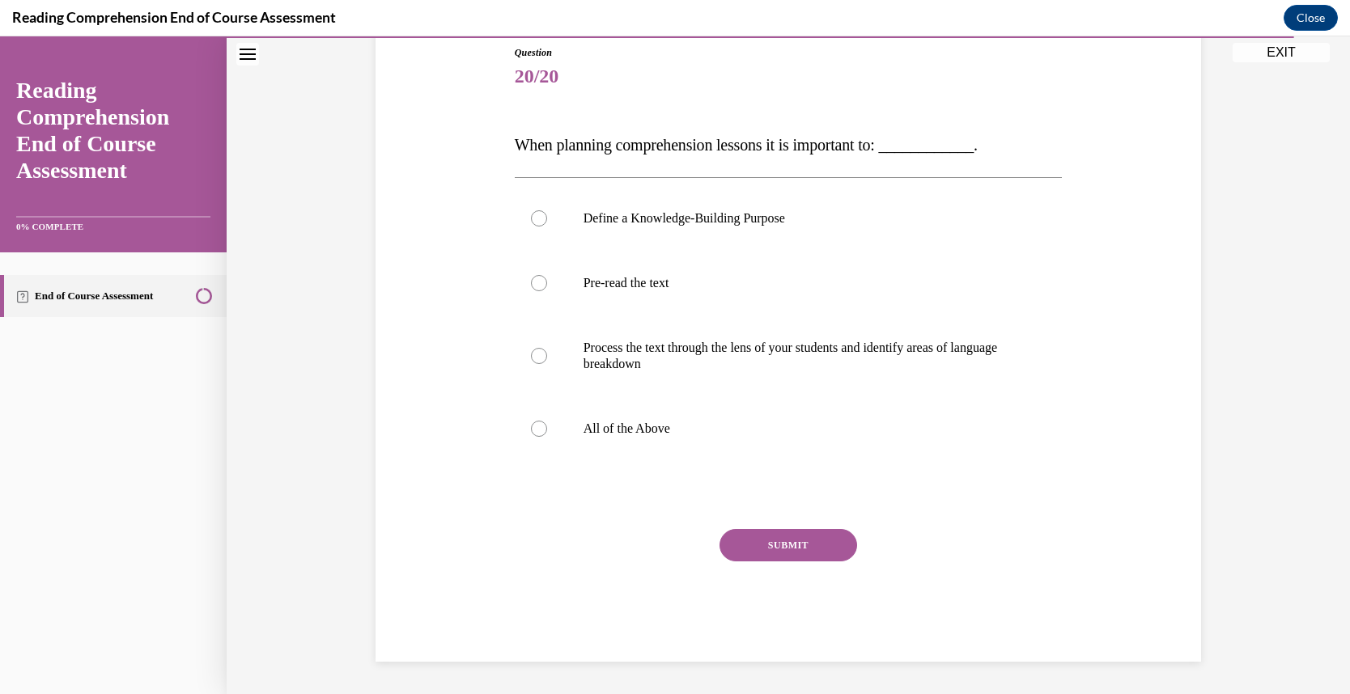
scroll to position [180, 0]
click at [638, 430] on p "All of the Above" at bounding box center [802, 429] width 439 height 16
click at [547, 430] on input "All of the Above" at bounding box center [539, 429] width 16 height 16
radio input "true"
click at [751, 538] on button "SUBMIT" at bounding box center [788, 545] width 138 height 32
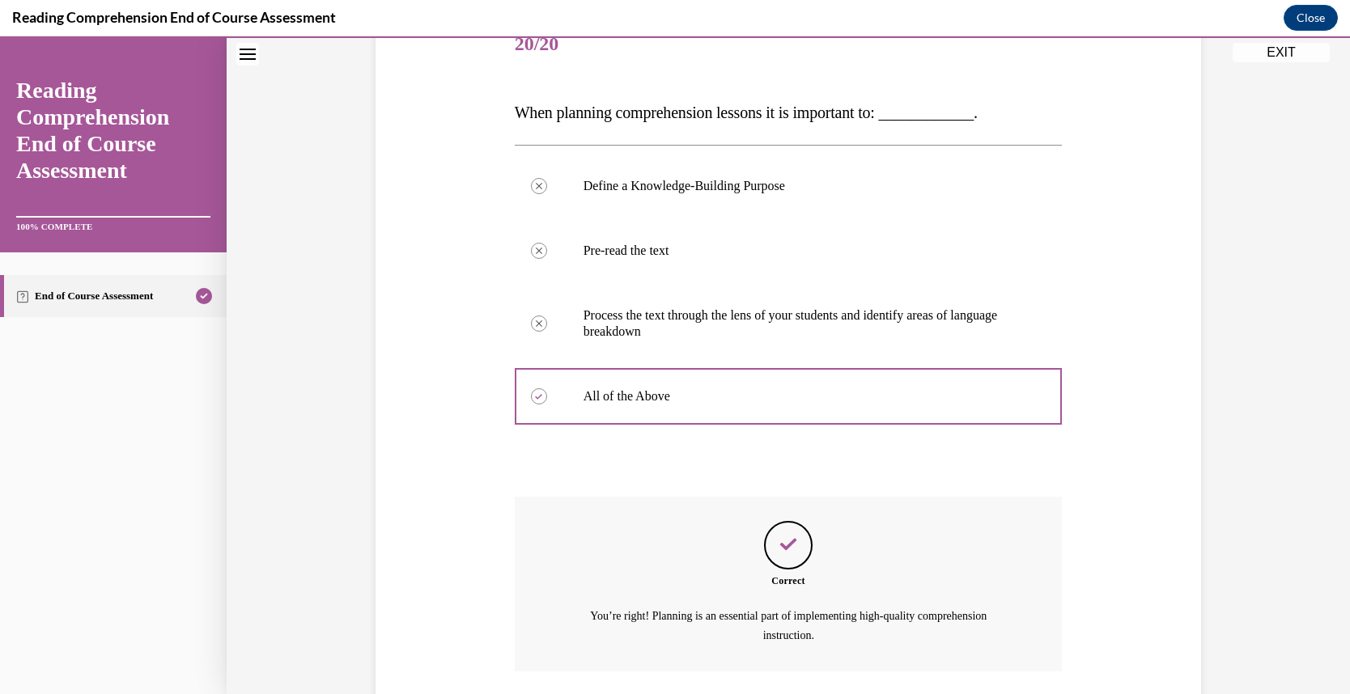
scroll to position [329, 0]
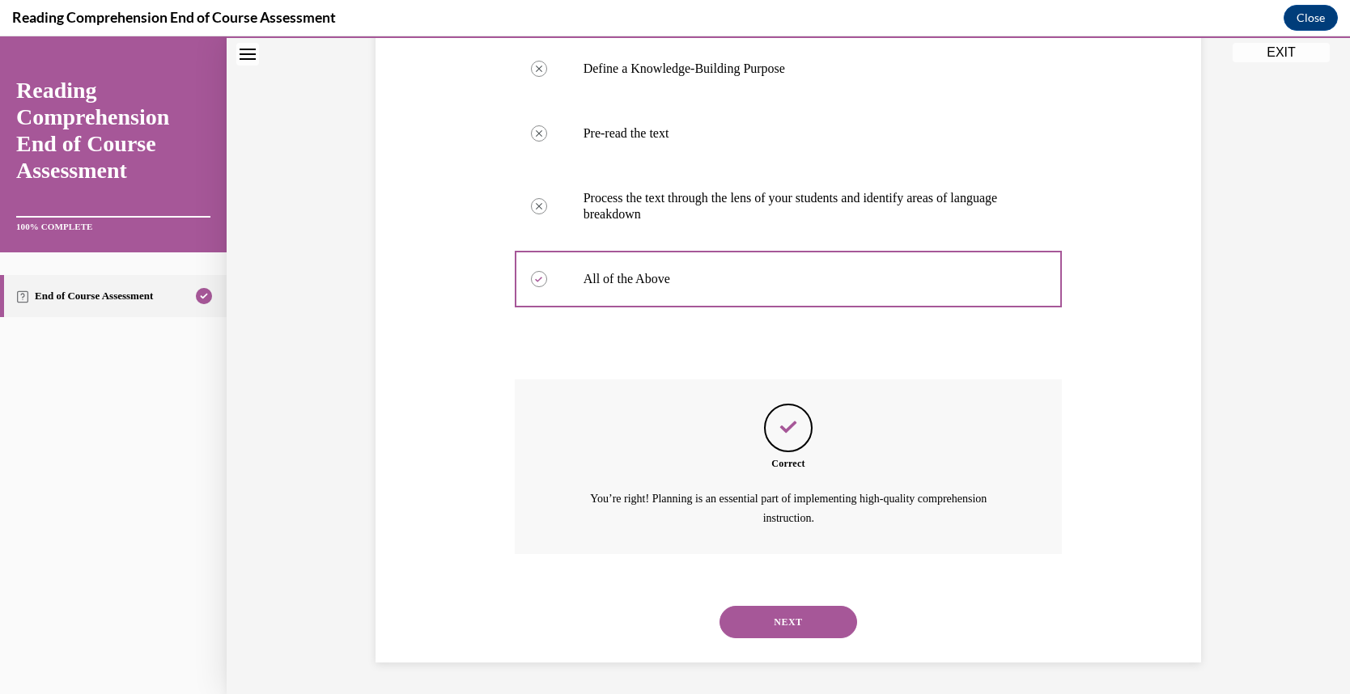
click at [779, 618] on button "NEXT" at bounding box center [788, 622] width 138 height 32
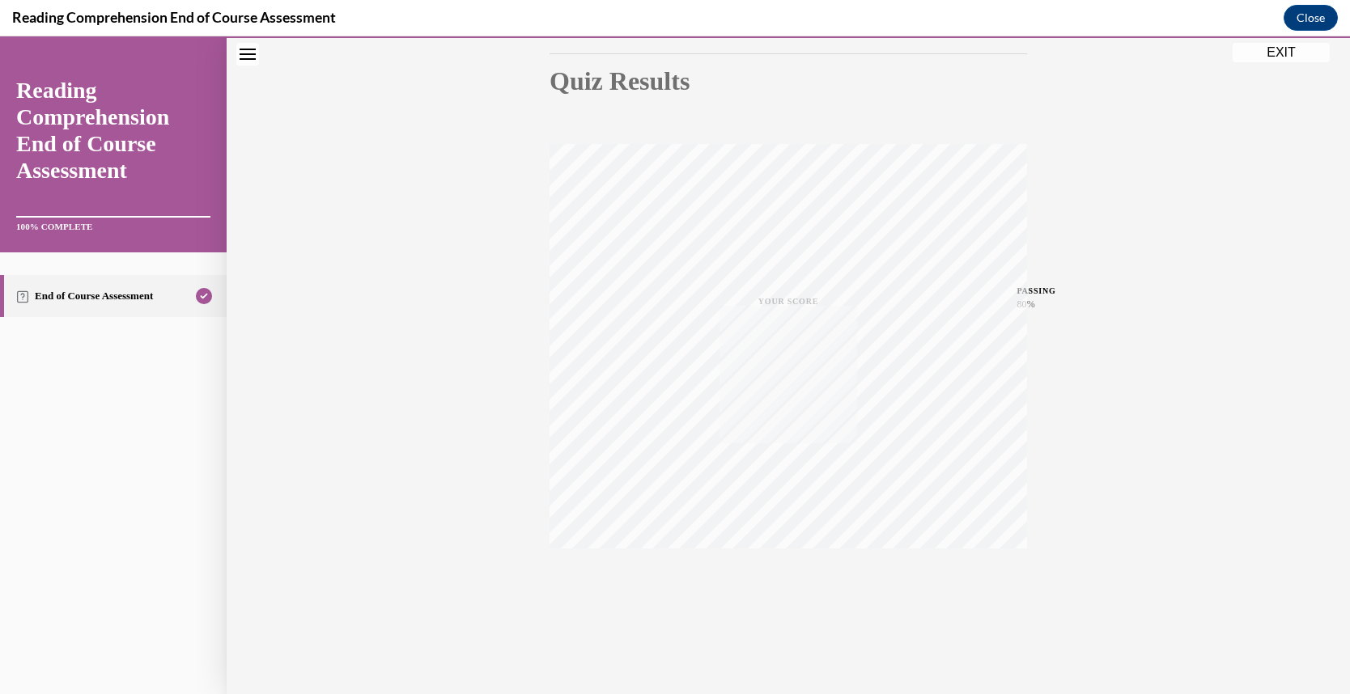
scroll to position [172, 0]
click at [1271, 52] on button "EXIT" at bounding box center [1281, 52] width 97 height 19
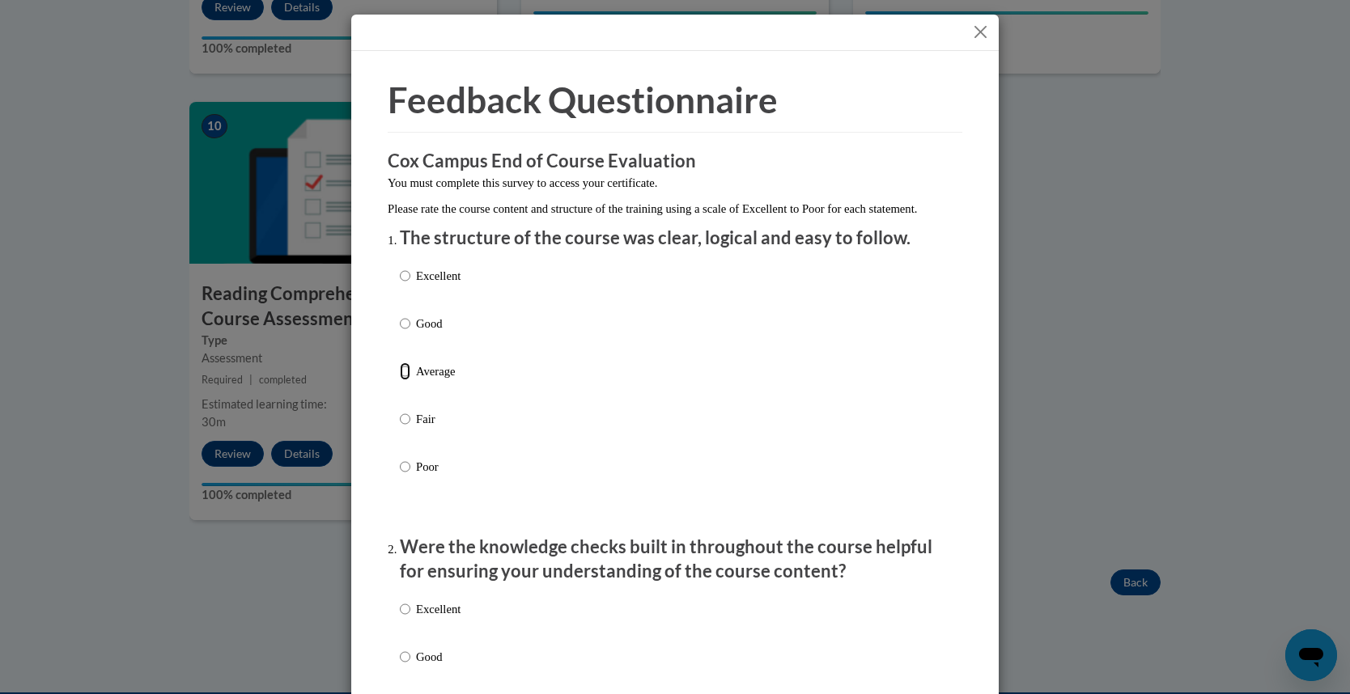
click at [408, 380] on input "Average" at bounding box center [405, 372] width 11 height 18
radio input "true"
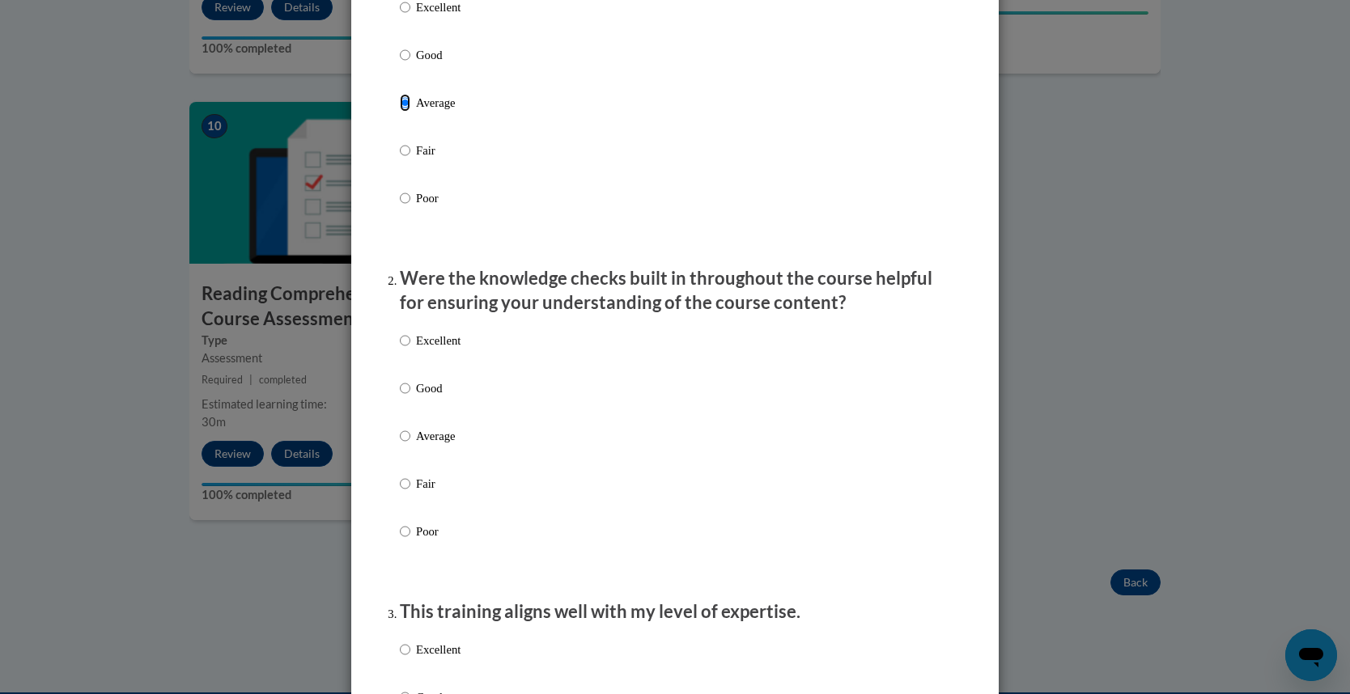
scroll to position [275, 0]
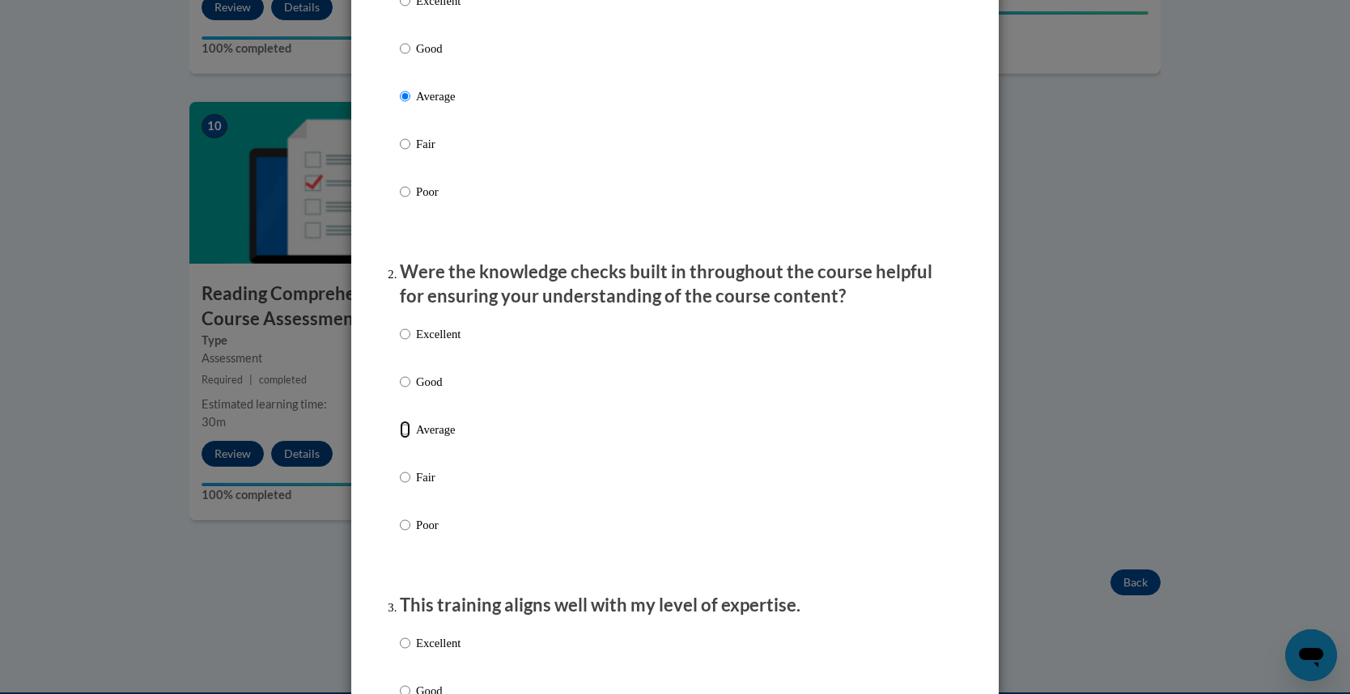
click at [404, 439] on input "Average" at bounding box center [405, 430] width 11 height 18
radio input "true"
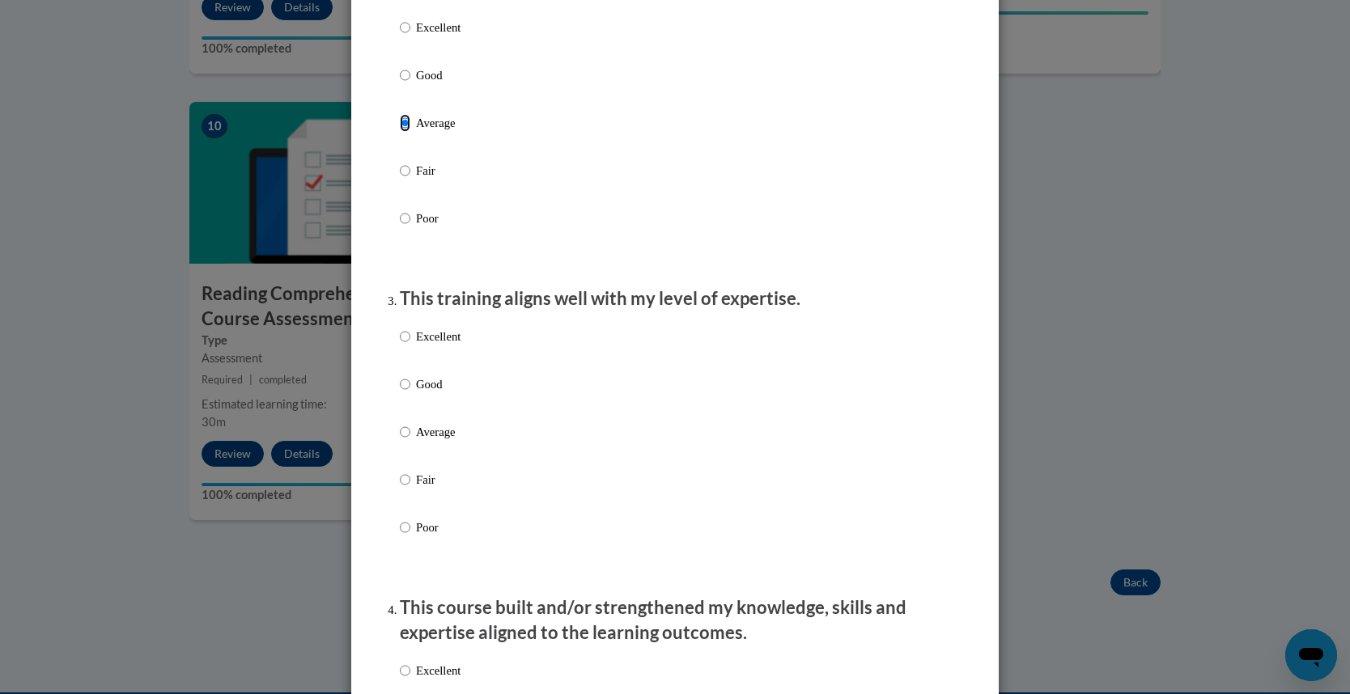
scroll to position [596, 0]
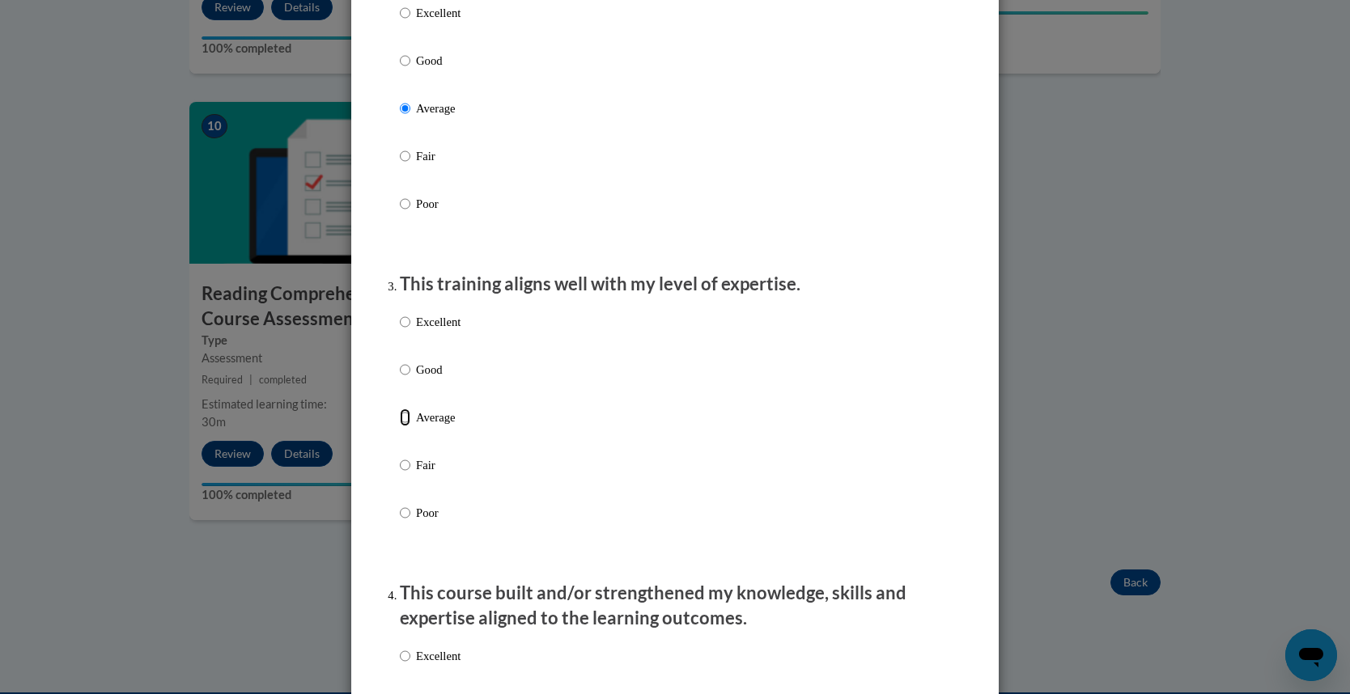
click at [408, 426] on input "Average" at bounding box center [405, 418] width 11 height 18
radio input "true"
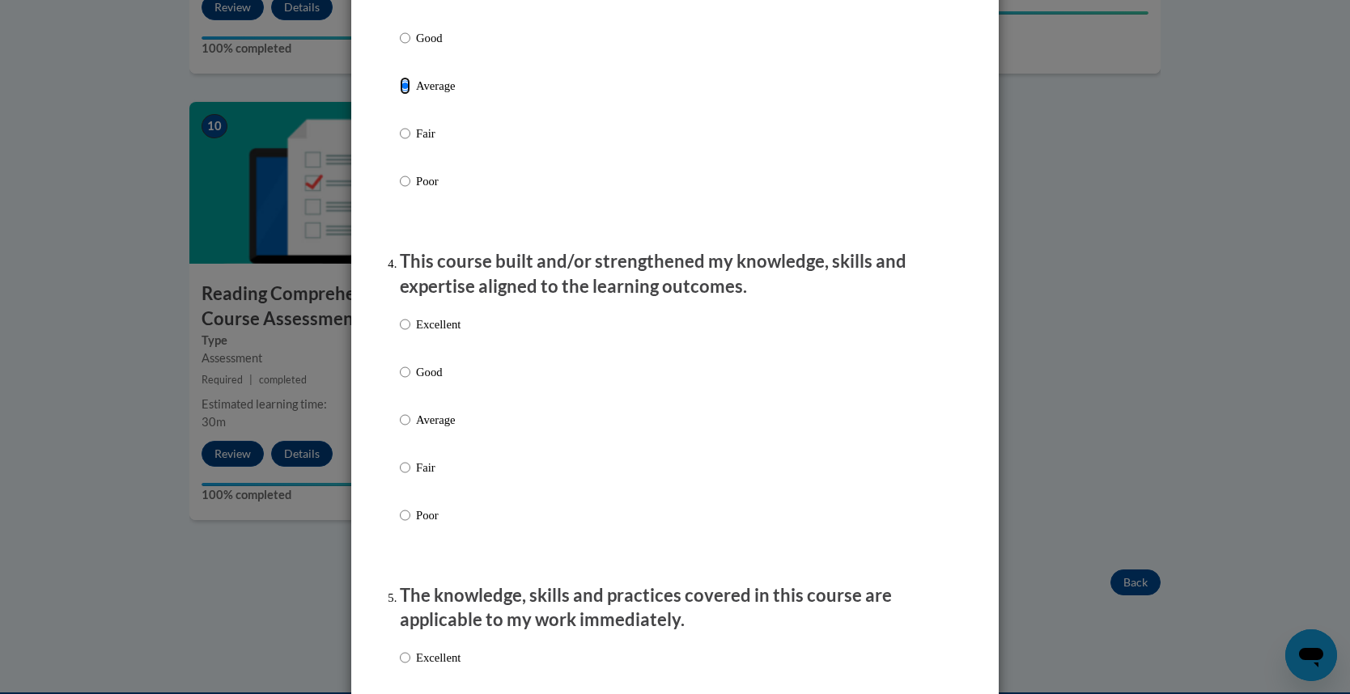
scroll to position [939, 0]
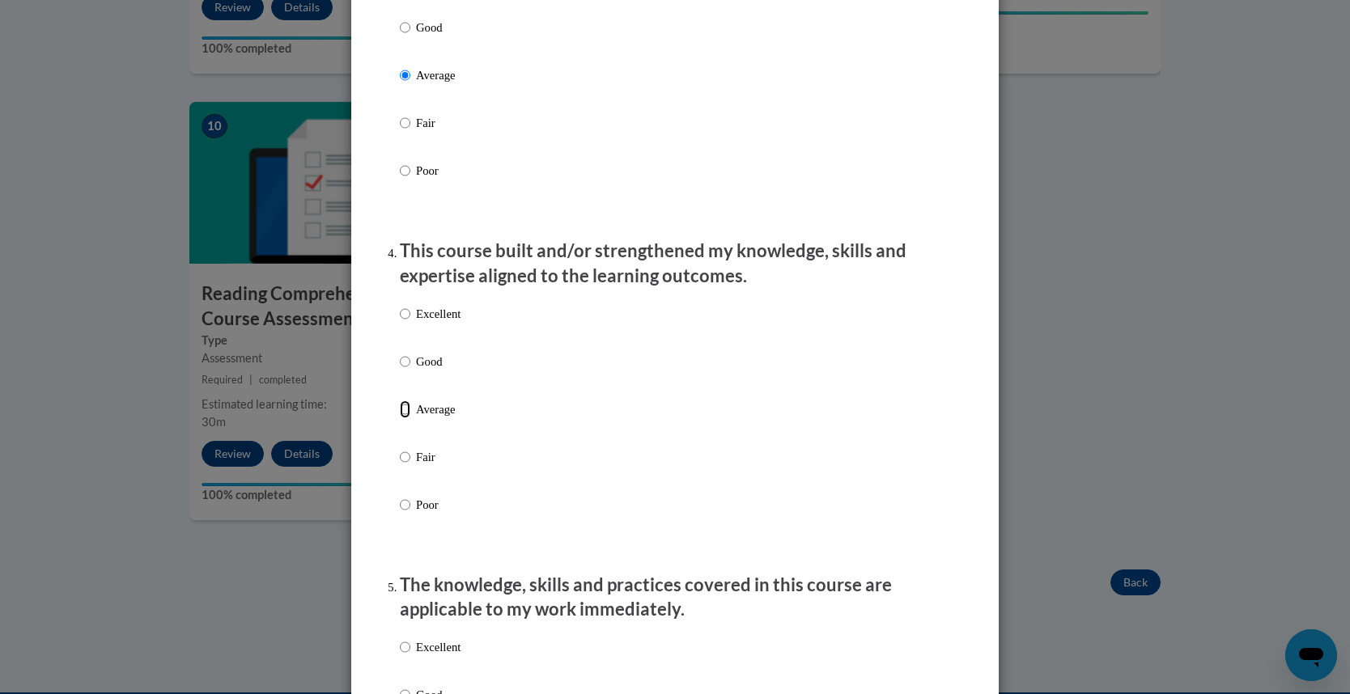
click at [406, 418] on input "Average" at bounding box center [405, 410] width 11 height 18
radio input "true"
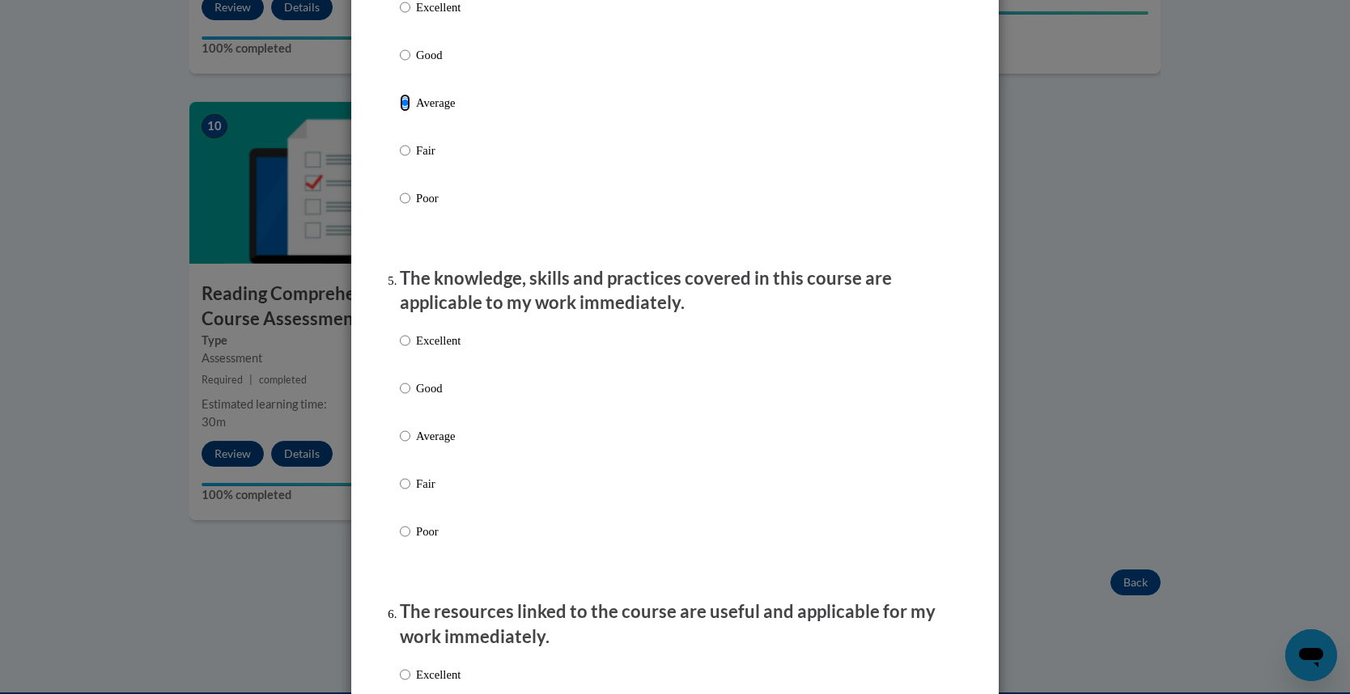
scroll to position [1247, 0]
click at [405, 443] on input "Average" at bounding box center [405, 435] width 11 height 18
radio input "true"
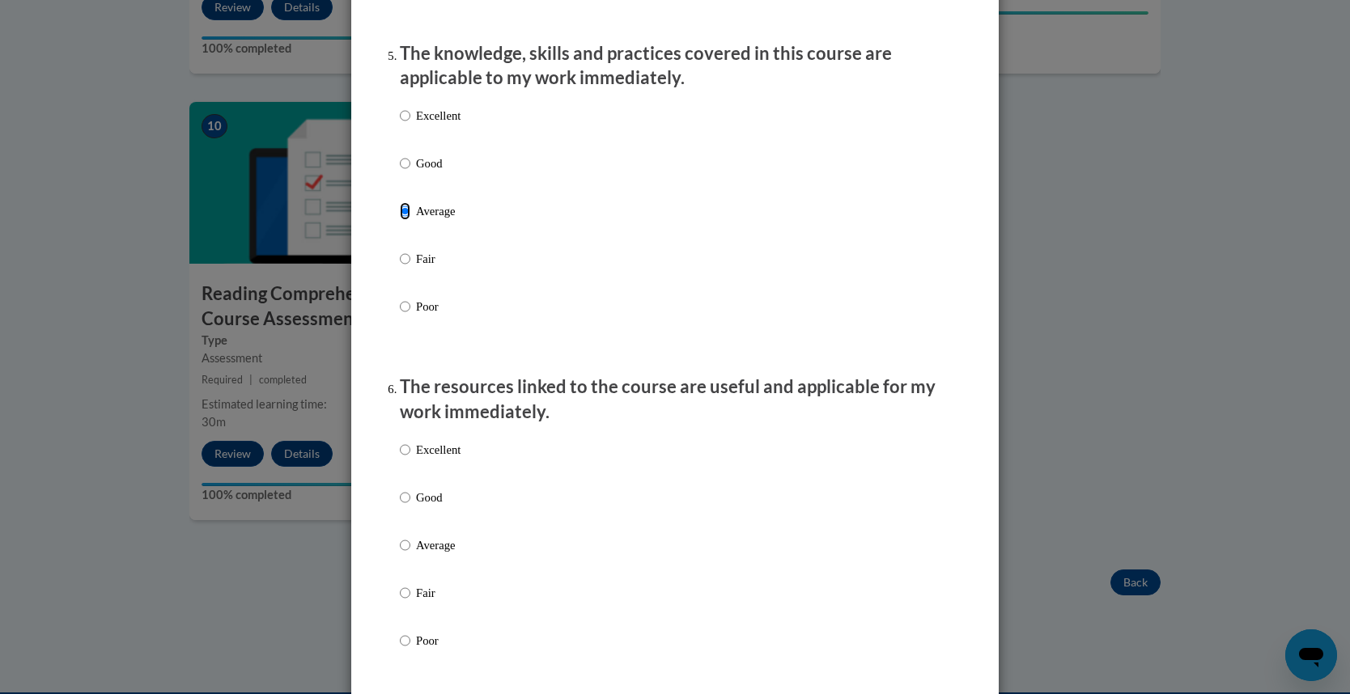
scroll to position [1536, 0]
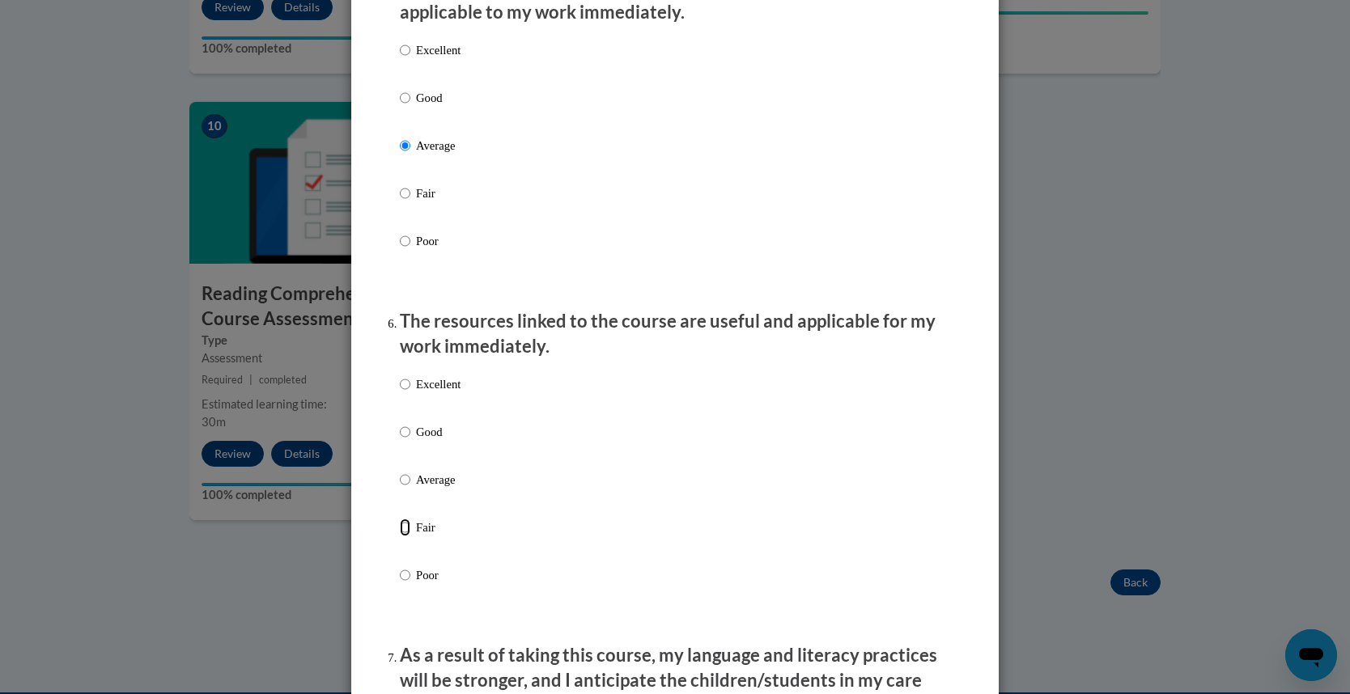
click at [405, 537] on input "Fair" at bounding box center [405, 528] width 11 height 18
radio input "true"
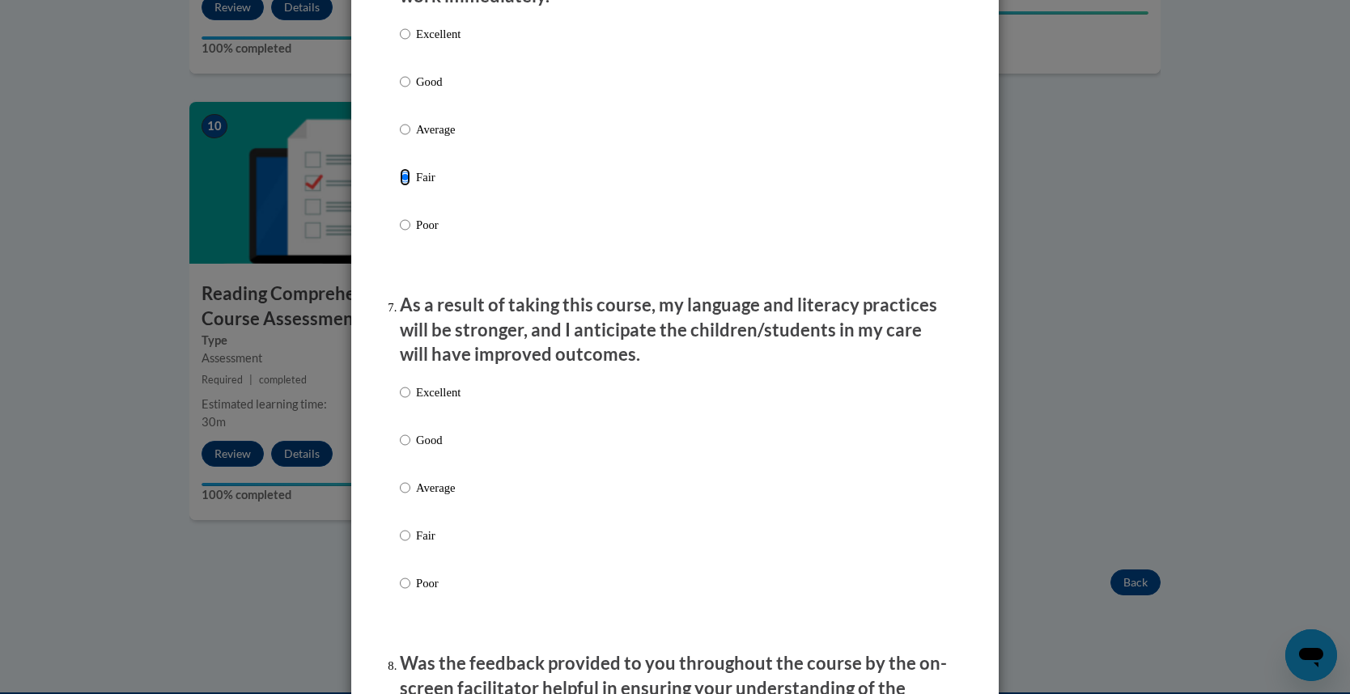
scroll to position [1930, 0]
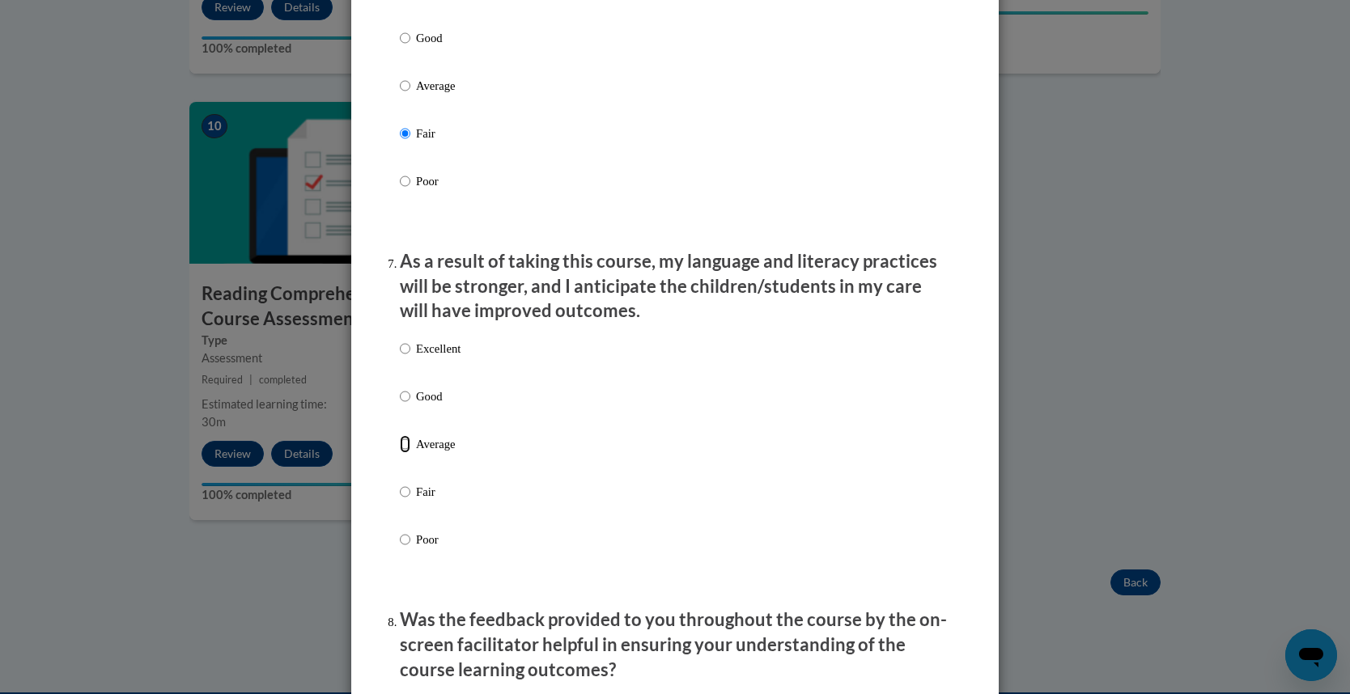
click at [407, 453] on input "Average" at bounding box center [405, 444] width 11 height 18
radio input "true"
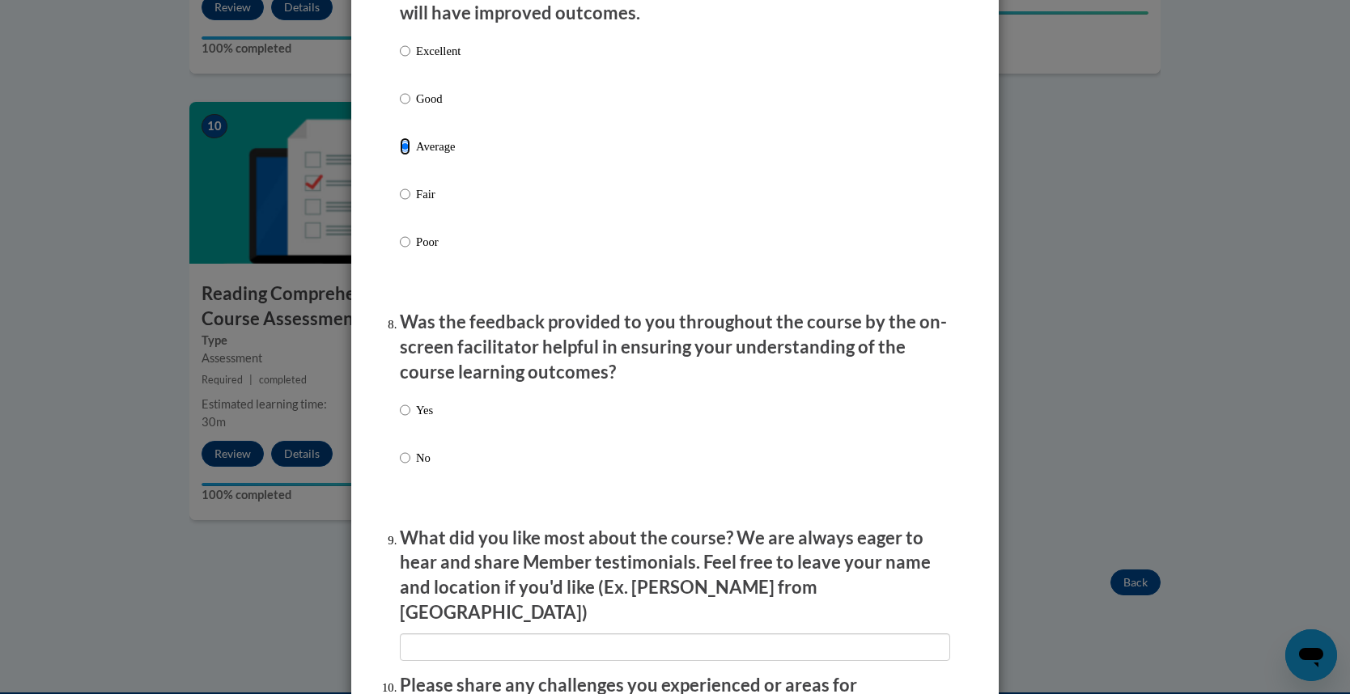
scroll to position [2229, 0]
click at [403, 466] on input "No" at bounding box center [405, 457] width 11 height 18
radio input "true"
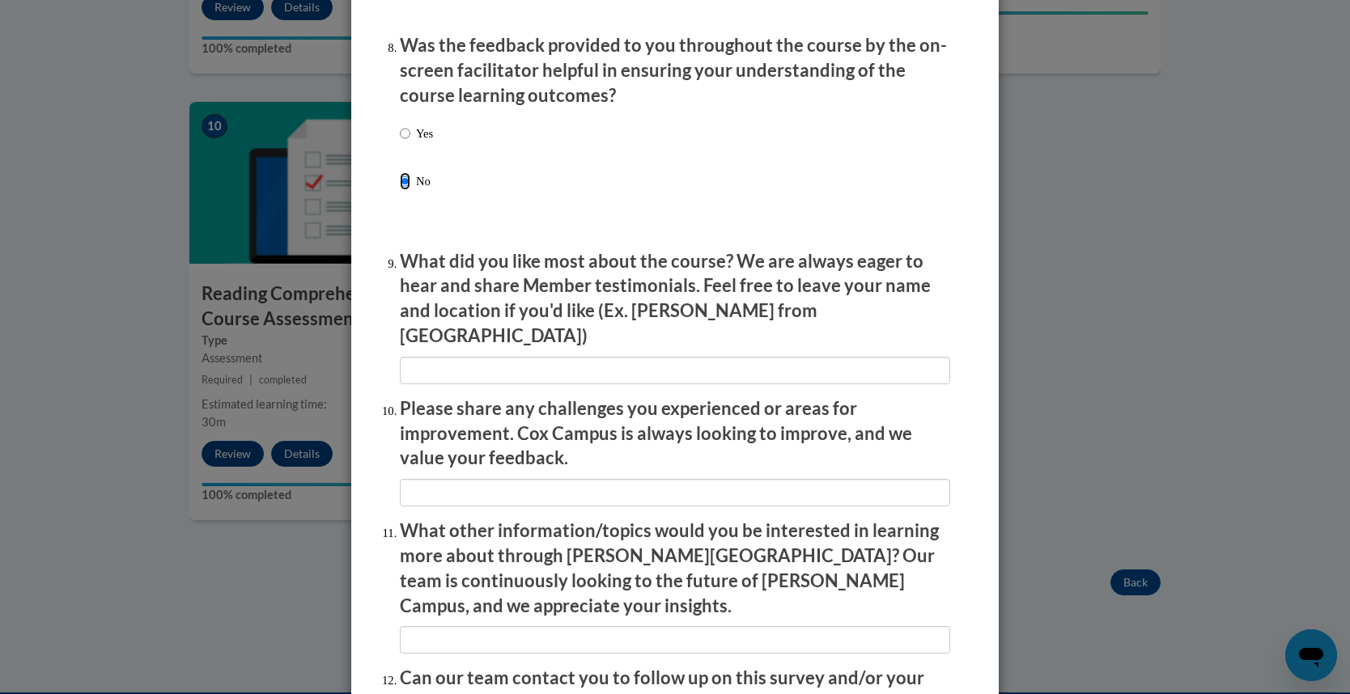
scroll to position [2506, 0]
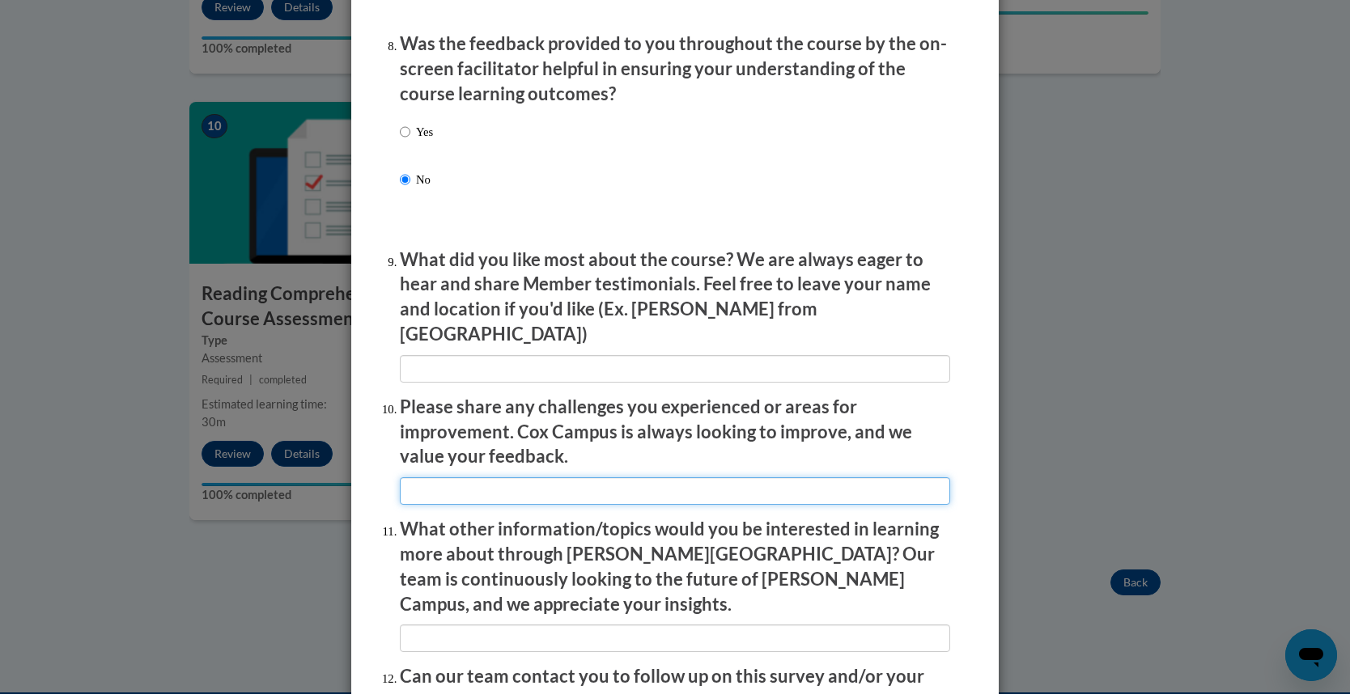
click at [452, 488] on input "textbox" at bounding box center [675, 491] width 550 height 28
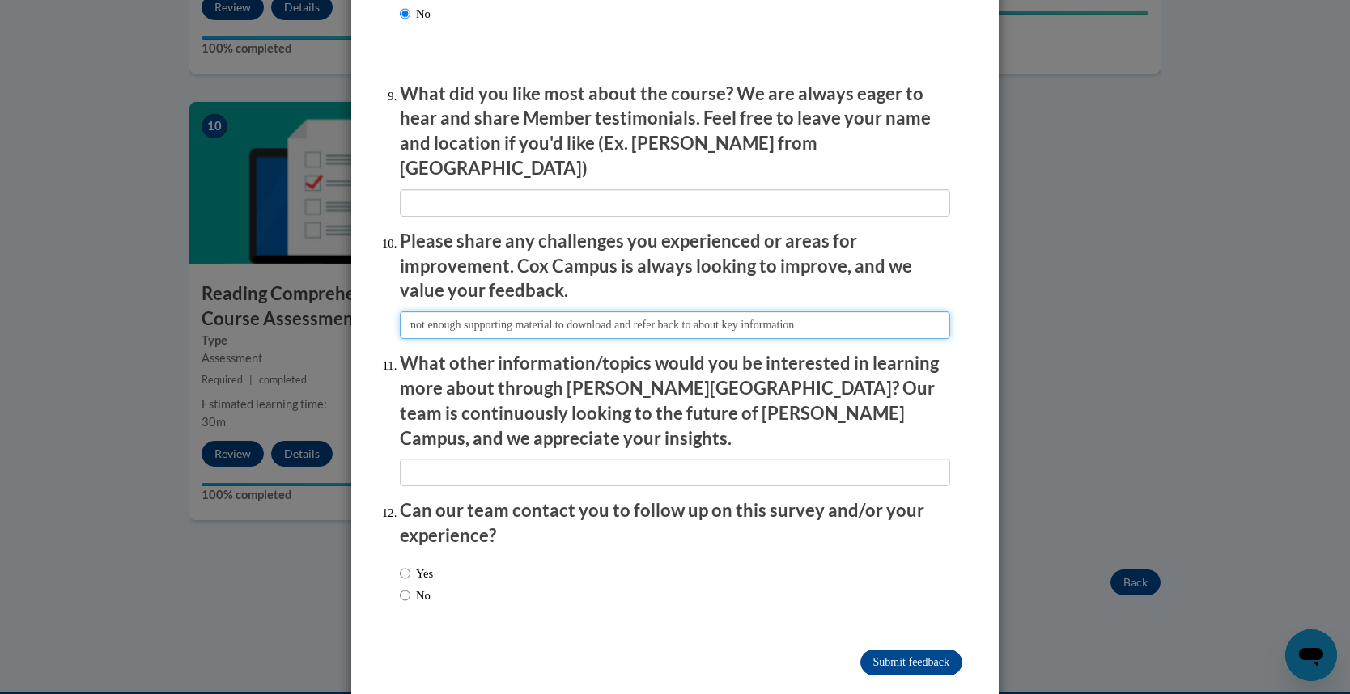
type input "not enough supporting material to download and refer back to about key informat…"
click at [405, 587] on input "No" at bounding box center [405, 596] width 11 height 18
radio input "true"
click at [906, 650] on input "Submit feedback" at bounding box center [911, 663] width 102 height 26
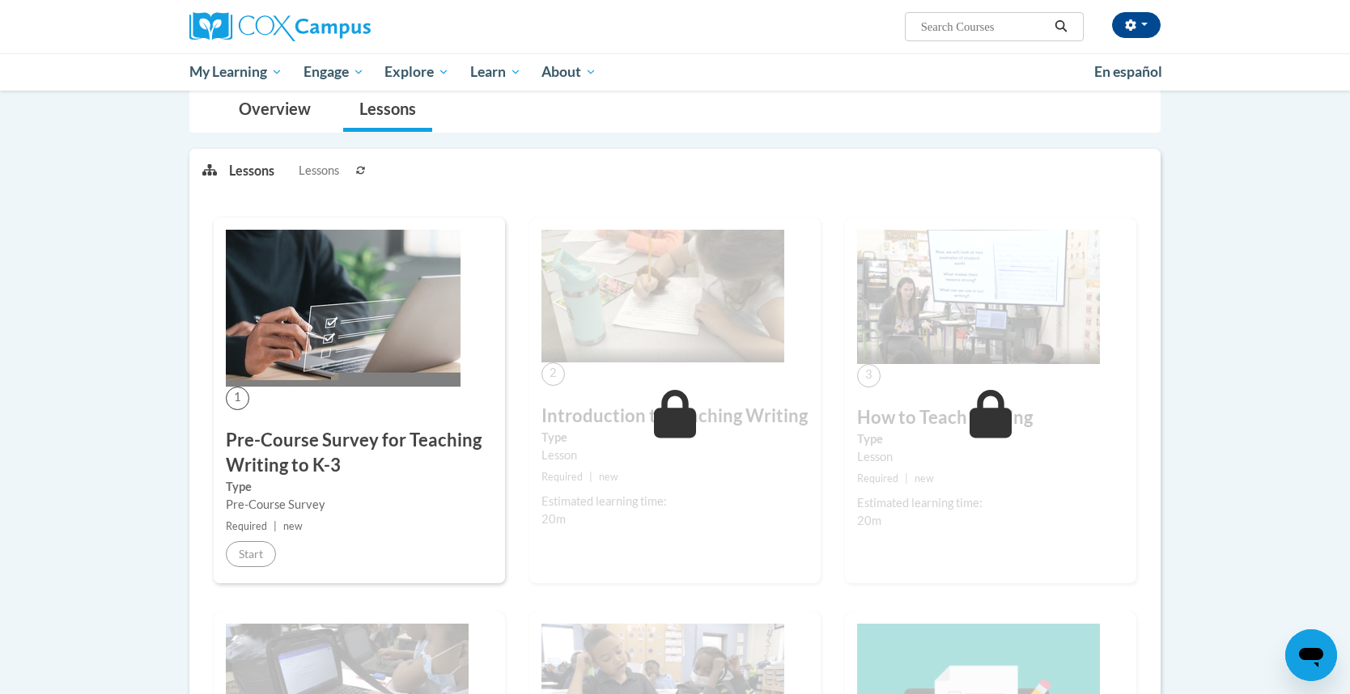
scroll to position [155, 0]
click at [403, 112] on link "Lessons" at bounding box center [387, 109] width 89 height 43
click at [282, 97] on link "Overview" at bounding box center [275, 109] width 104 height 43
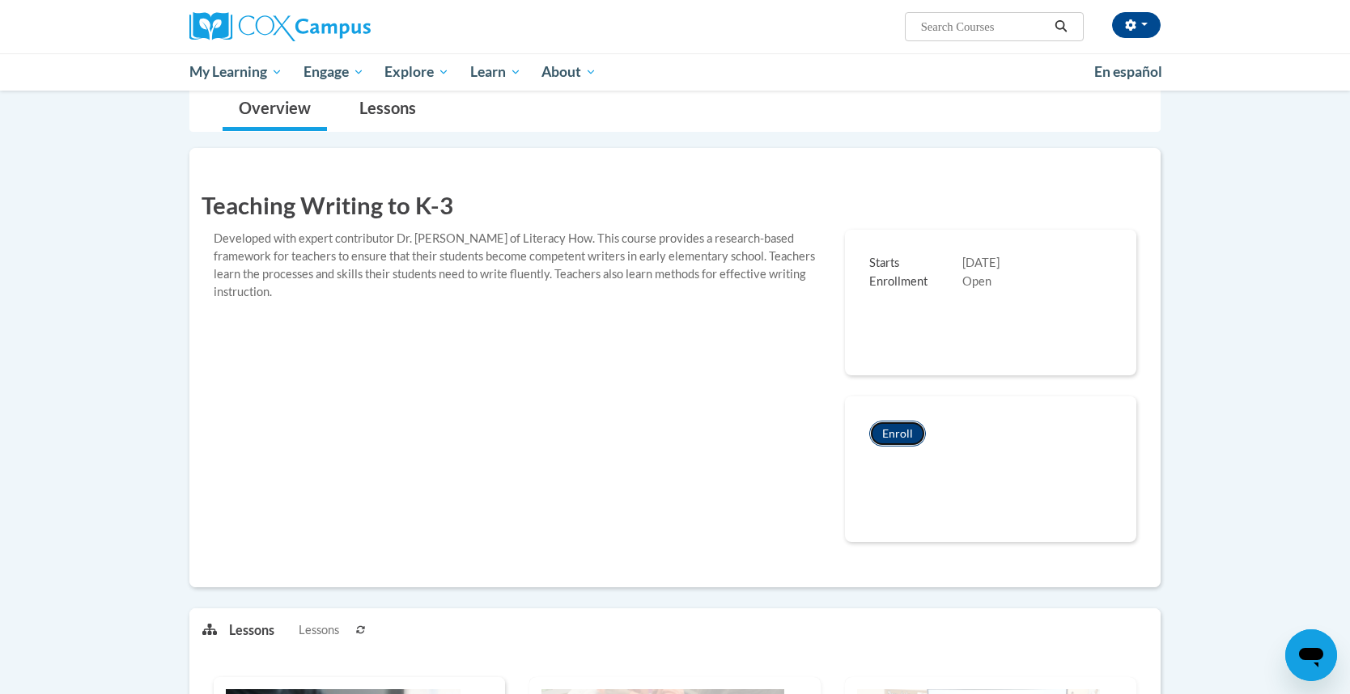
click at [890, 431] on button "Enroll" at bounding box center [897, 434] width 57 height 26
click at [405, 109] on link "Lessons" at bounding box center [387, 109] width 89 height 43
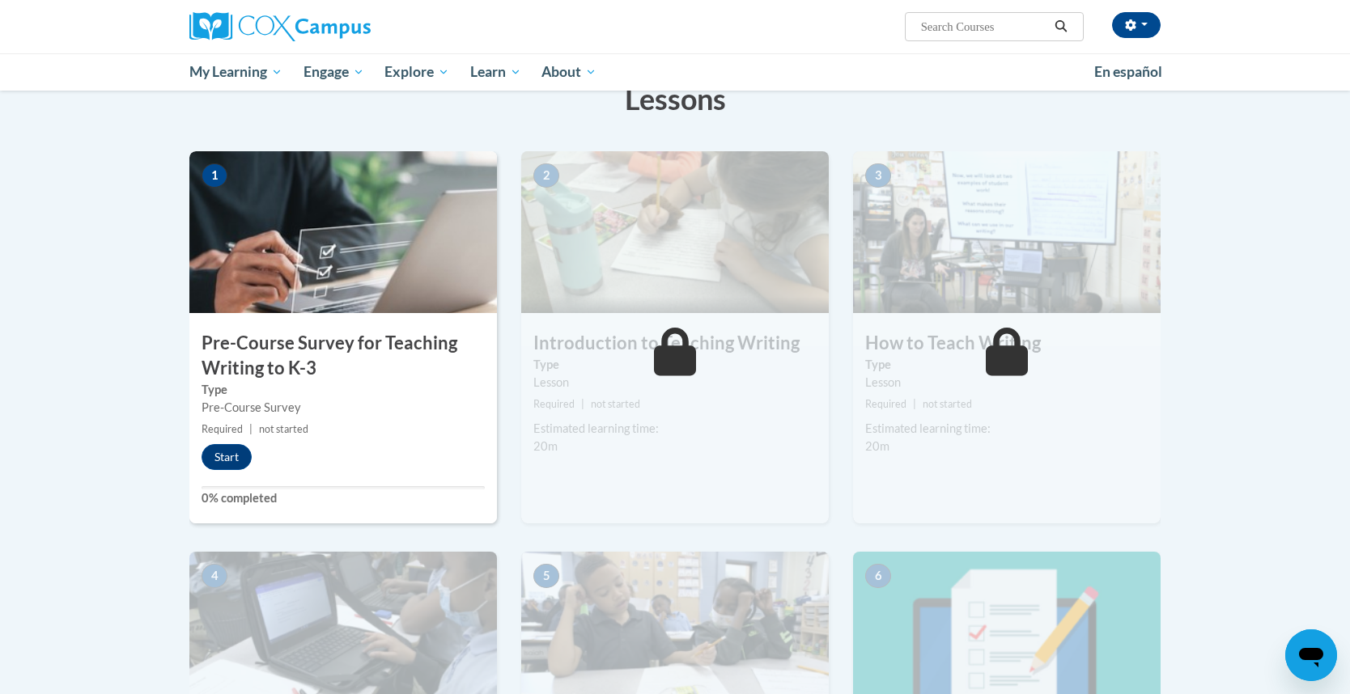
scroll to position [287, 0]
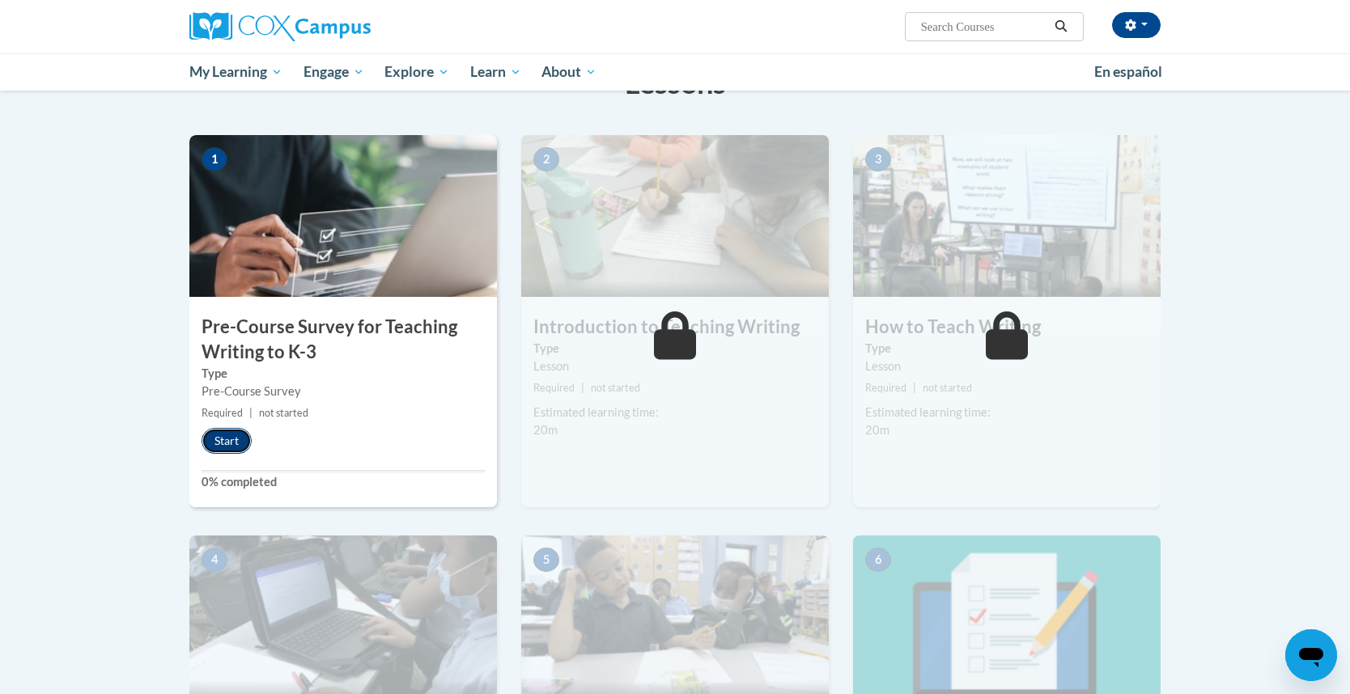
click at [236, 439] on button "Start" at bounding box center [227, 441] width 50 height 26
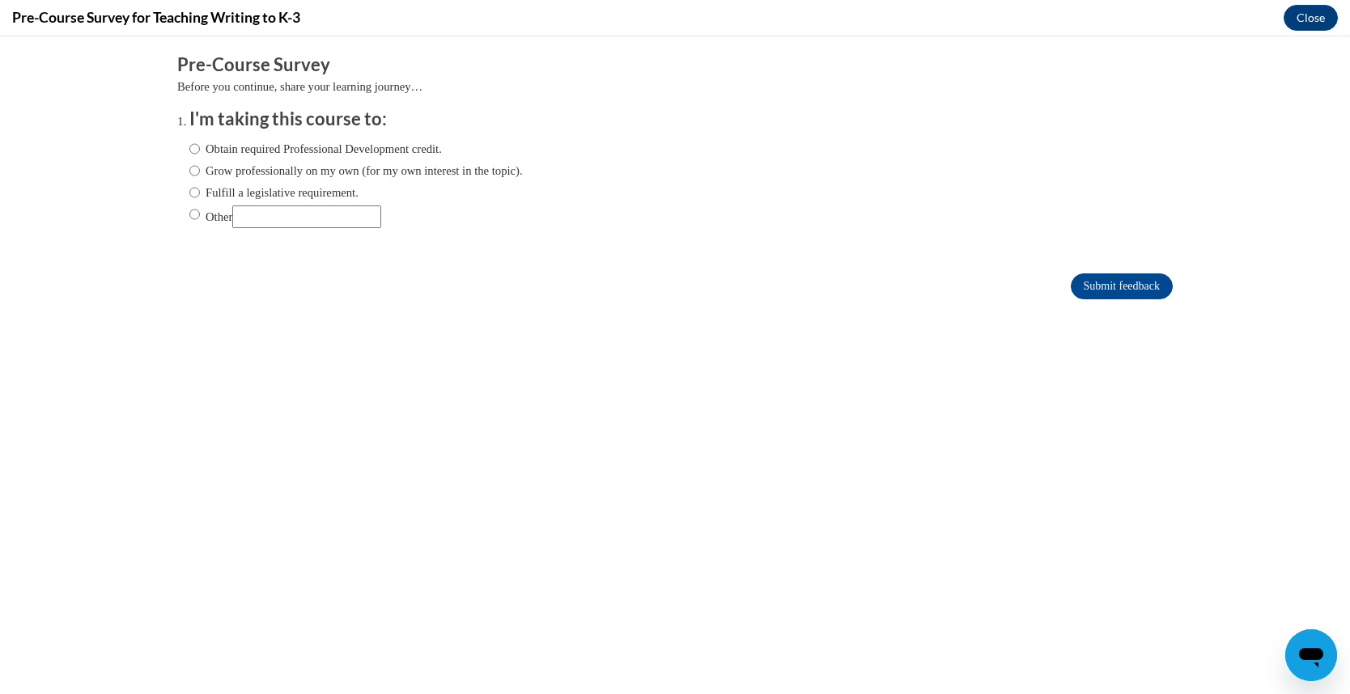
scroll to position [0, 0]
click at [295, 146] on label "Obtain required Professional Development credit." at bounding box center [315, 149] width 252 height 18
click at [200, 146] on input "Obtain required Professional Development credit." at bounding box center [194, 149] width 11 height 18
radio input "true"
click at [1105, 274] on input "Submit feedback" at bounding box center [1122, 287] width 102 height 26
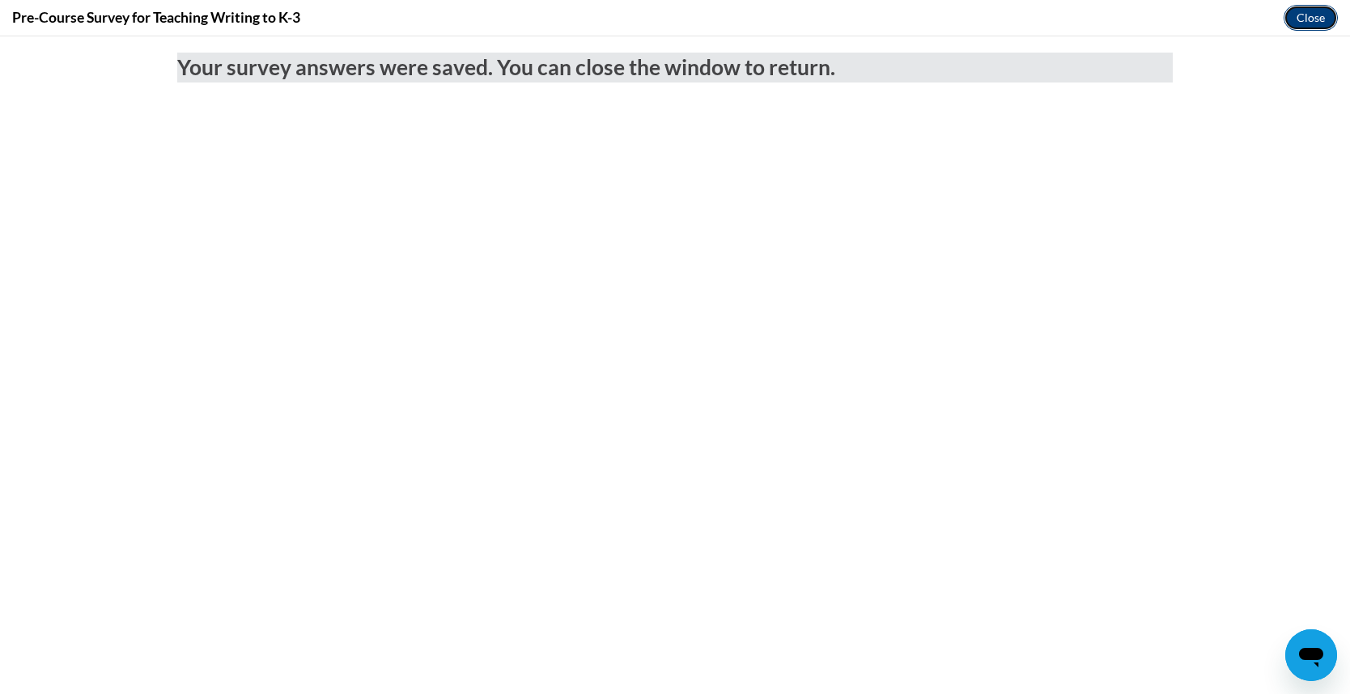
click at [1317, 19] on button "Close" at bounding box center [1311, 18] width 54 height 26
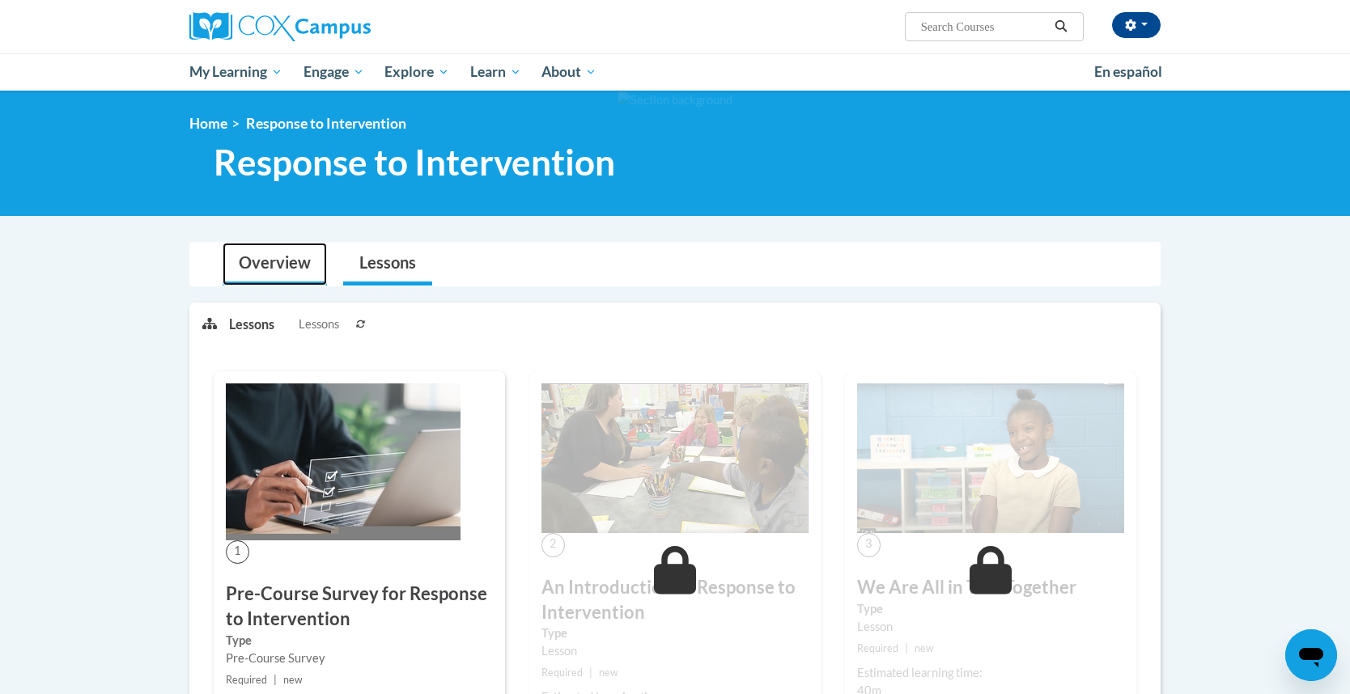
click at [281, 271] on link "Overview" at bounding box center [275, 264] width 104 height 43
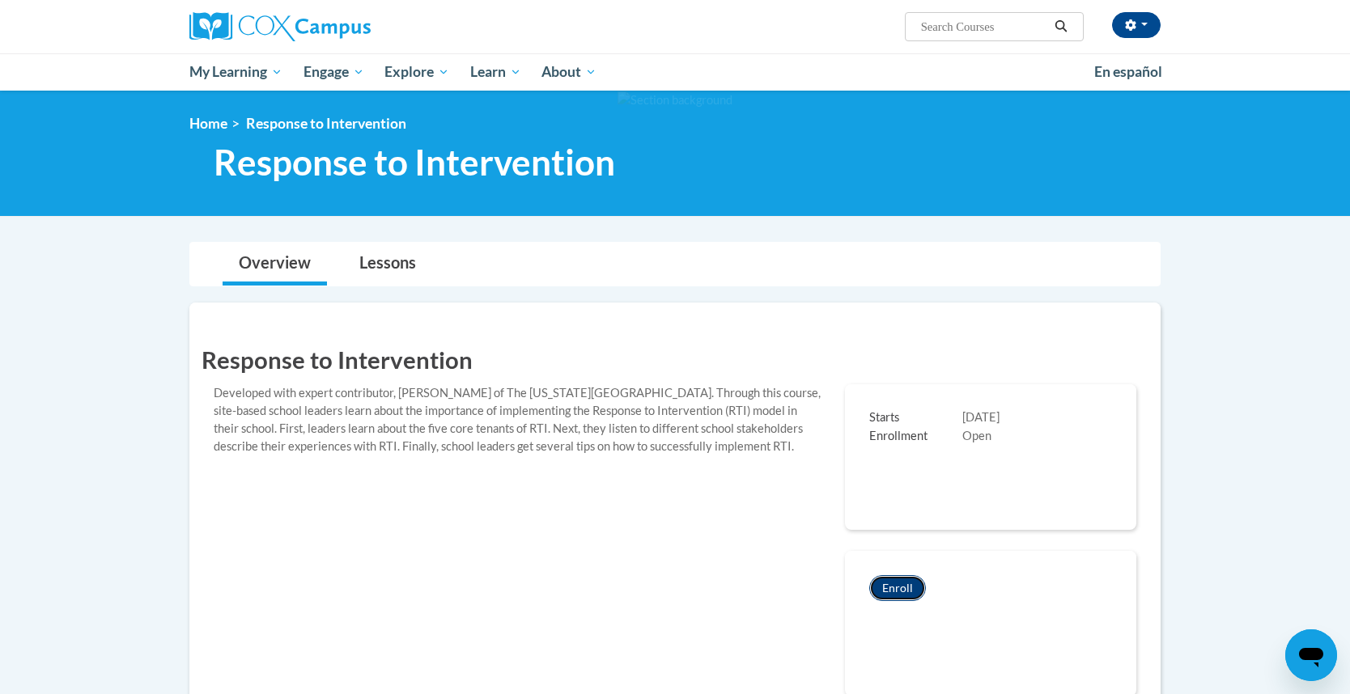
click at [885, 580] on button "Enroll" at bounding box center [897, 588] width 57 height 26
click at [384, 262] on link "Lessons" at bounding box center [387, 264] width 89 height 43
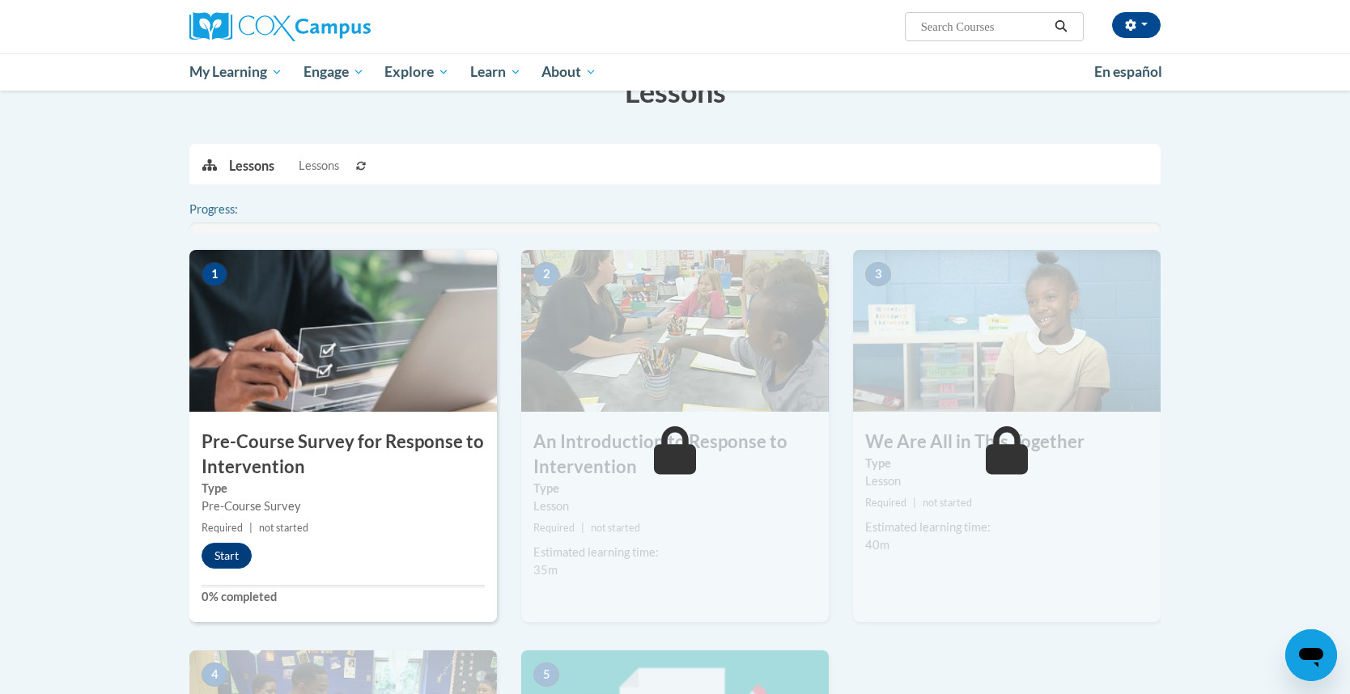
scroll to position [282, 0]
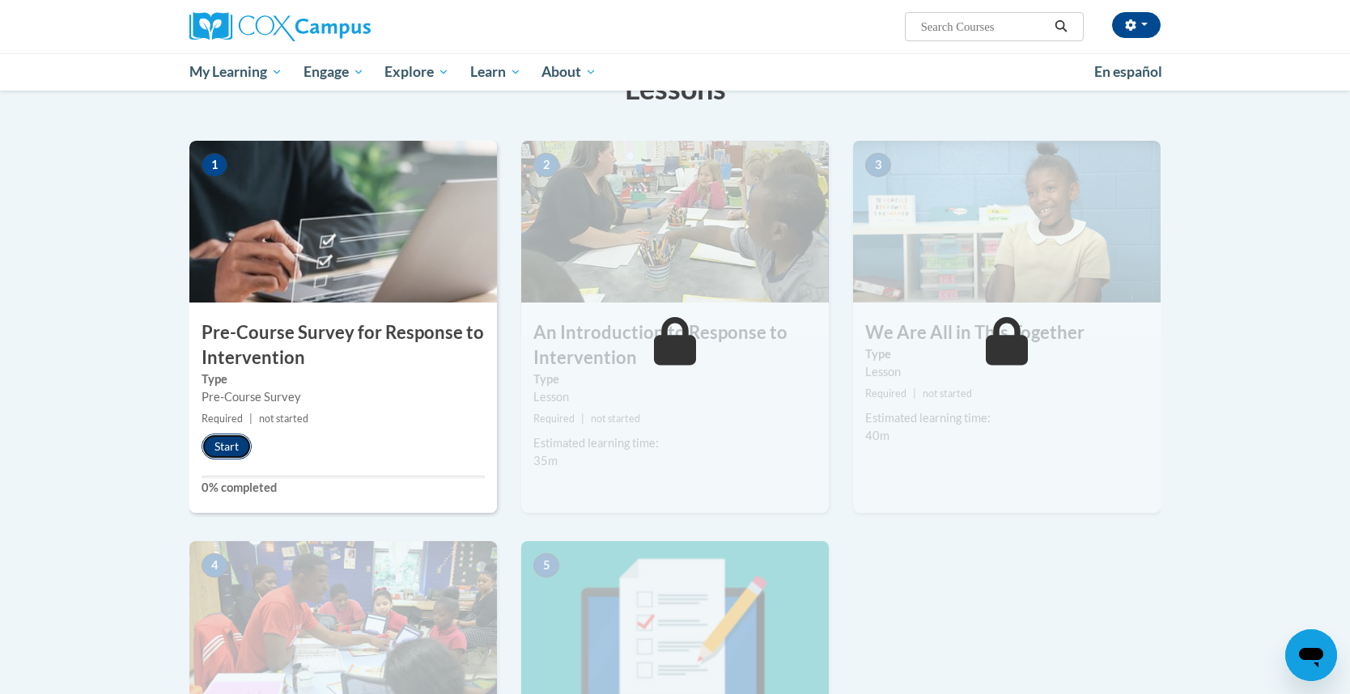
click at [234, 448] on button "Start" at bounding box center [227, 447] width 50 height 26
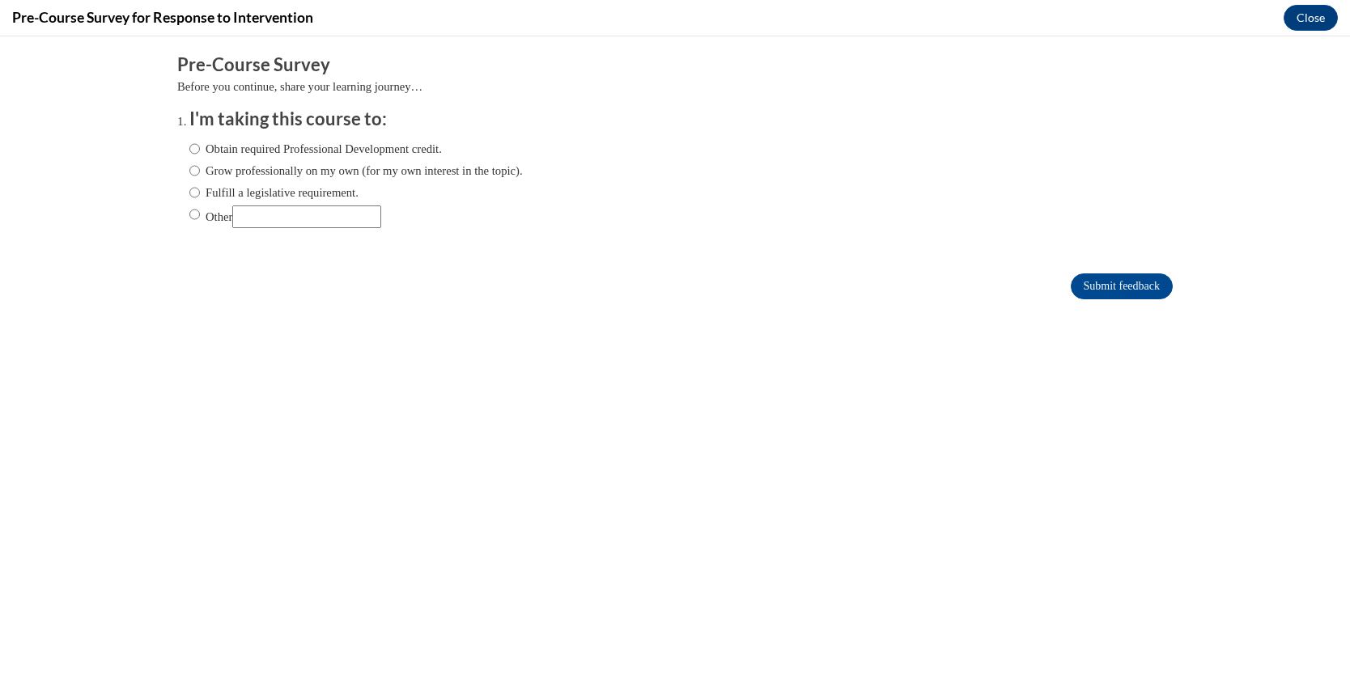
scroll to position [0, 0]
click at [316, 149] on label "Obtain required Professional Development credit." at bounding box center [315, 149] width 252 height 18
click at [200, 149] on input "Obtain required Professional Development credit." at bounding box center [194, 149] width 11 height 18
radio input "true"
click at [1071, 281] on input "Submit feedback" at bounding box center [1122, 287] width 102 height 26
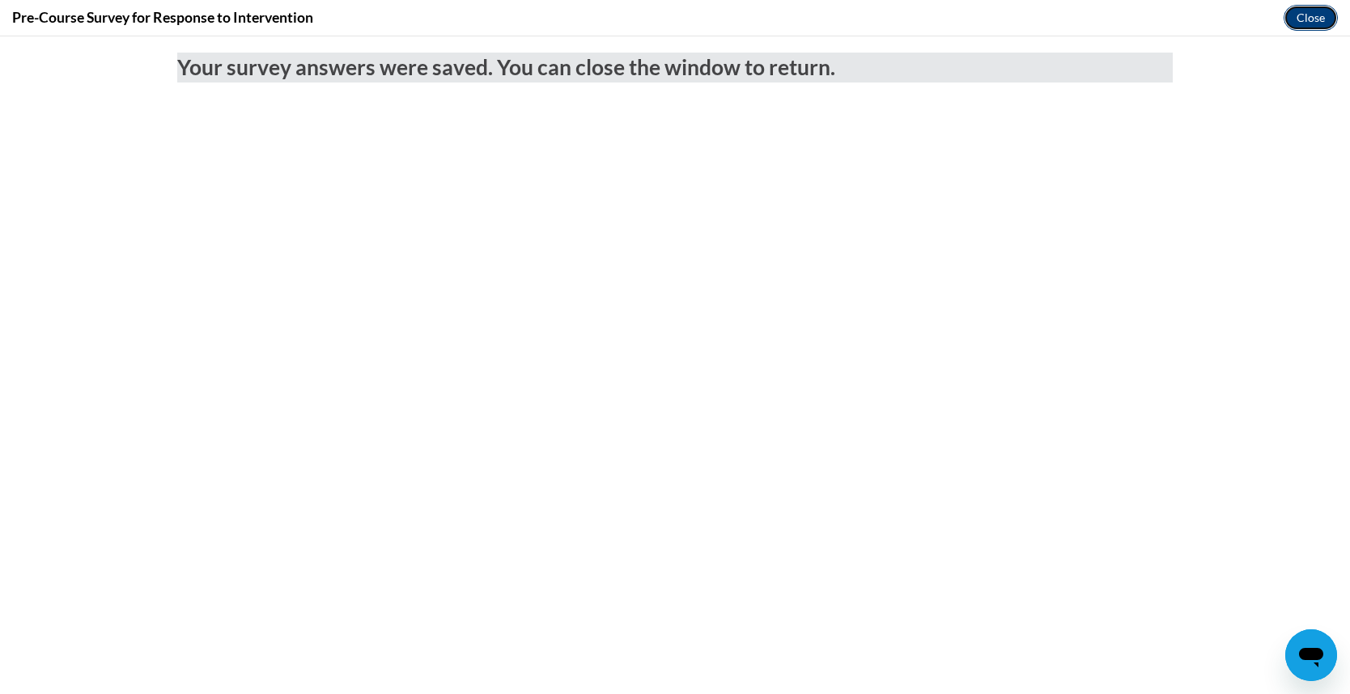
click at [1328, 22] on button "Close" at bounding box center [1311, 18] width 54 height 26
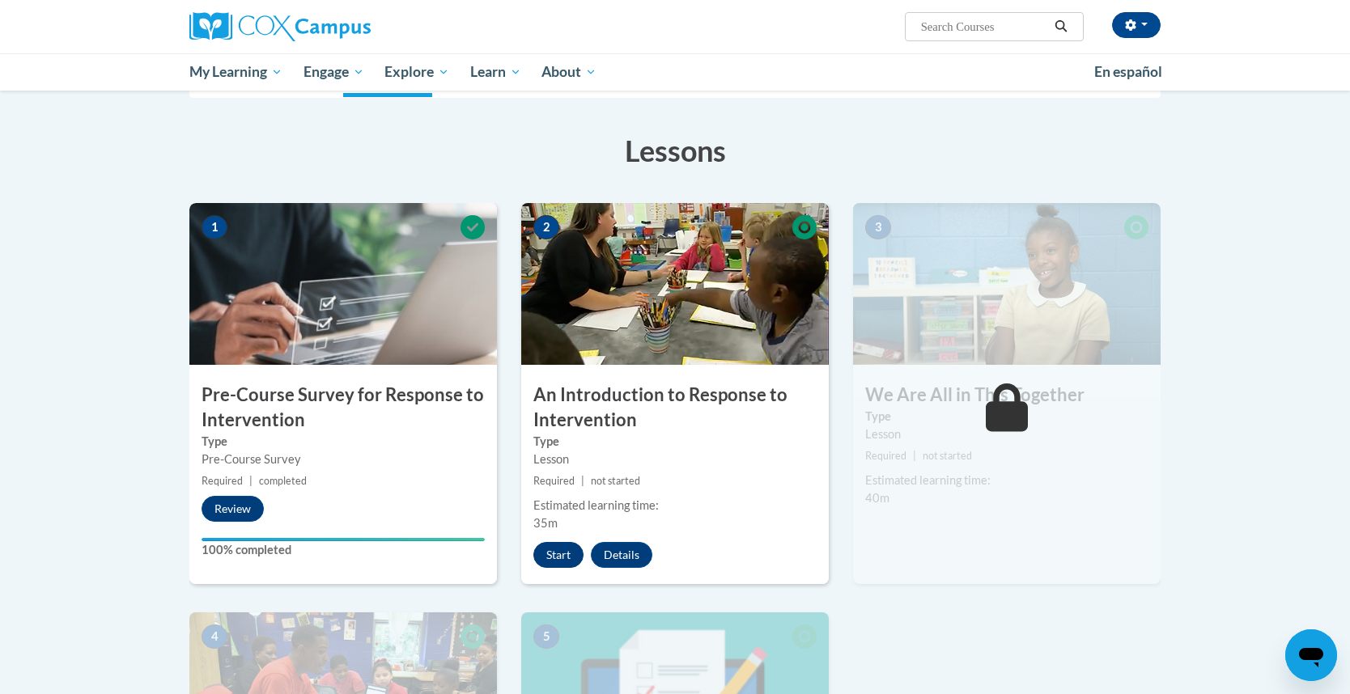
scroll to position [223, 0]
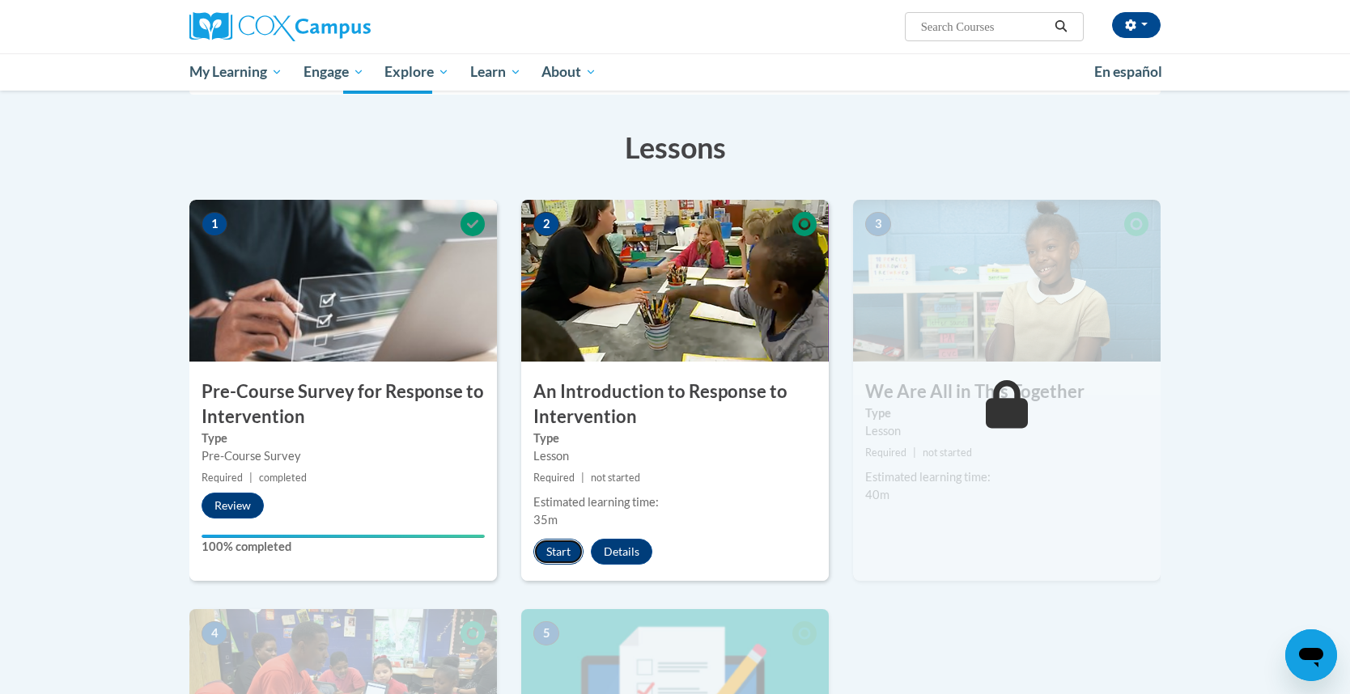
click at [556, 562] on button "Start" at bounding box center [558, 552] width 50 height 26
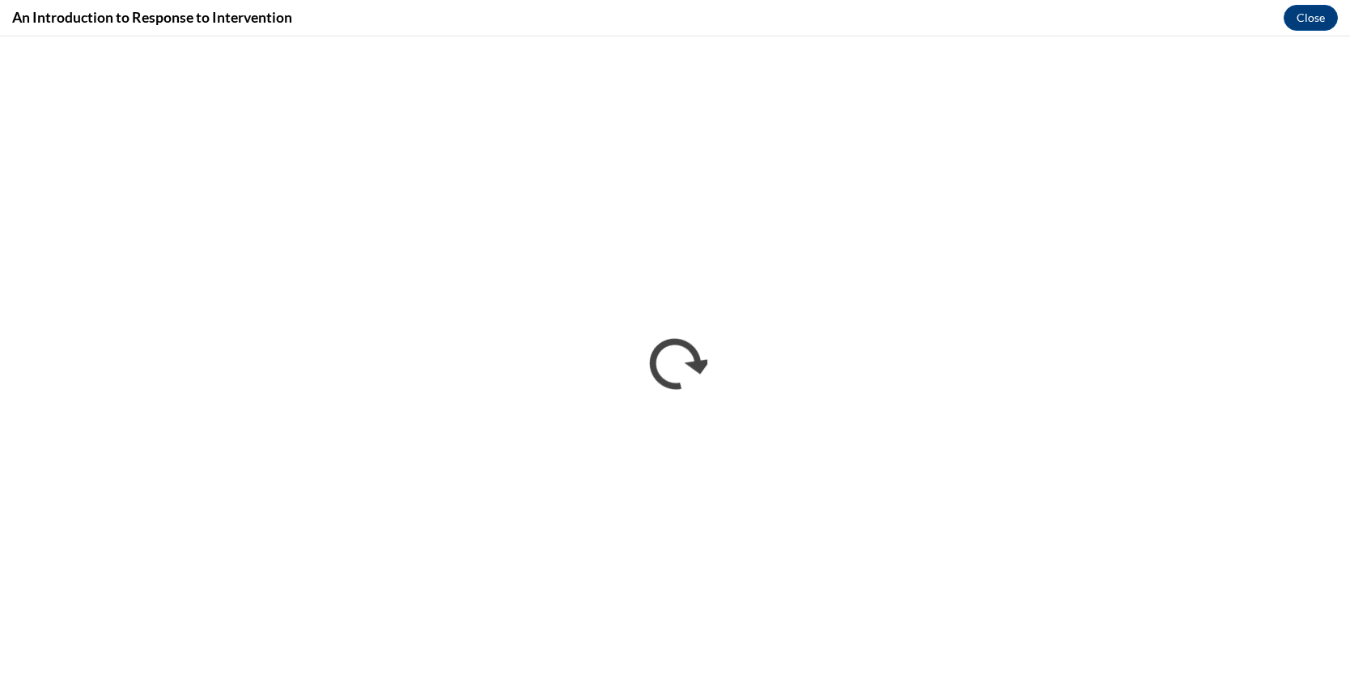
scroll to position [0, 0]
